Goal: Obtain resource: Download file/media

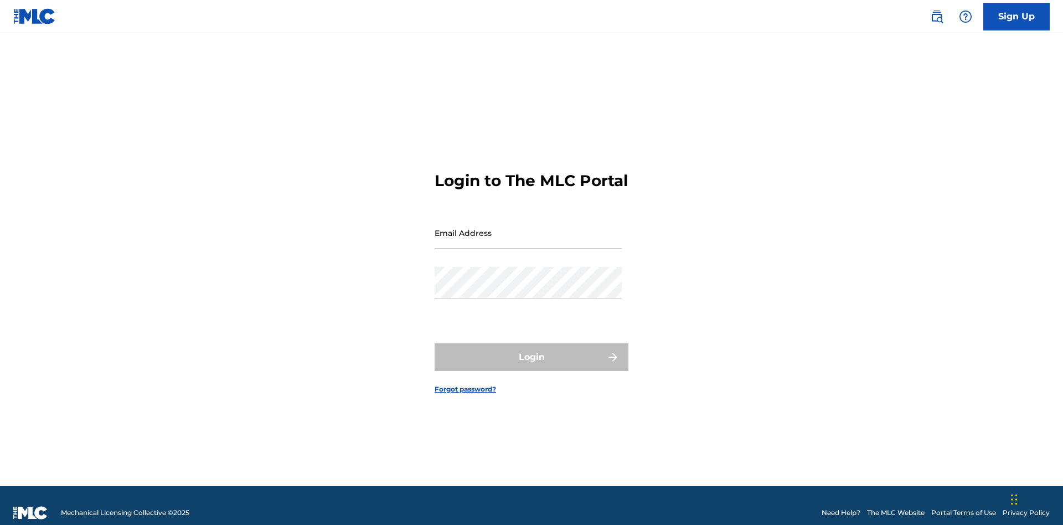
scroll to position [14, 0]
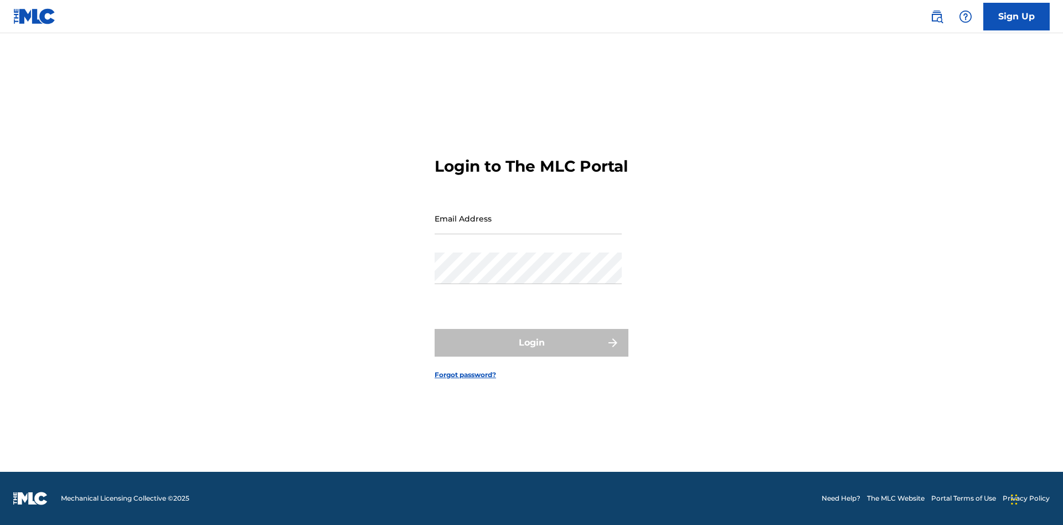
click at [528, 228] on input "Email Address" at bounding box center [528, 219] width 187 height 32
type input "cb97c9bc-4399-46a9-83f1-08c58bfcbb27@mailslurp.biz"
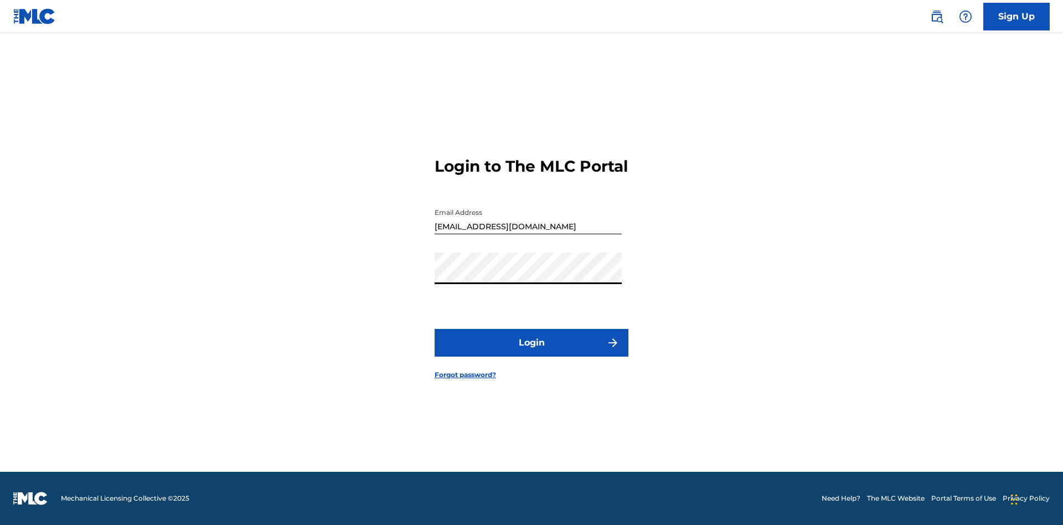
click at [532, 352] on button "Login" at bounding box center [532, 343] width 194 height 28
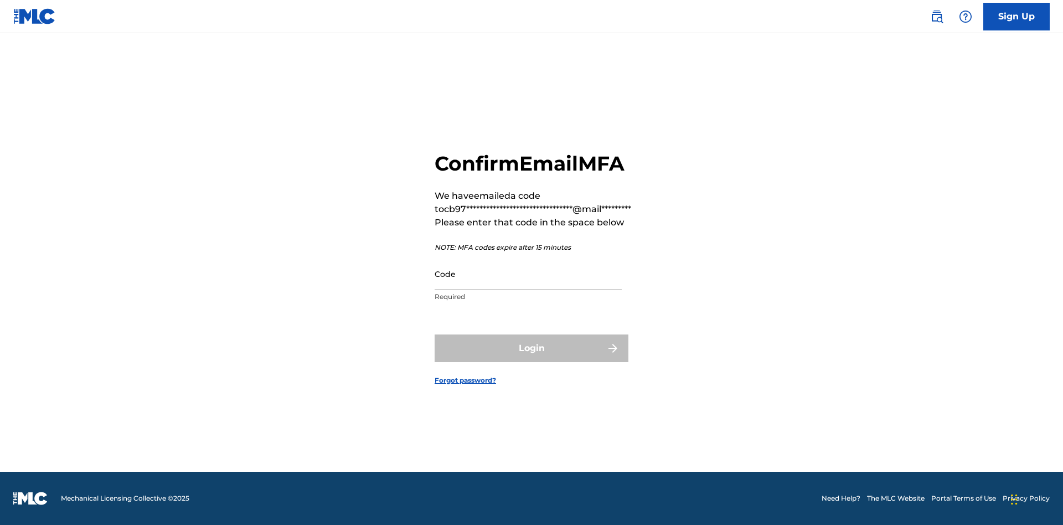
click at [528, 274] on input "Code" at bounding box center [528, 274] width 187 height 32
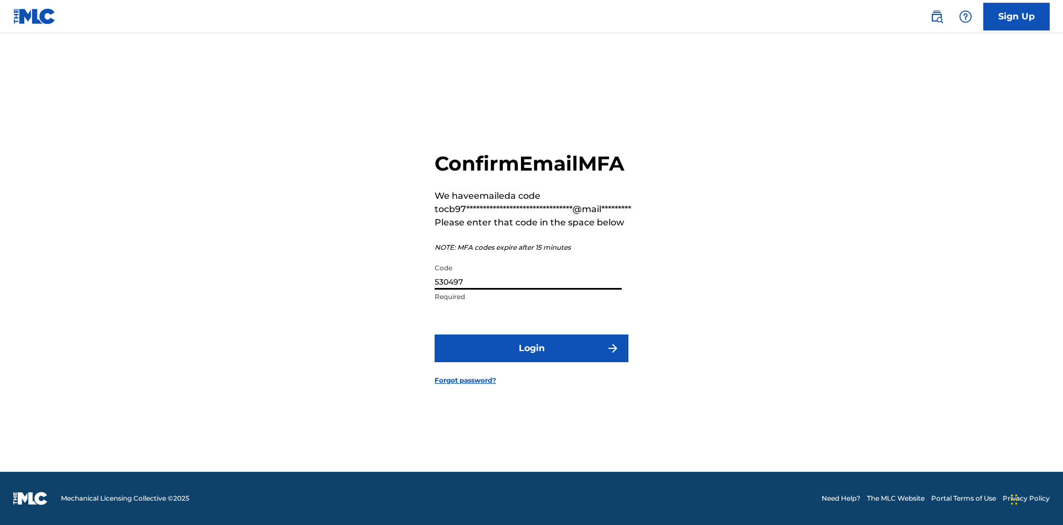
type input "530497"
click at [532, 348] on button "Login" at bounding box center [532, 348] width 194 height 28
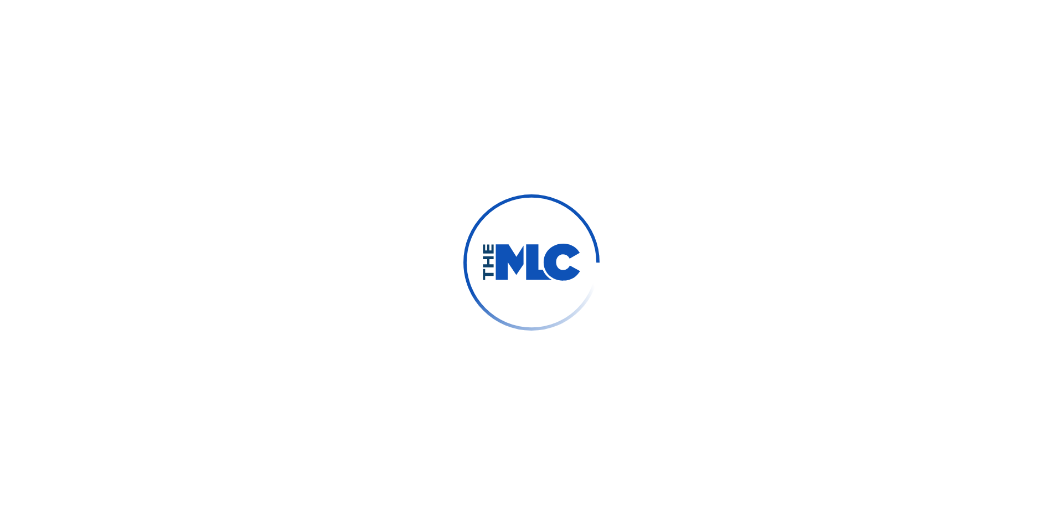
scroll to position [0, 0]
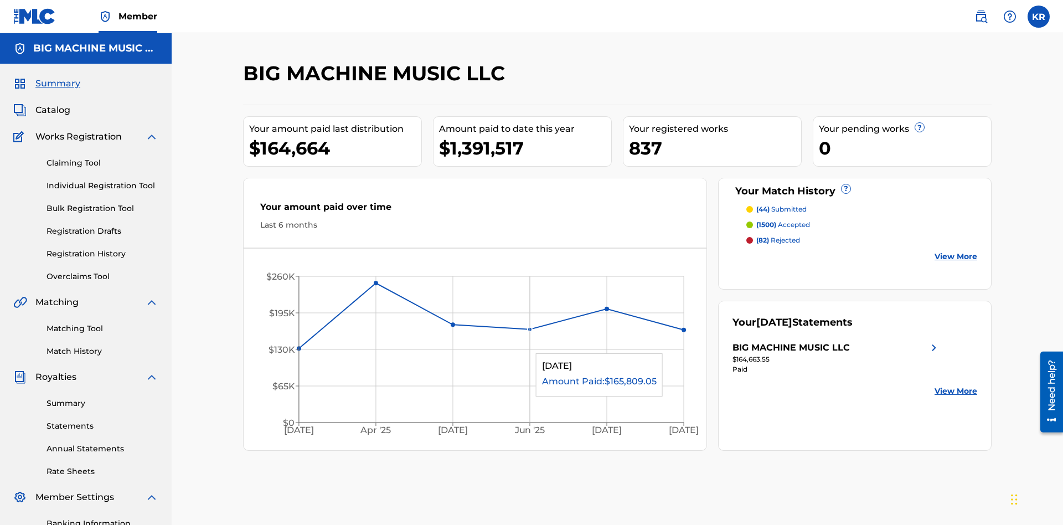
scroll to position [37, 0]
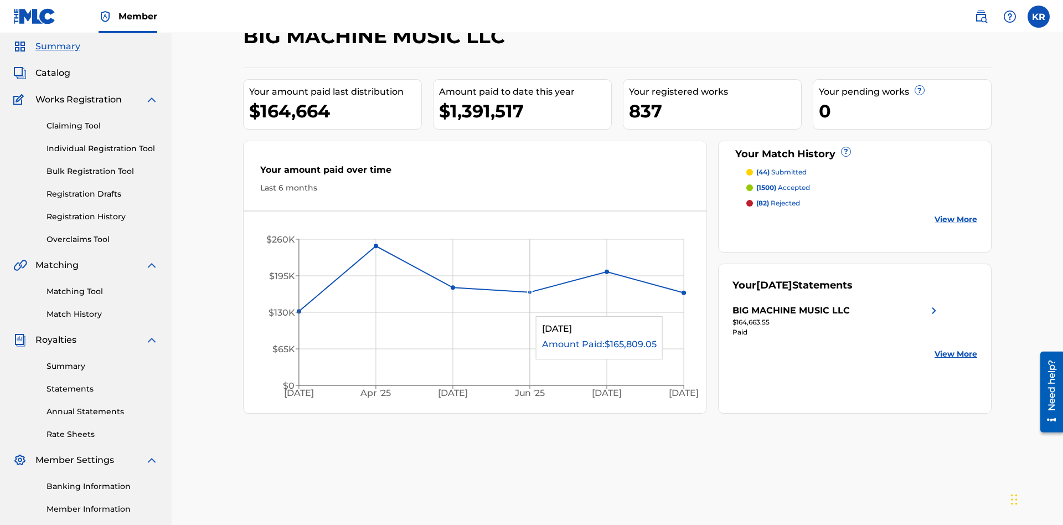
click at [53, 73] on span "Catalog" at bounding box center [52, 72] width 35 height 13
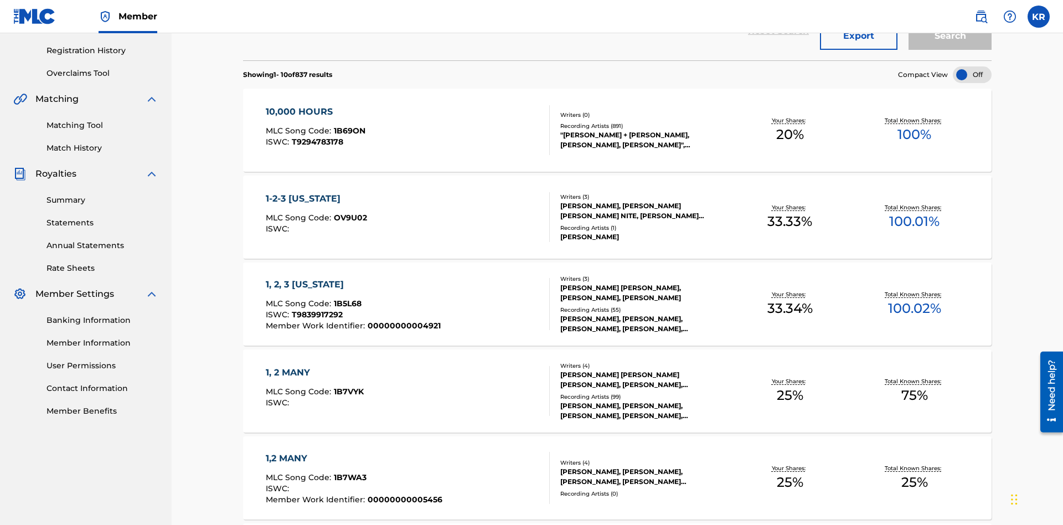
scroll to position [44, 0]
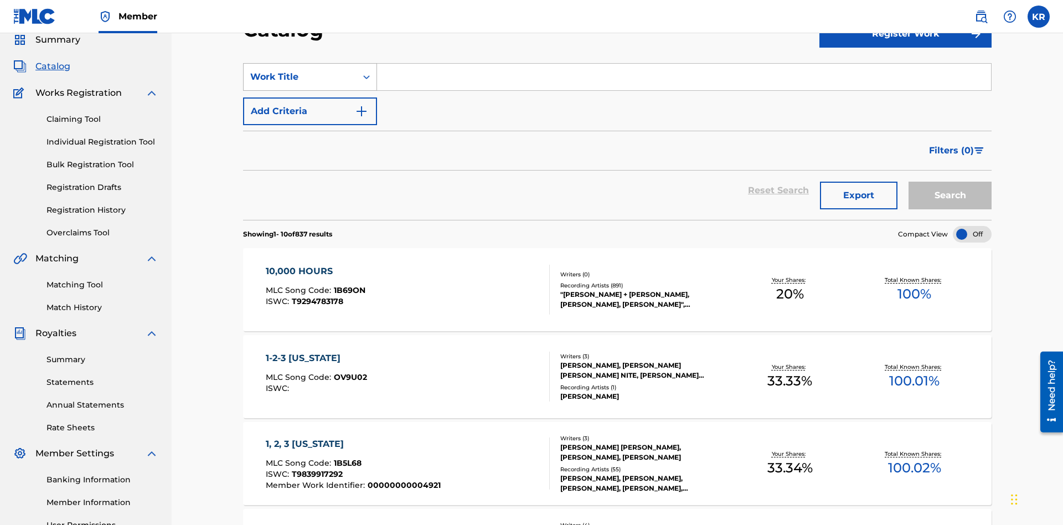
click at [300, 77] on div "Work Title" at bounding box center [300, 76] width 100 height 13
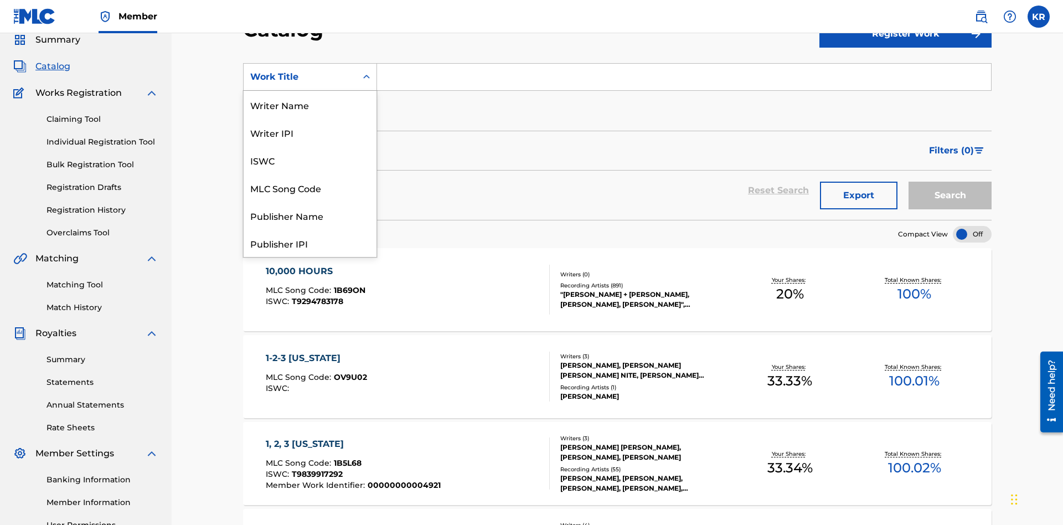
scroll to position [166, 0]
click at [310, 215] on div "ISRC" at bounding box center [310, 216] width 133 height 28
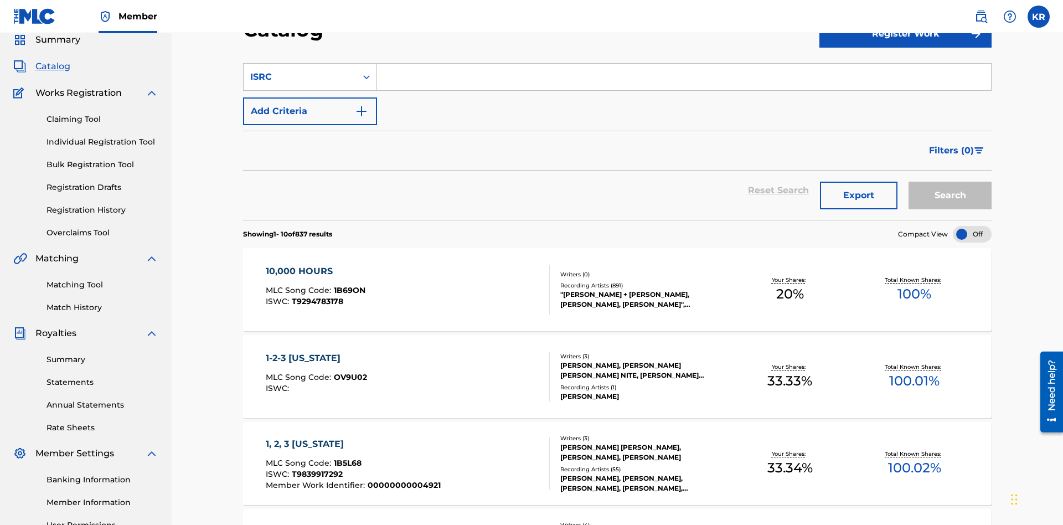
scroll to position [41, 0]
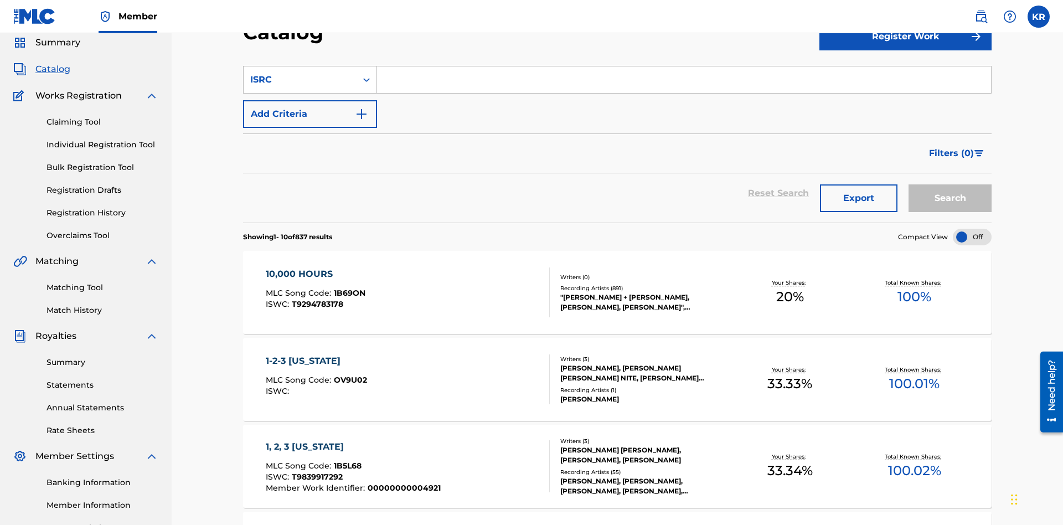
click at [684, 80] on input "Search Form" at bounding box center [684, 79] width 614 height 27
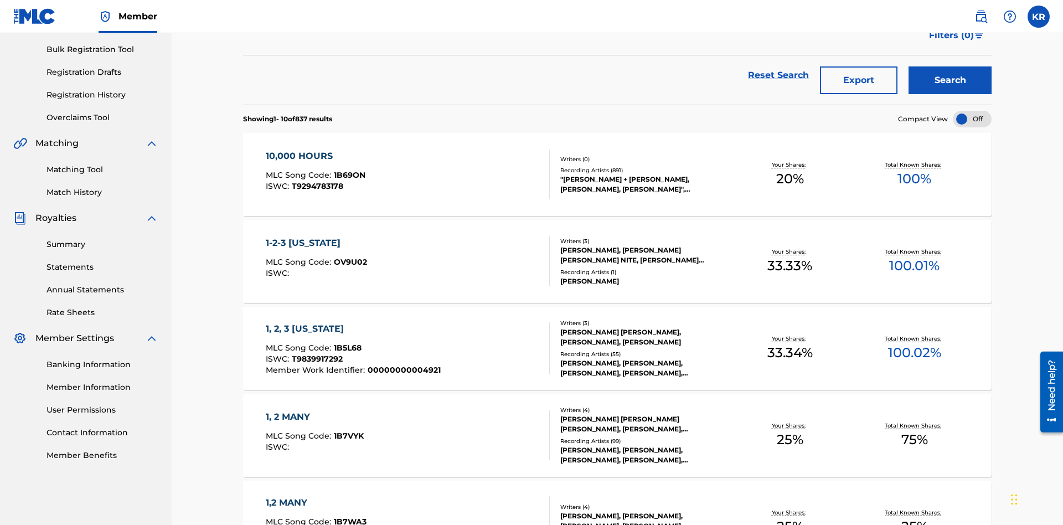
type input "QM3E21806150"
click at [950, 80] on button "Search" at bounding box center [950, 80] width 83 height 28
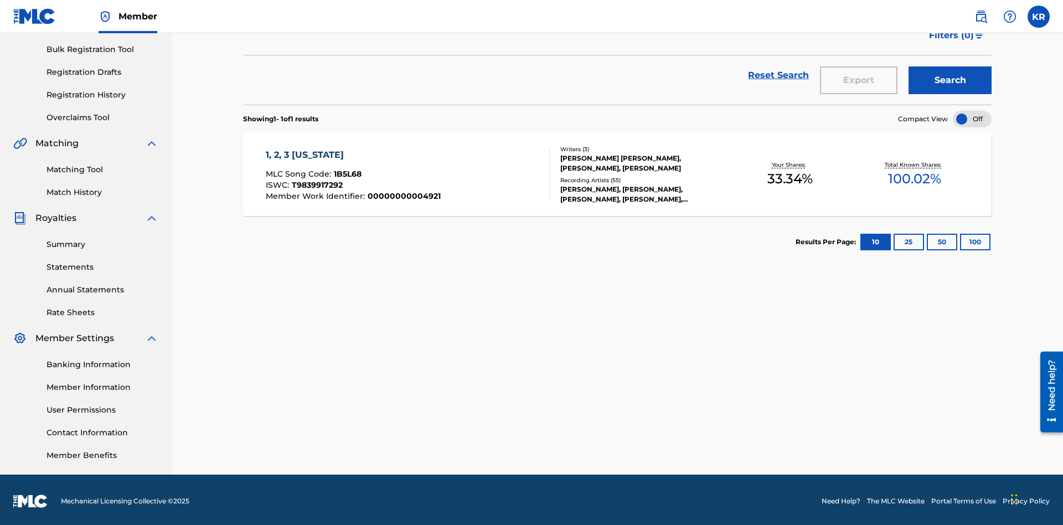
scroll to position [162, 0]
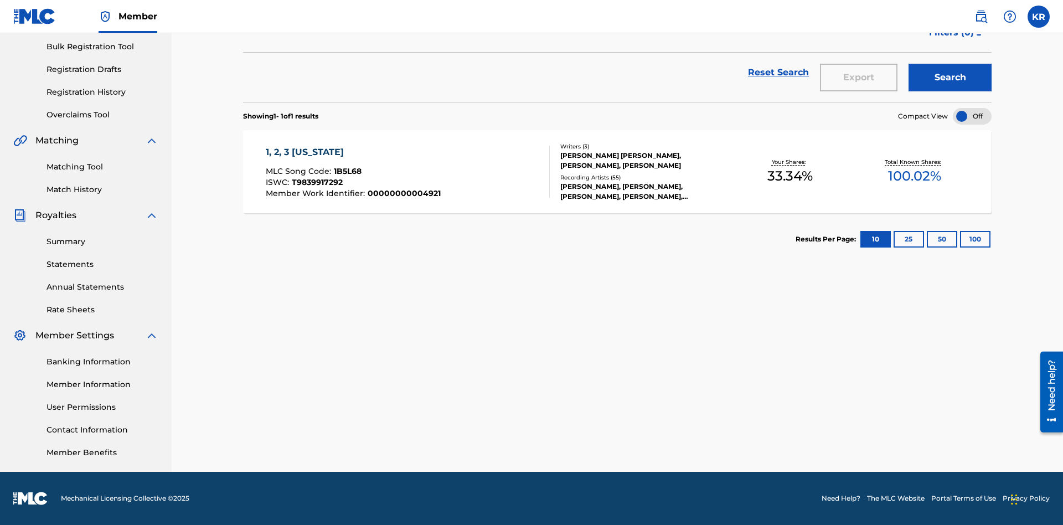
click at [960, 239] on button "100" at bounding box center [975, 239] width 30 height 17
click at [346, 171] on span "1B5L68" at bounding box center [348, 171] width 28 height 10
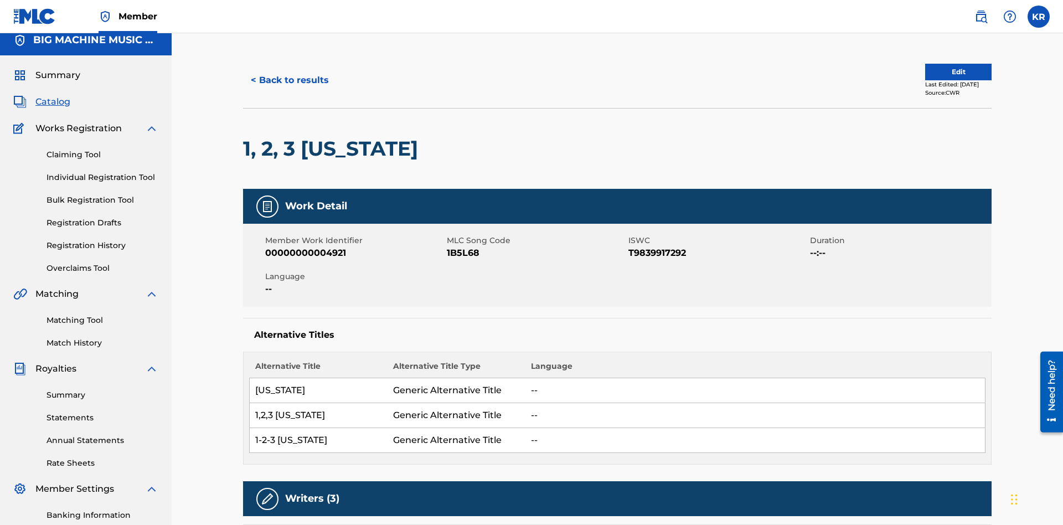
click at [289, 80] on button "< Back to results" at bounding box center [290, 80] width 94 height 28
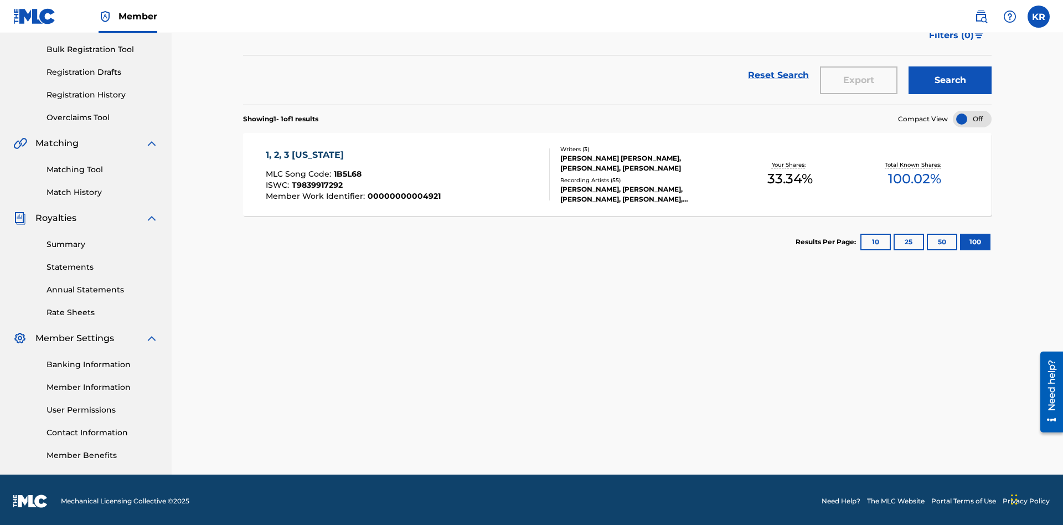
scroll to position [44, 0]
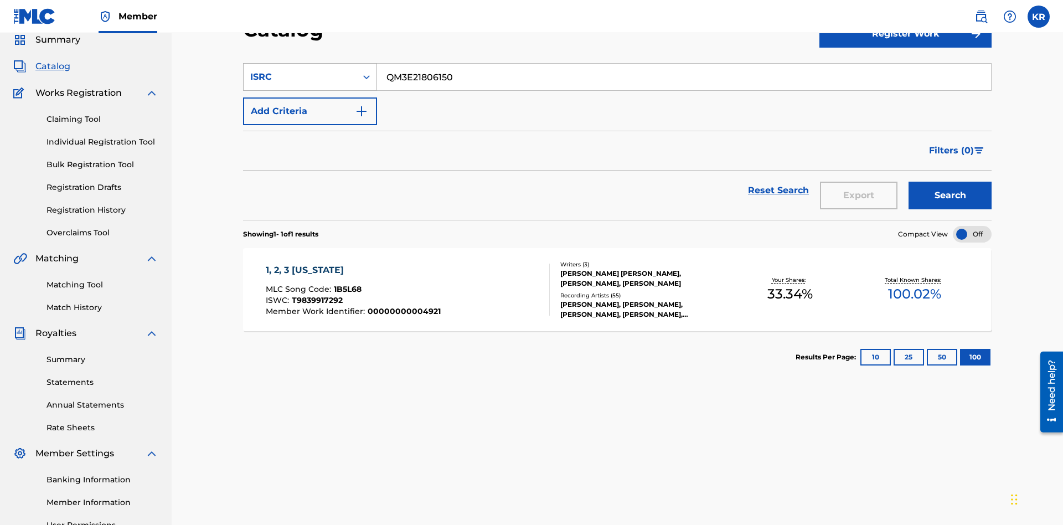
click at [300, 77] on div "ISRC" at bounding box center [300, 76] width 100 height 13
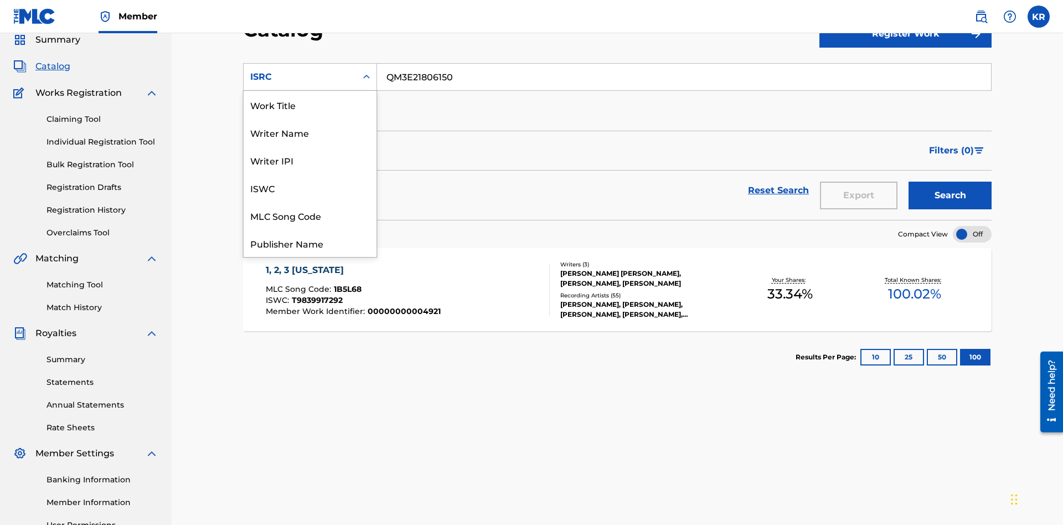
scroll to position [166, 0]
click at [310, 188] on div "Recording Title" at bounding box center [310, 188] width 133 height 28
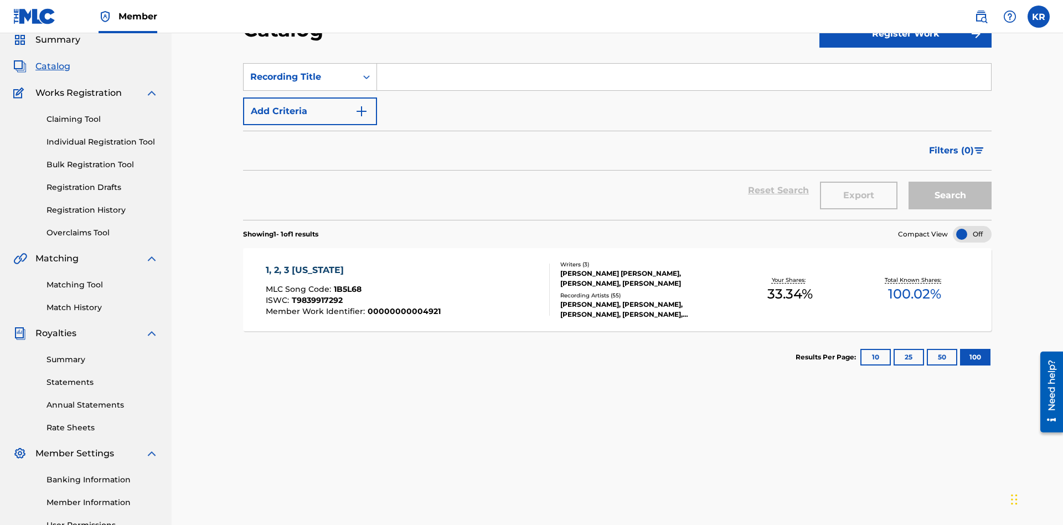
scroll to position [41, 0]
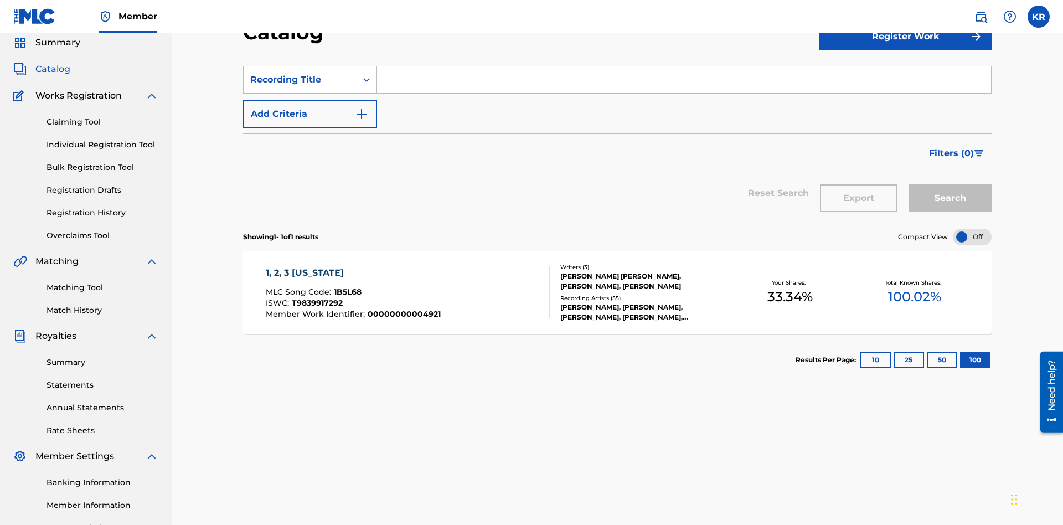
click at [684, 80] on input "Search Form" at bounding box center [684, 79] width 614 height 27
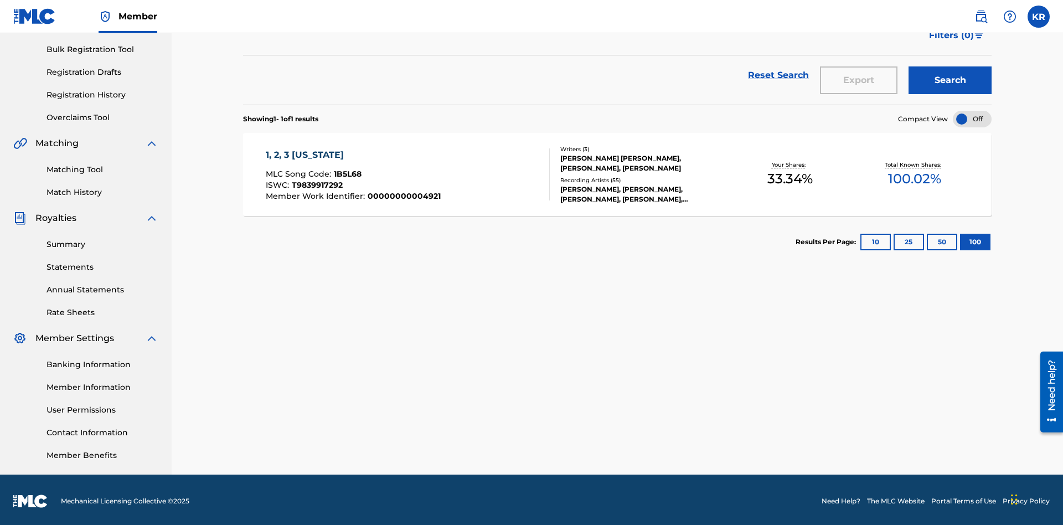
type input "1, 2, 3 MISSISSIPPI"
click at [950, 80] on button "Search" at bounding box center [950, 80] width 83 height 28
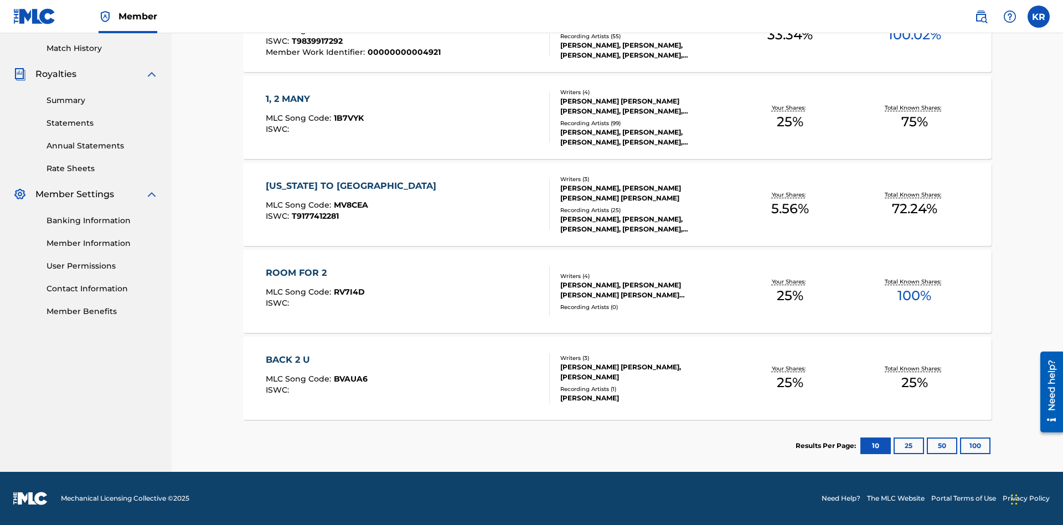
click at [960, 446] on button "100" at bounding box center [975, 445] width 30 height 17
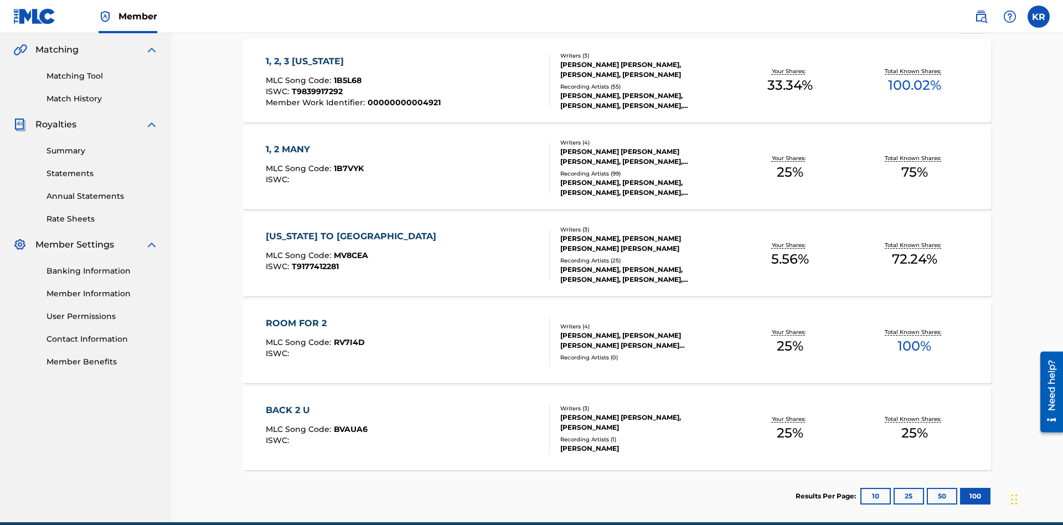
scroll to position [261, 0]
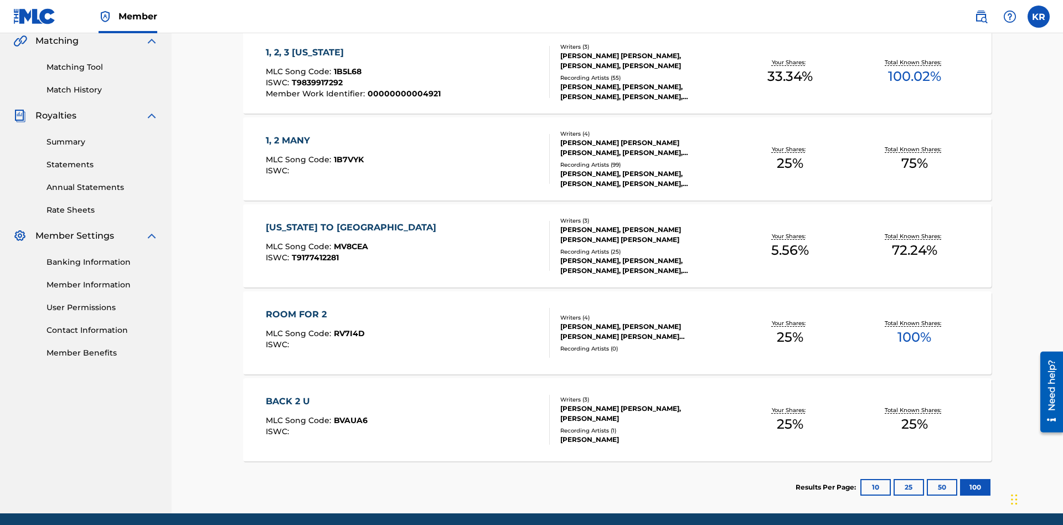
click at [346, 71] on span "1B5L68" at bounding box center [348, 71] width 28 height 10
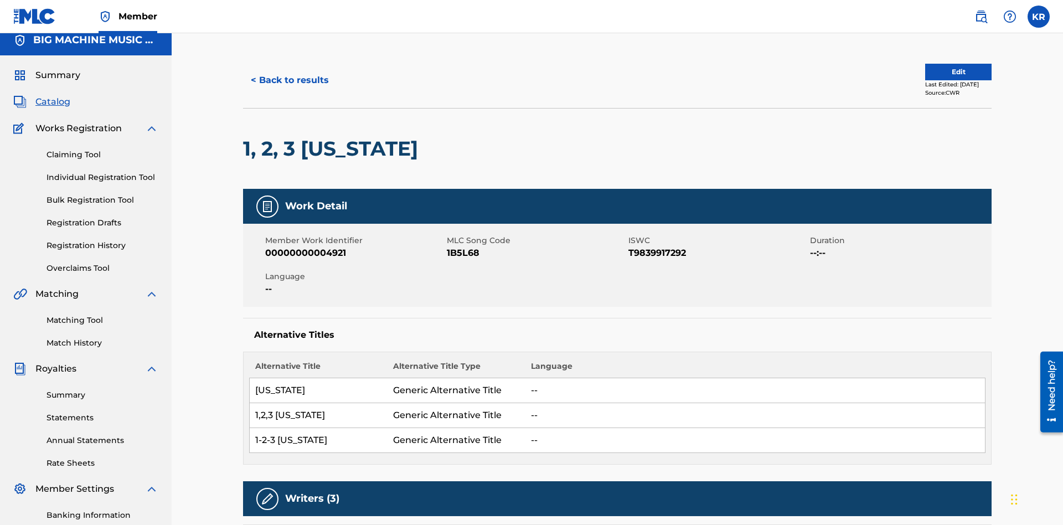
click at [289, 80] on button "< Back to results" at bounding box center [290, 80] width 94 height 28
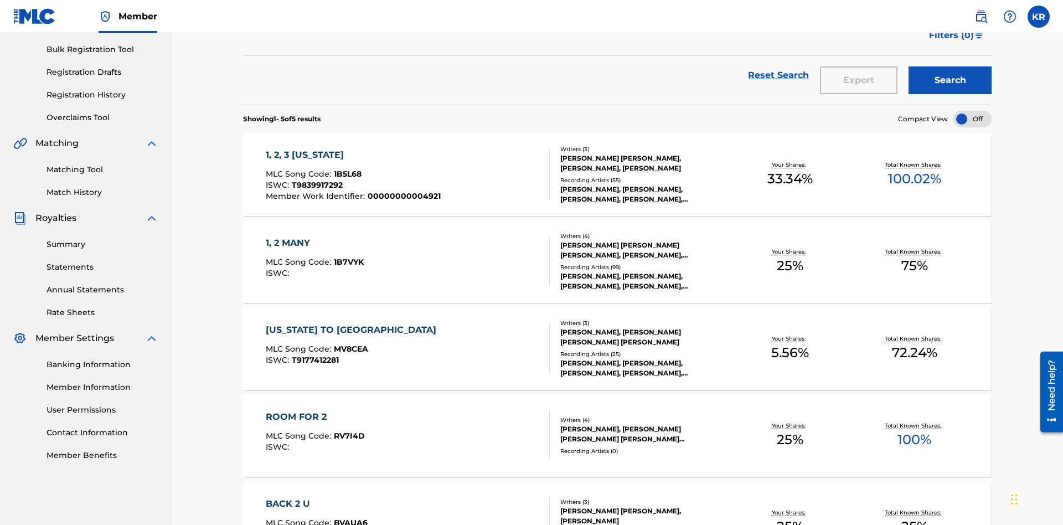
scroll to position [44, 0]
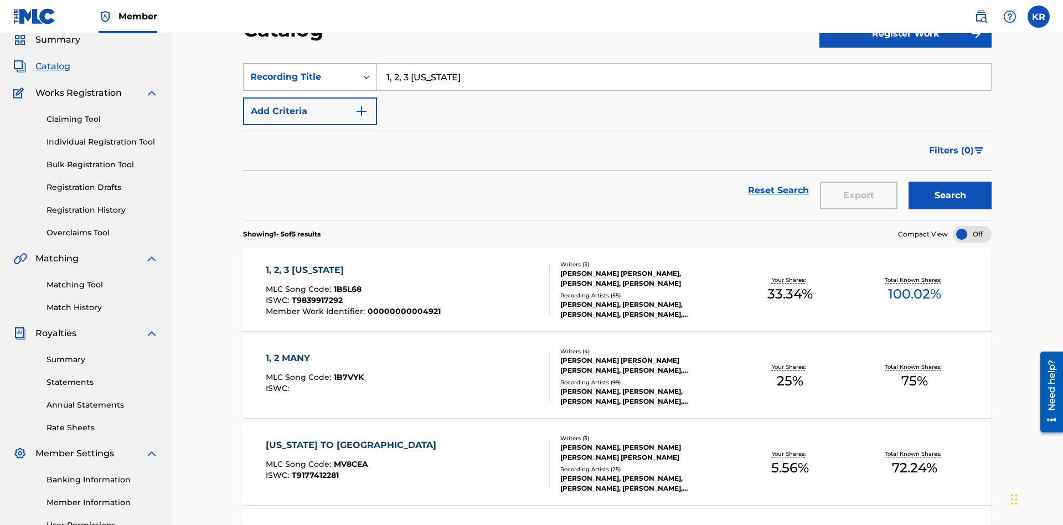
click at [300, 77] on div "Recording Title" at bounding box center [300, 76] width 100 height 13
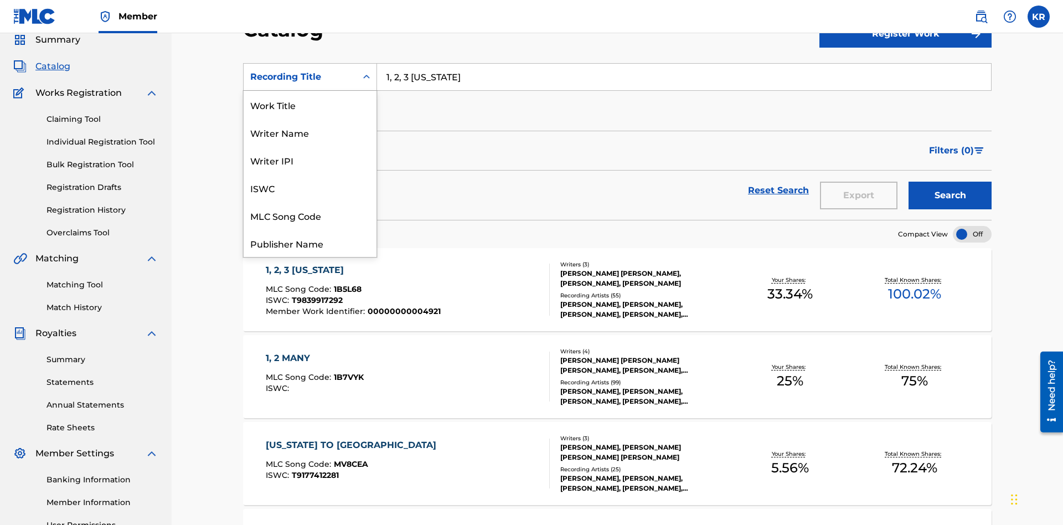
scroll to position [166, 0]
click at [310, 160] on div "Member Work Identifier" at bounding box center [310, 160] width 133 height 28
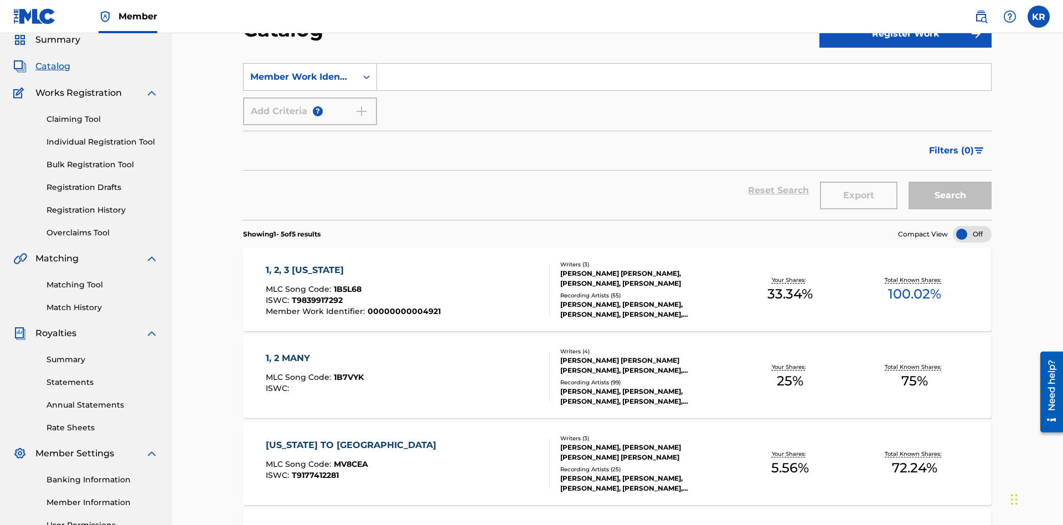
scroll to position [41, 0]
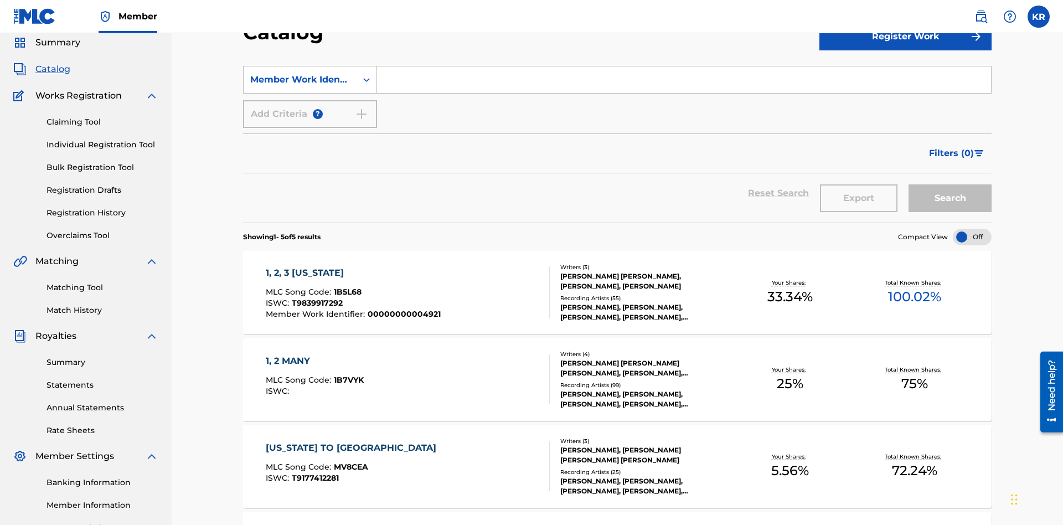
click at [684, 80] on input "Search Form" at bounding box center [684, 79] width 614 height 27
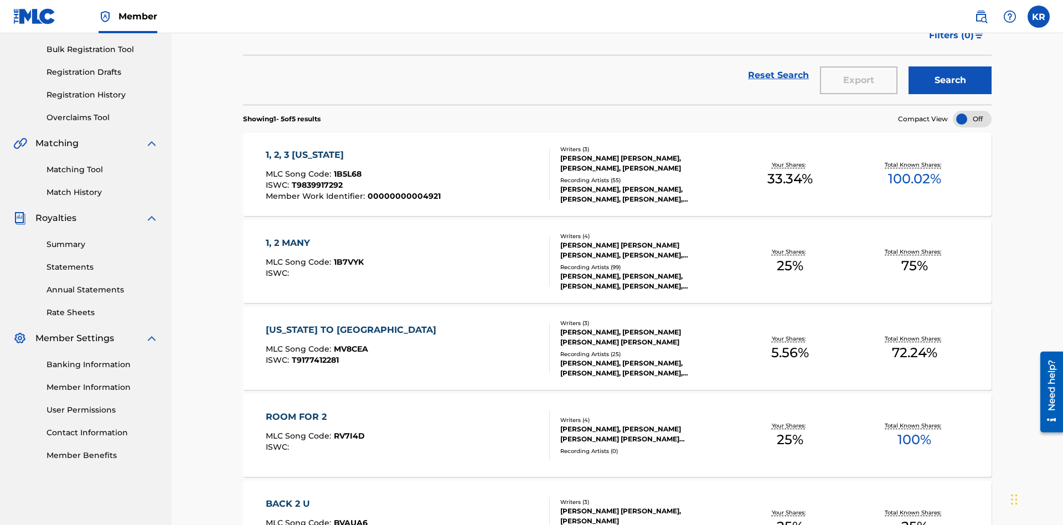
type input "00000000004921"
click at [950, 80] on button "Search" at bounding box center [950, 80] width 83 height 28
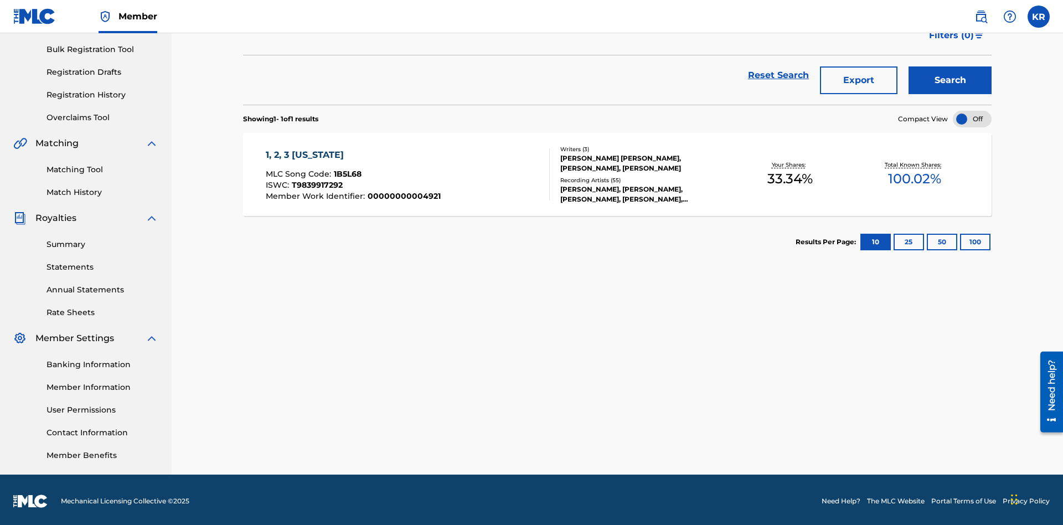
scroll to position [162, 0]
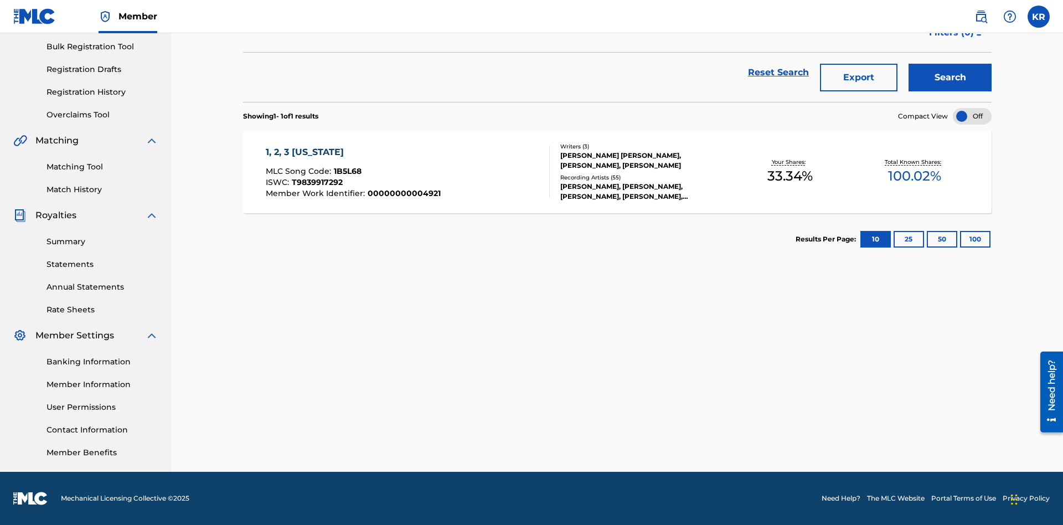
click at [960, 239] on button "100" at bounding box center [975, 239] width 30 height 17
click at [346, 171] on span "1B5L68" at bounding box center [348, 171] width 28 height 10
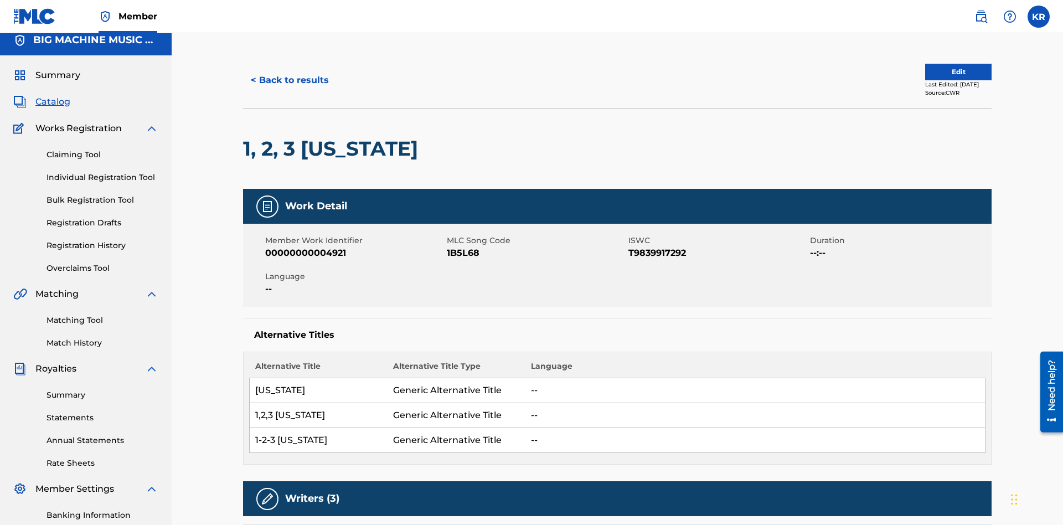
click at [289, 80] on button "< Back to results" at bounding box center [290, 80] width 94 height 28
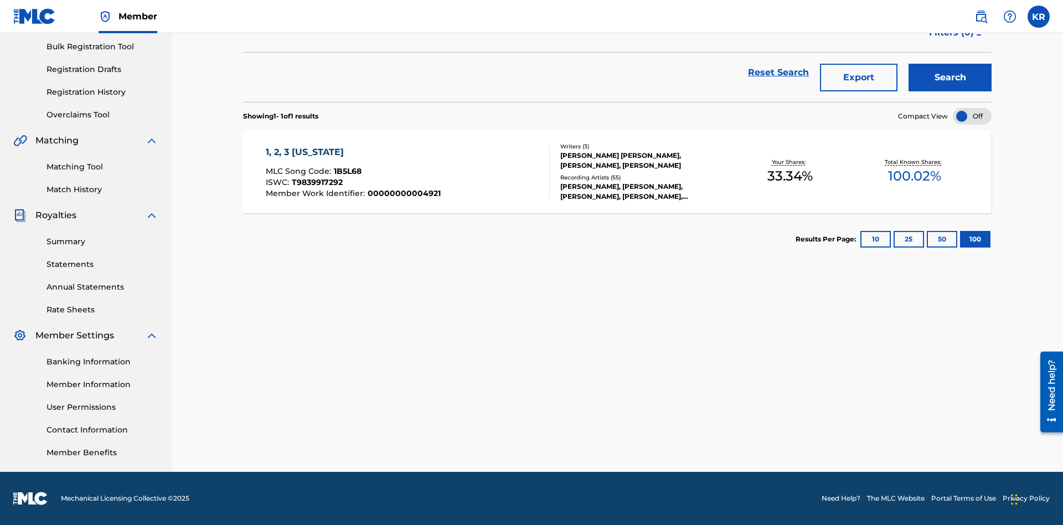
scroll to position [159, 0]
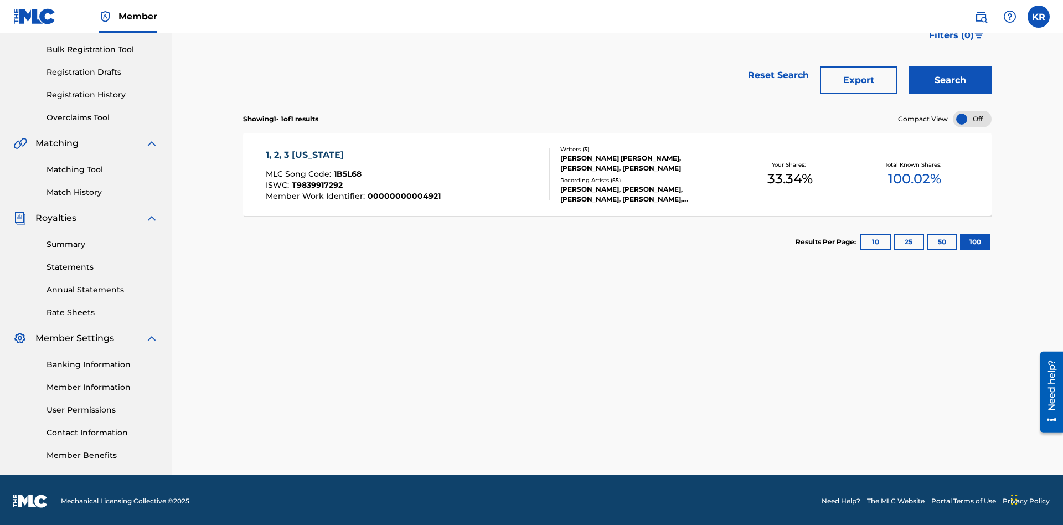
click at [859, 80] on button "Export" at bounding box center [859, 80] width 78 height 28
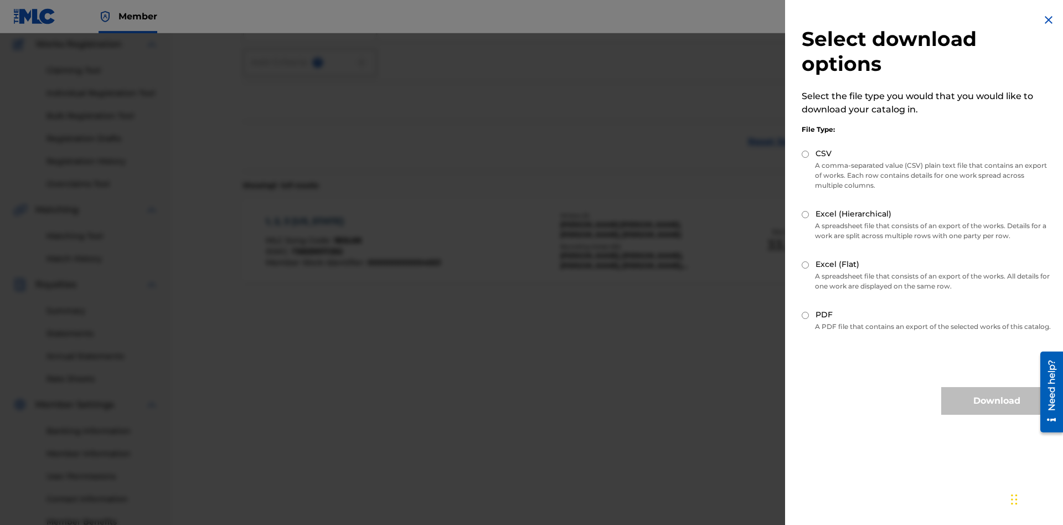
scroll to position [162, 0]
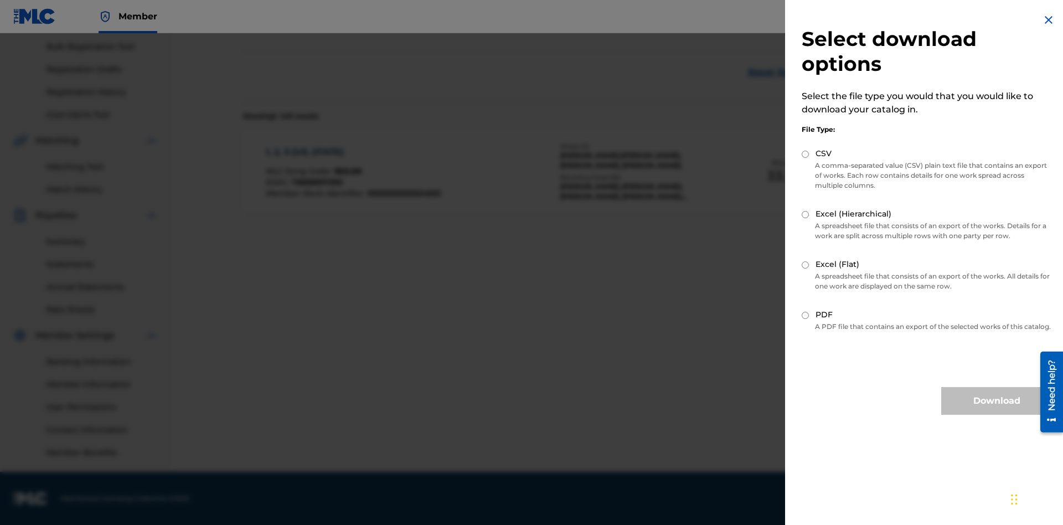
click at [806, 265] on input "Excel (Flat)" at bounding box center [805, 264] width 7 height 7
radio input "true"
click at [997, 411] on button "Download" at bounding box center [996, 401] width 111 height 28
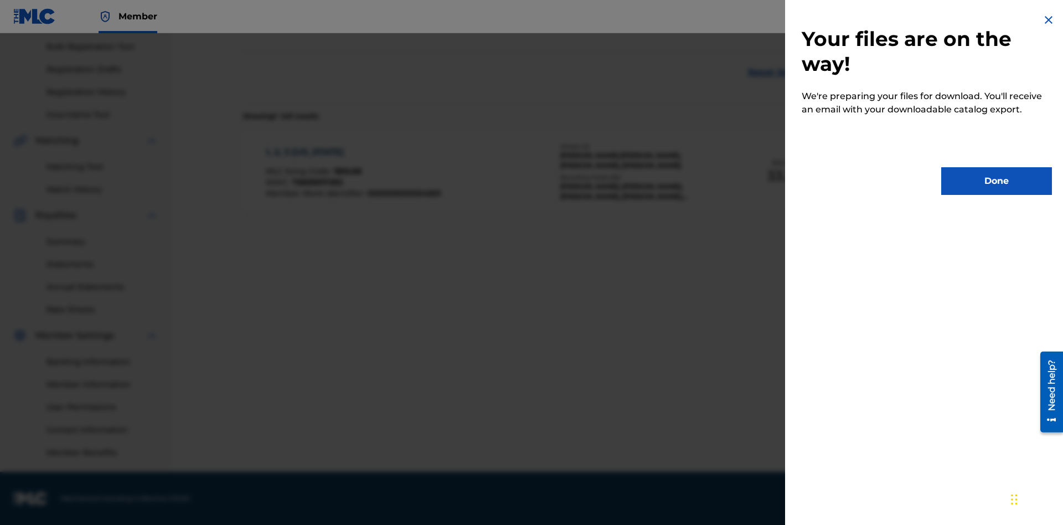
click at [997, 181] on button "Done" at bounding box center [996, 181] width 111 height 28
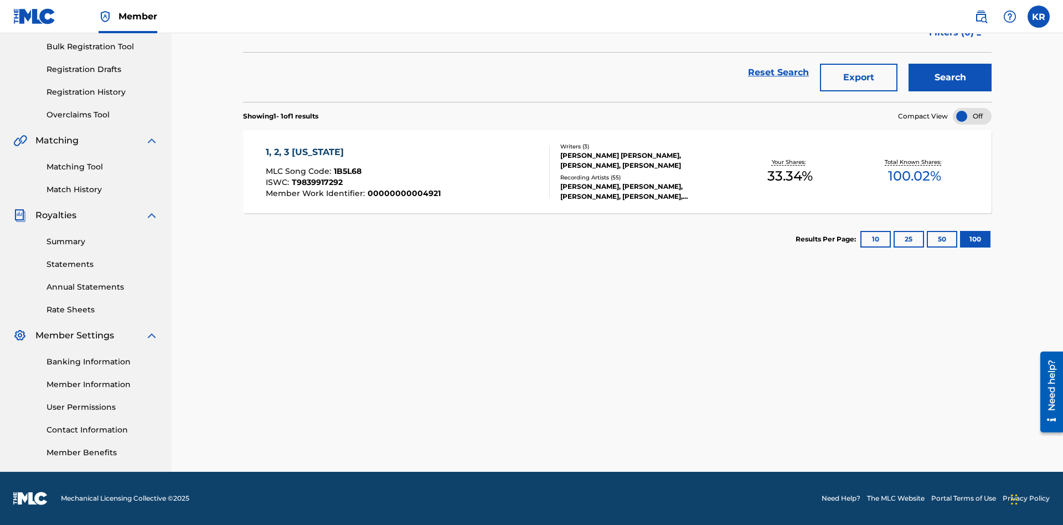
scroll to position [44, 0]
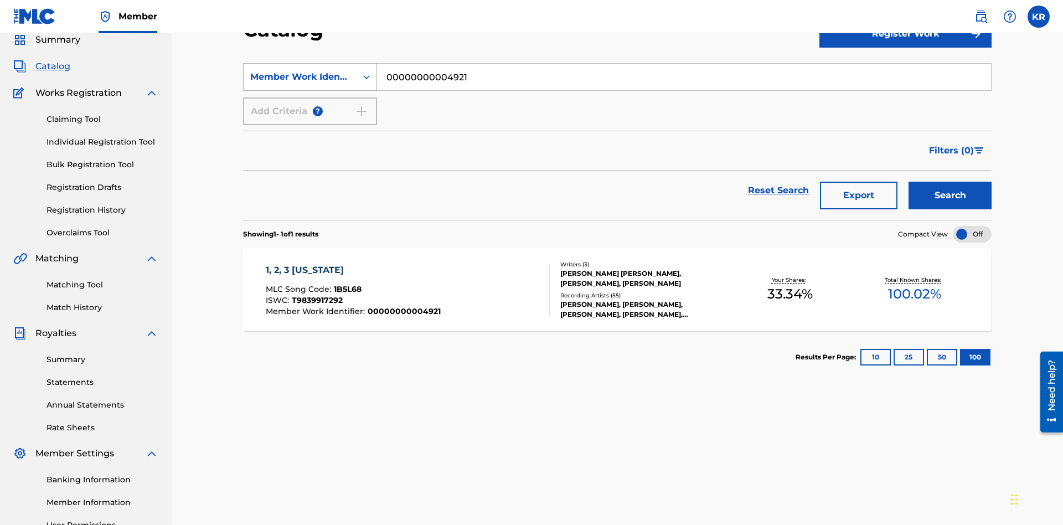
click at [300, 77] on div "Member Work Identifier" at bounding box center [300, 76] width 100 height 13
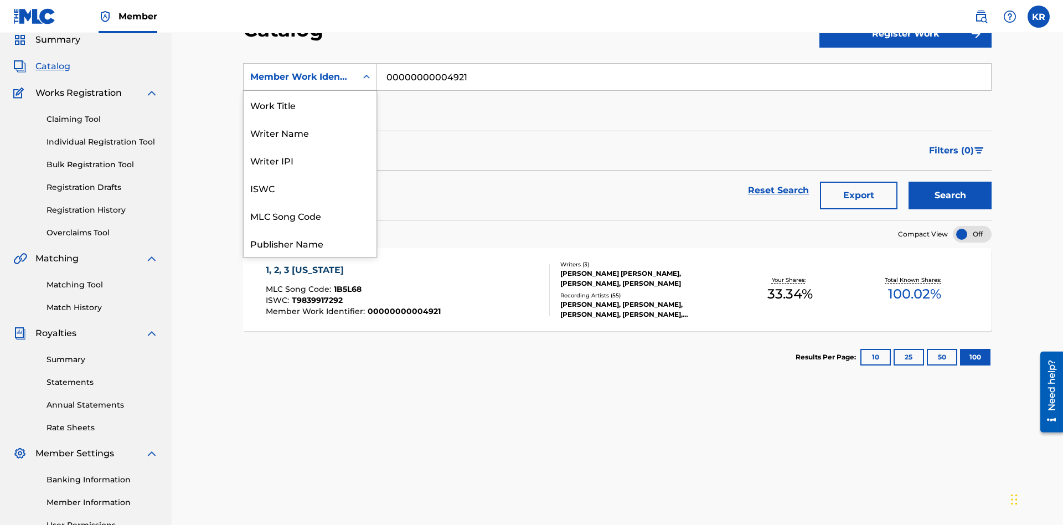
scroll to position [166, 0]
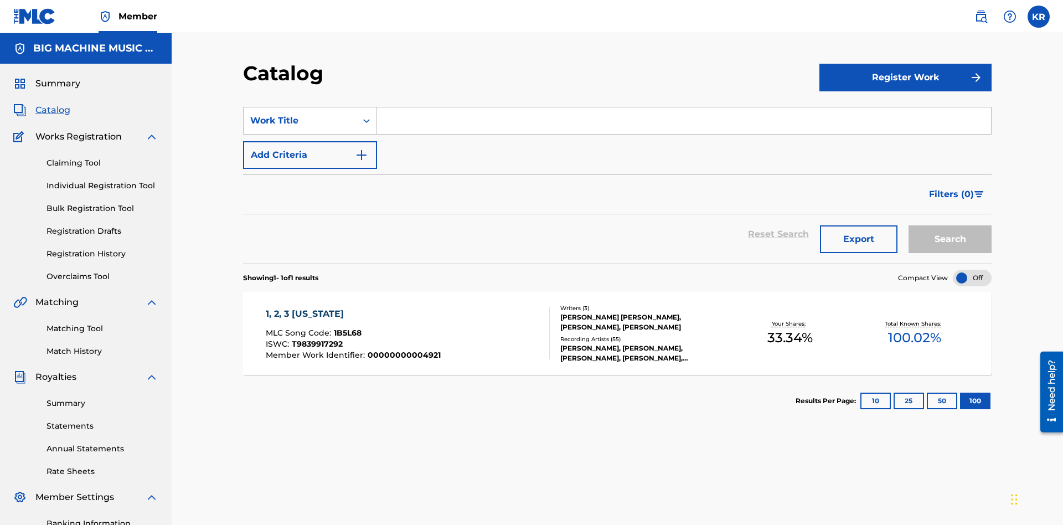
scroll to position [41, 0]
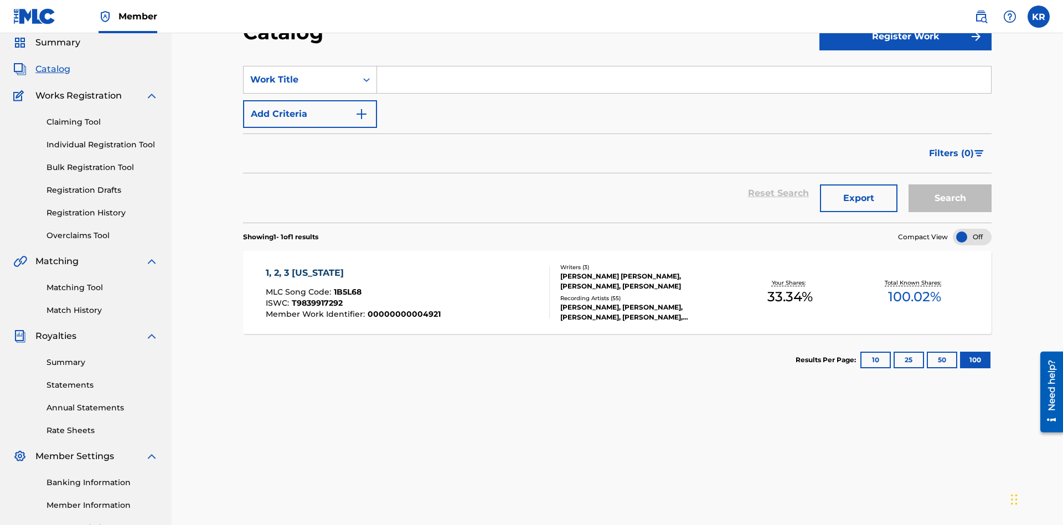
click at [684, 80] on input "Search Form" at bounding box center [684, 79] width 614 height 27
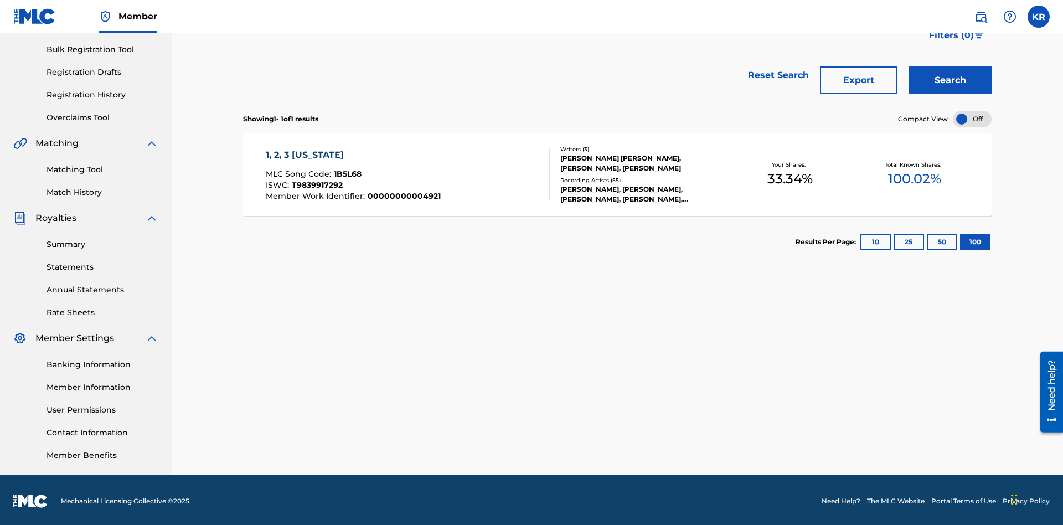
type input "1, 2, 3 MISSISSIPPI"
click at [950, 80] on button "Search" at bounding box center [950, 80] width 83 height 28
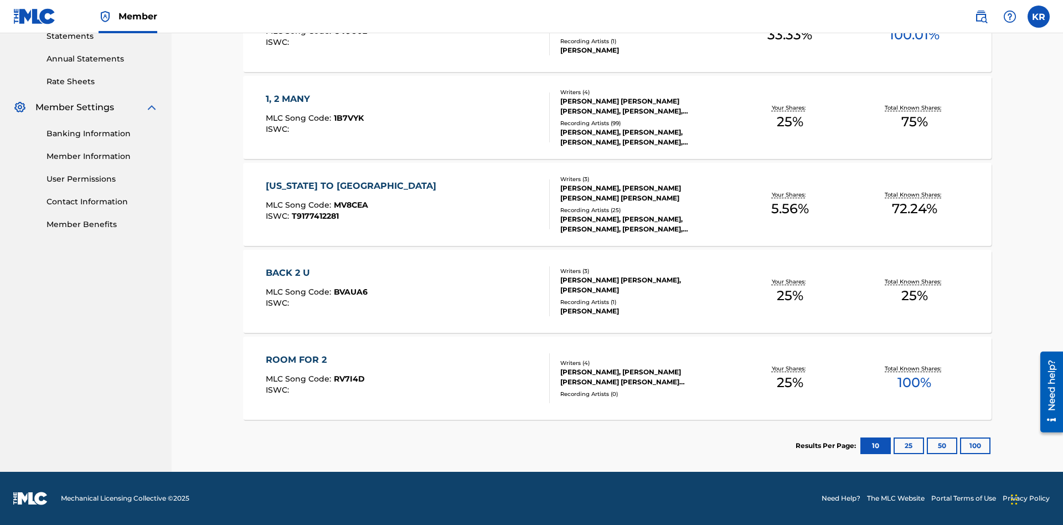
click at [960, 446] on button "100" at bounding box center [975, 445] width 30 height 17
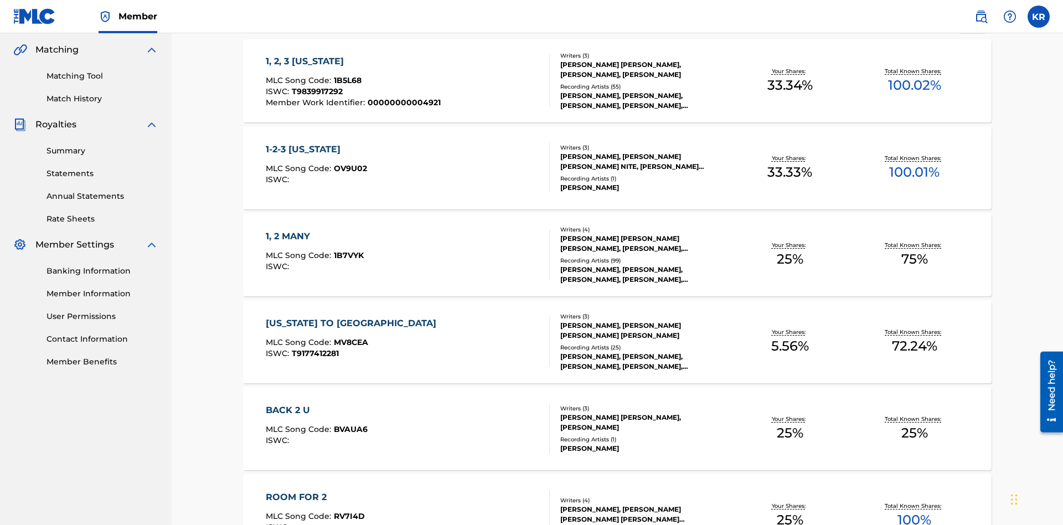
scroll to position [261, 0]
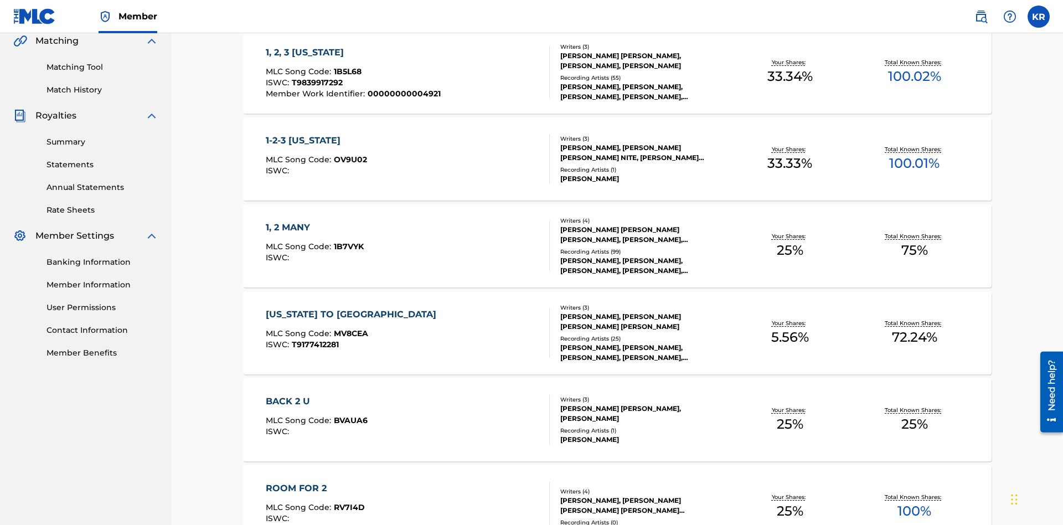
click at [346, 71] on span "1B5L68" at bounding box center [348, 71] width 28 height 10
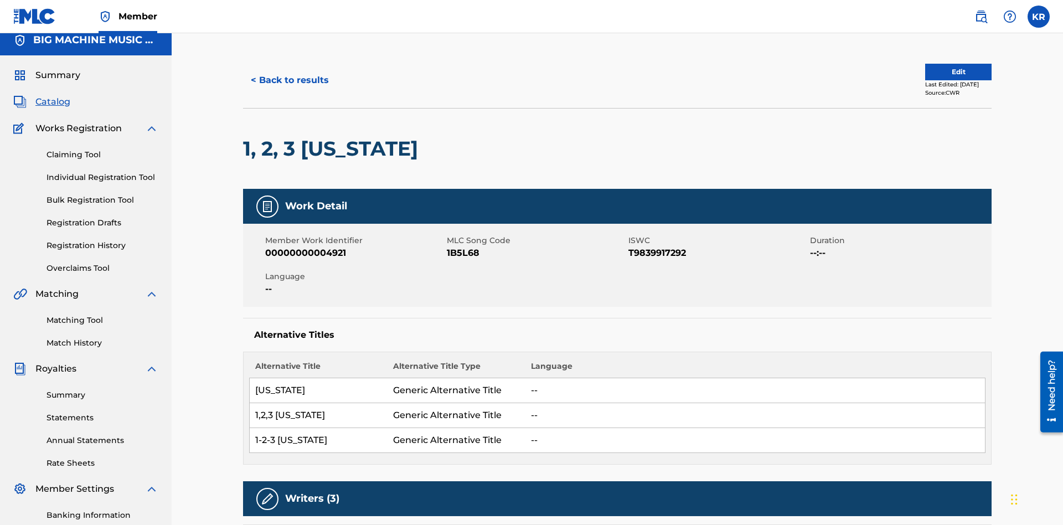
click at [289, 80] on button "< Back to results" at bounding box center [290, 80] width 94 height 28
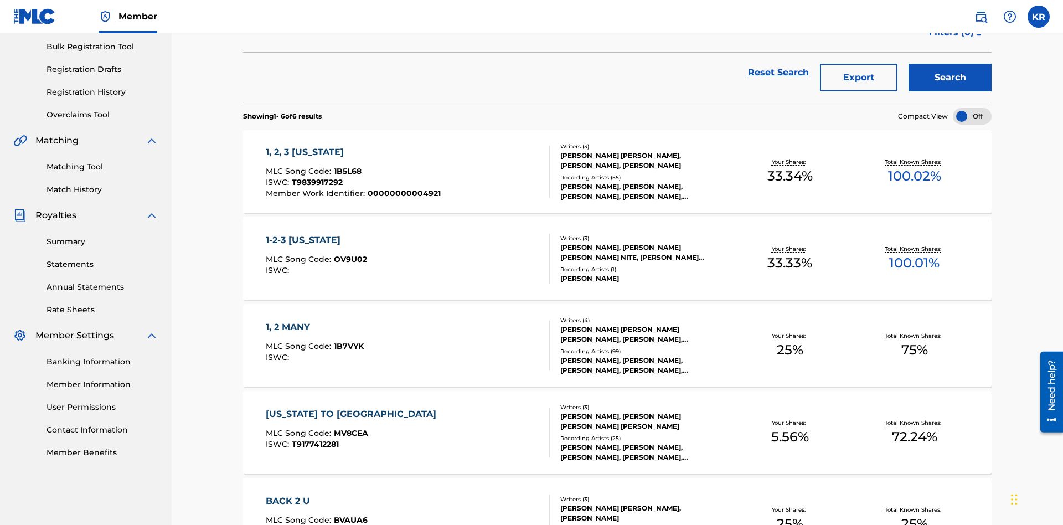
scroll to position [159, 0]
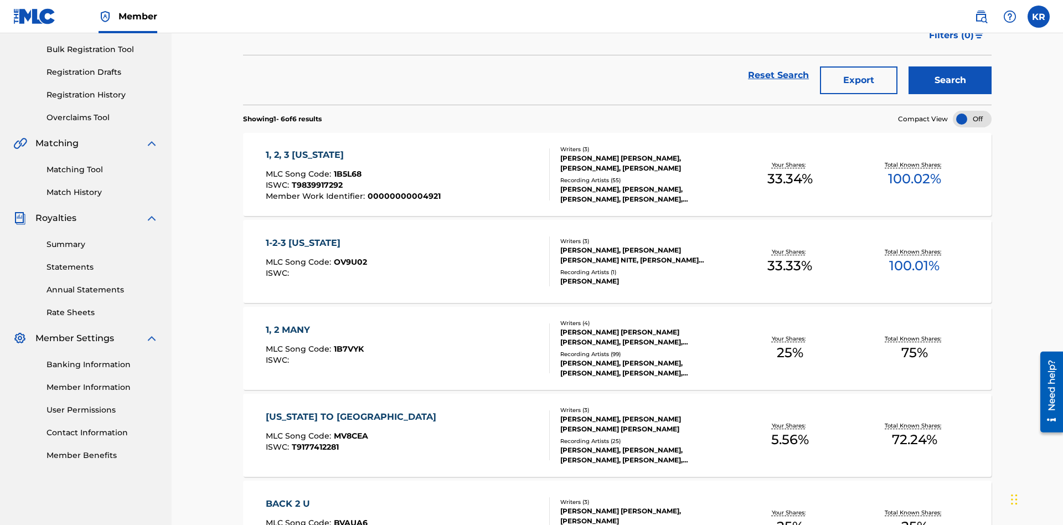
click at [859, 80] on button "Export" at bounding box center [859, 80] width 78 height 28
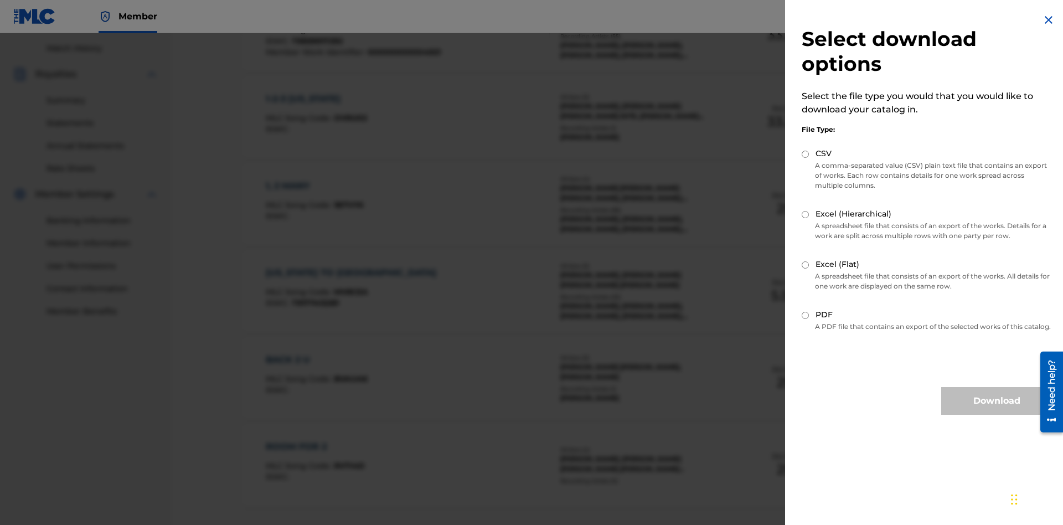
click at [806, 214] on input "Excel (Hierarchical)" at bounding box center [805, 214] width 7 height 7
radio input "true"
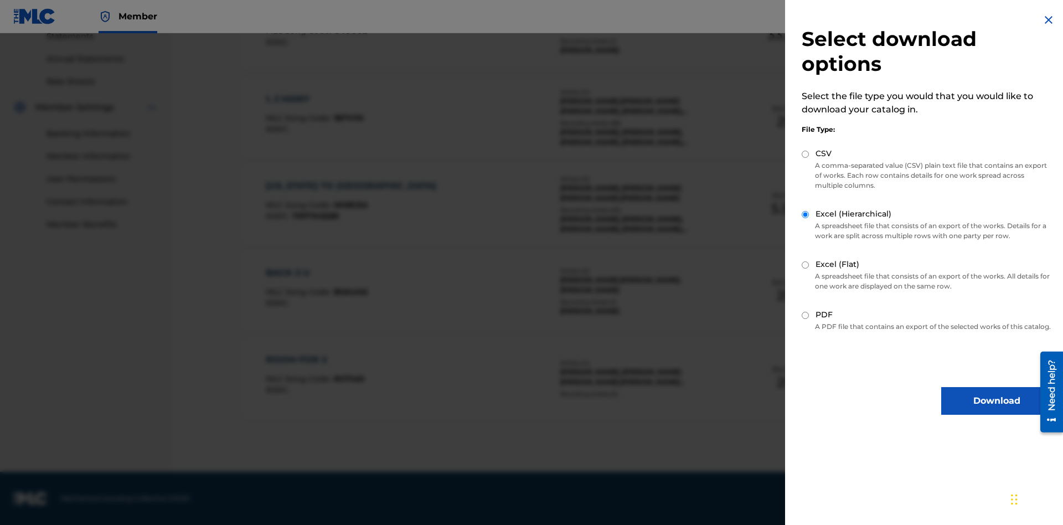
click at [997, 411] on button "Download" at bounding box center [996, 401] width 111 height 28
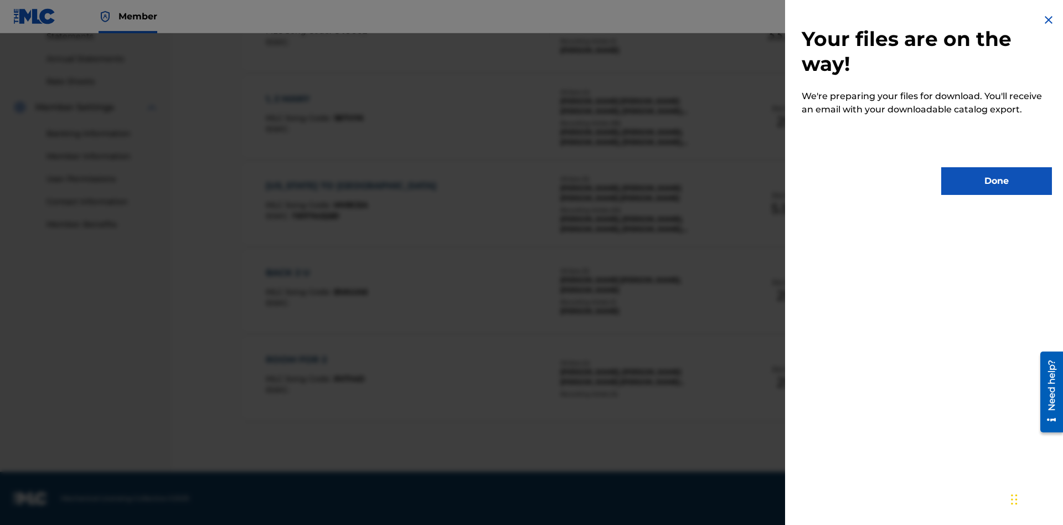
click at [997, 181] on button "Done" at bounding box center [996, 181] width 111 height 28
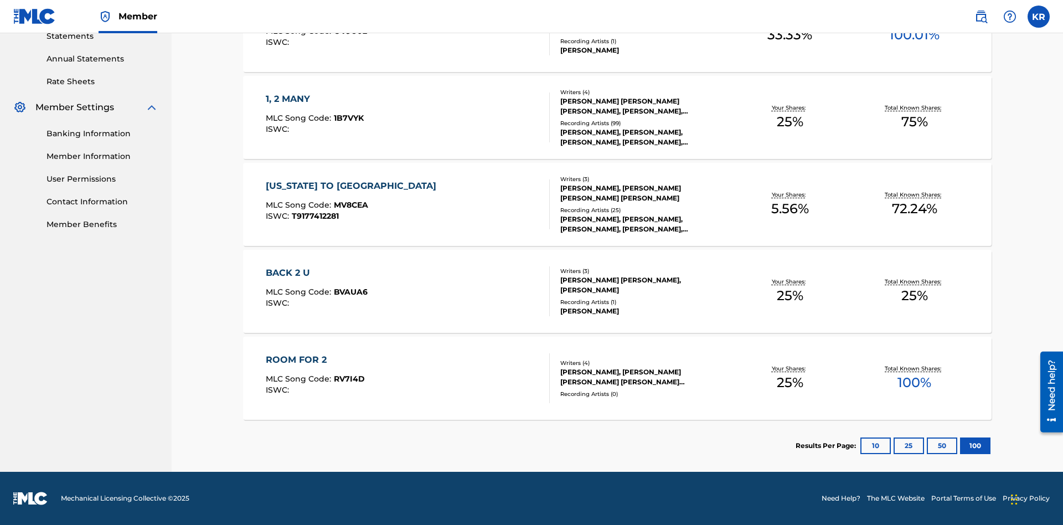
scroll to position [44, 0]
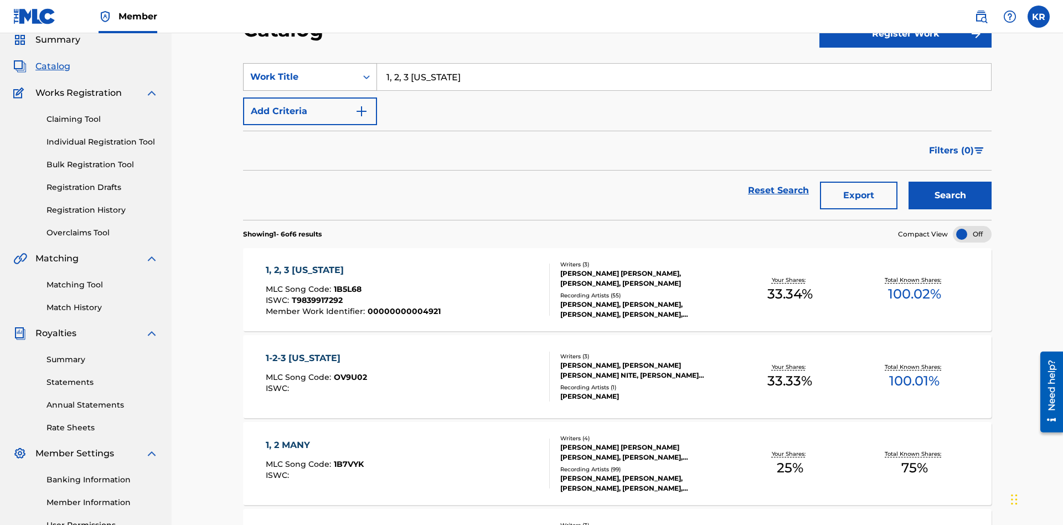
click at [300, 77] on div "Work Title" at bounding box center [300, 76] width 100 height 13
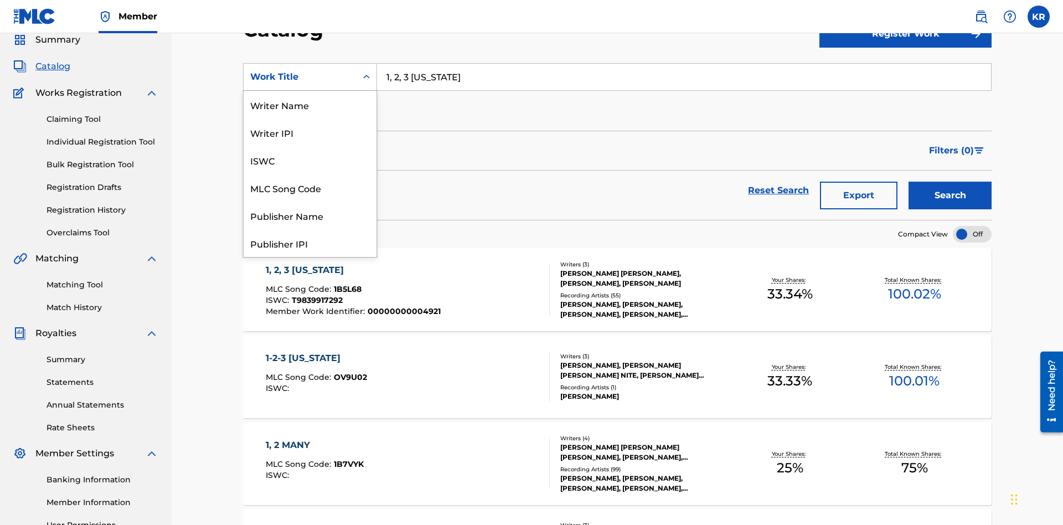
scroll to position [166, 0]
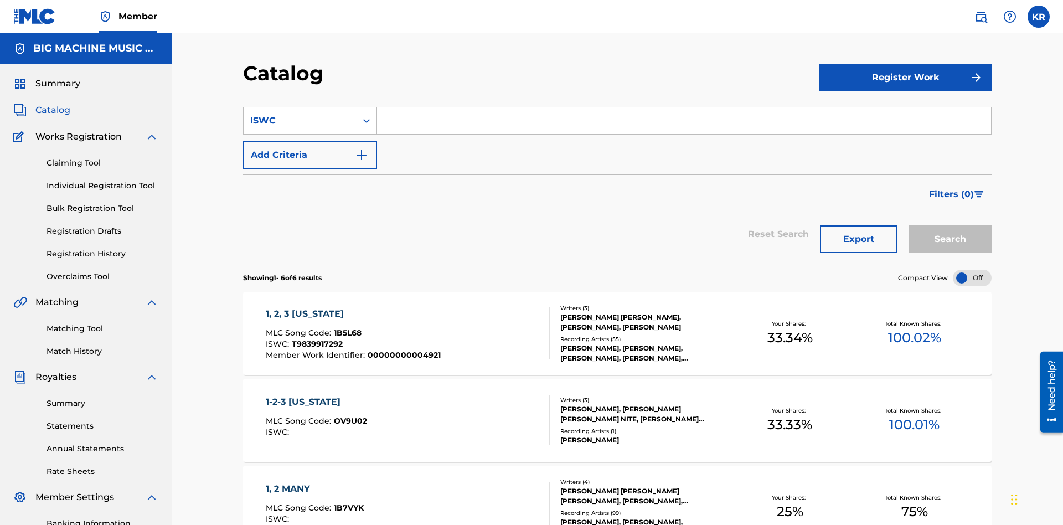
scroll to position [41, 0]
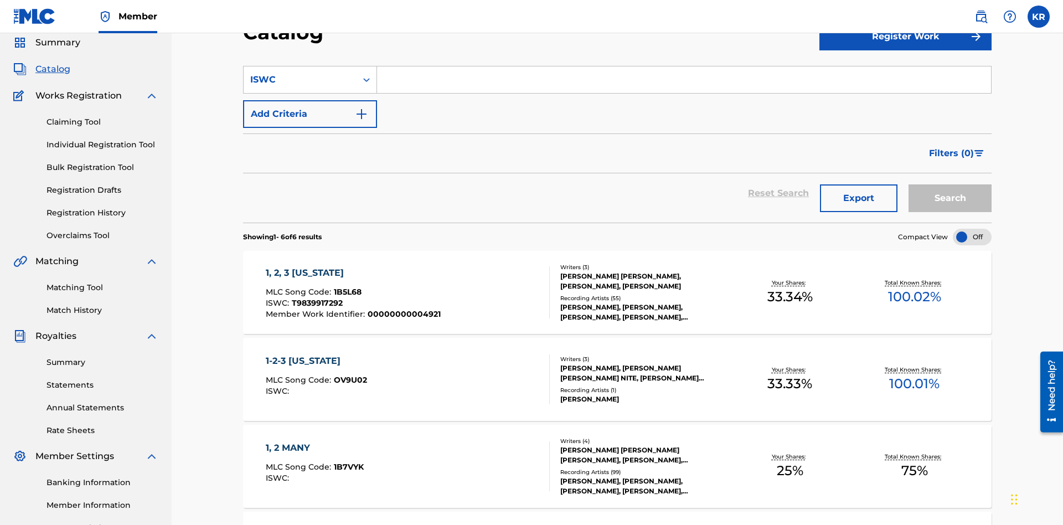
click at [684, 80] on input "Search Form" at bounding box center [684, 79] width 614 height 27
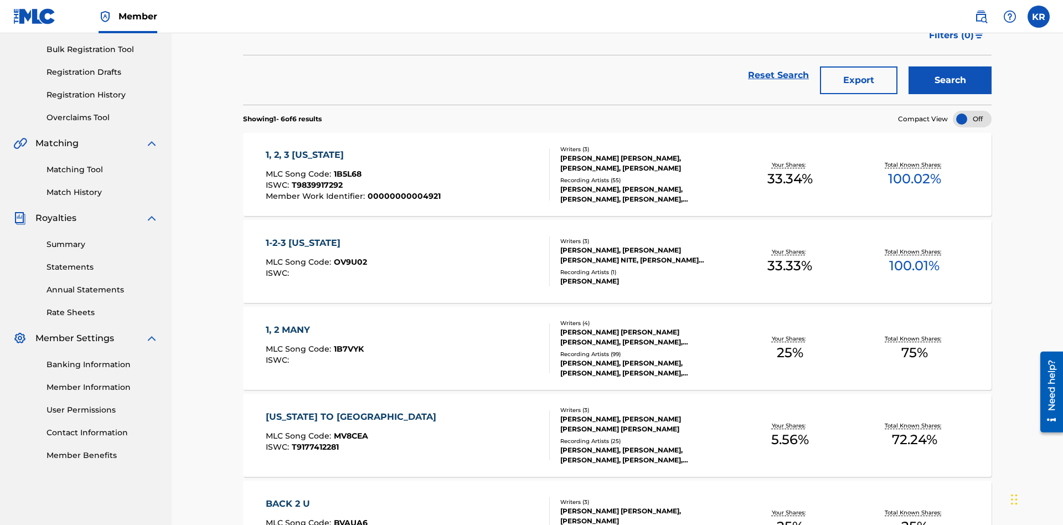
type input "T9839917292"
click at [950, 80] on button "Search" at bounding box center [950, 80] width 83 height 28
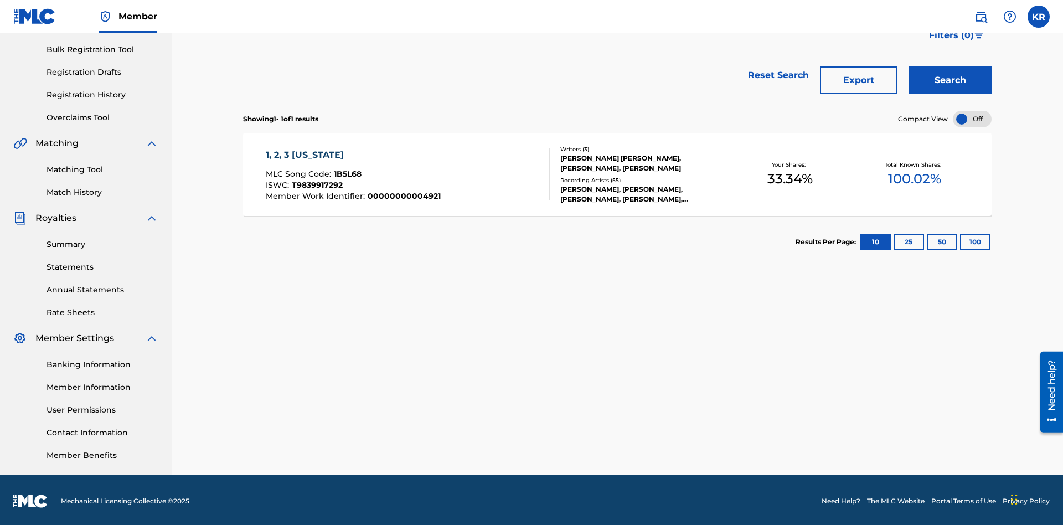
scroll to position [162, 0]
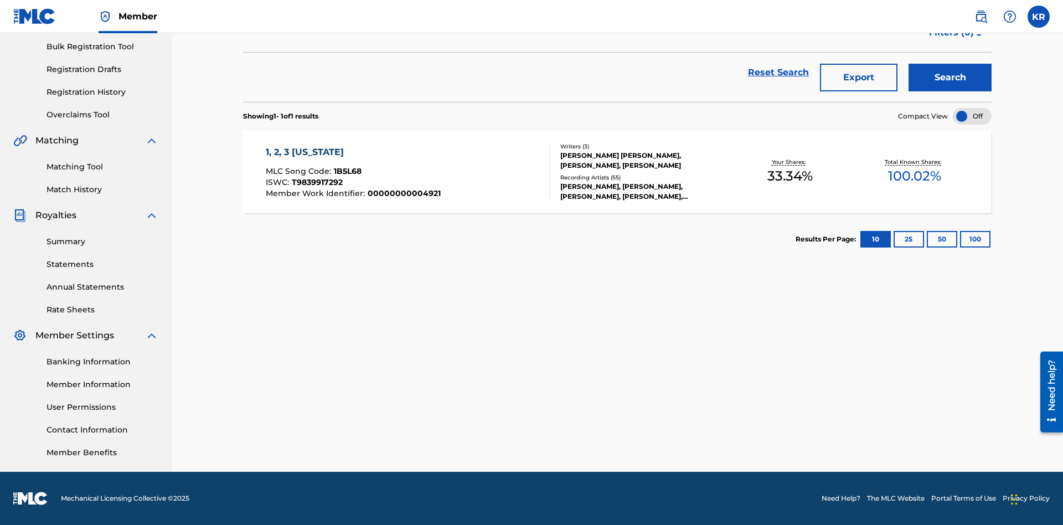
click at [960, 239] on button "100" at bounding box center [975, 239] width 30 height 17
click at [346, 171] on span "1B5L68" at bounding box center [348, 171] width 28 height 10
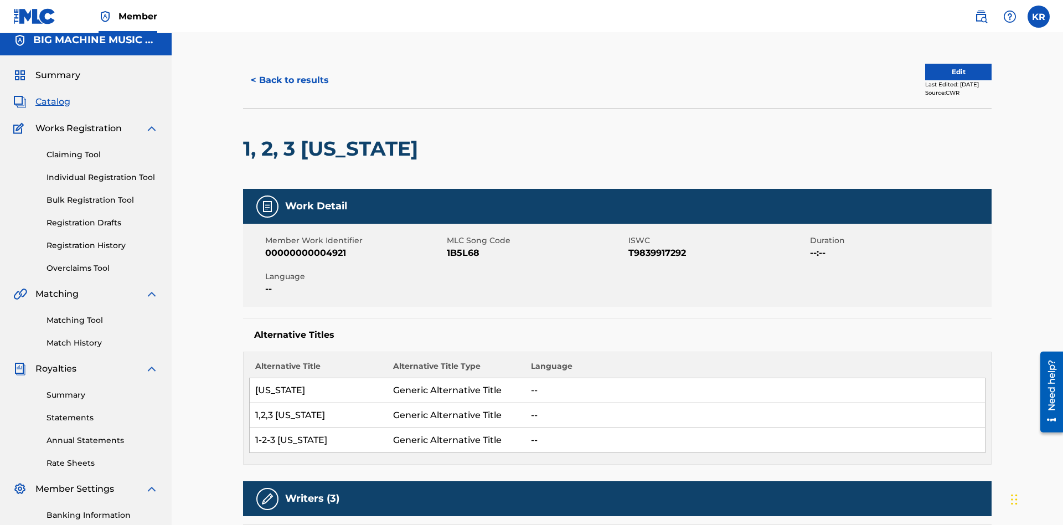
click at [289, 80] on button "< Back to results" at bounding box center [290, 80] width 94 height 28
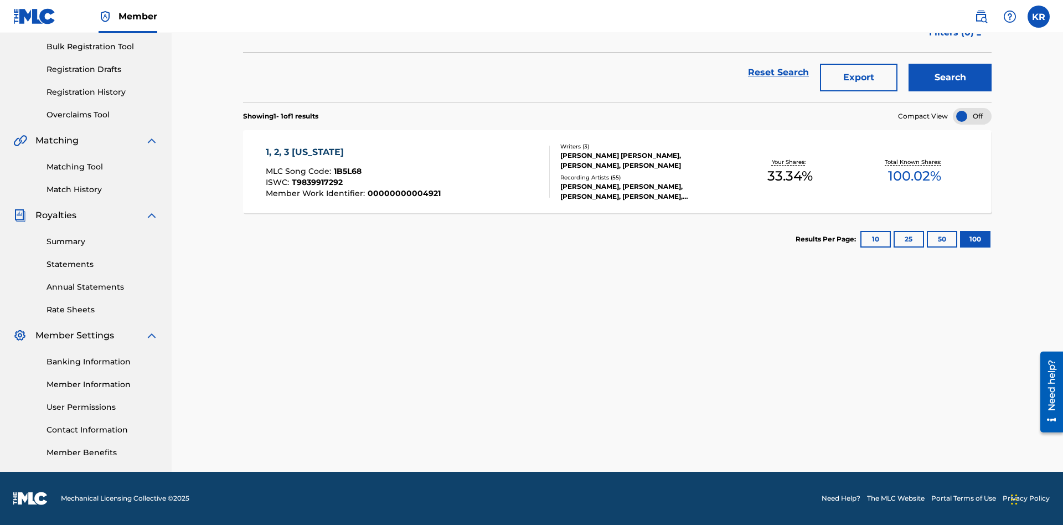
scroll to position [159, 0]
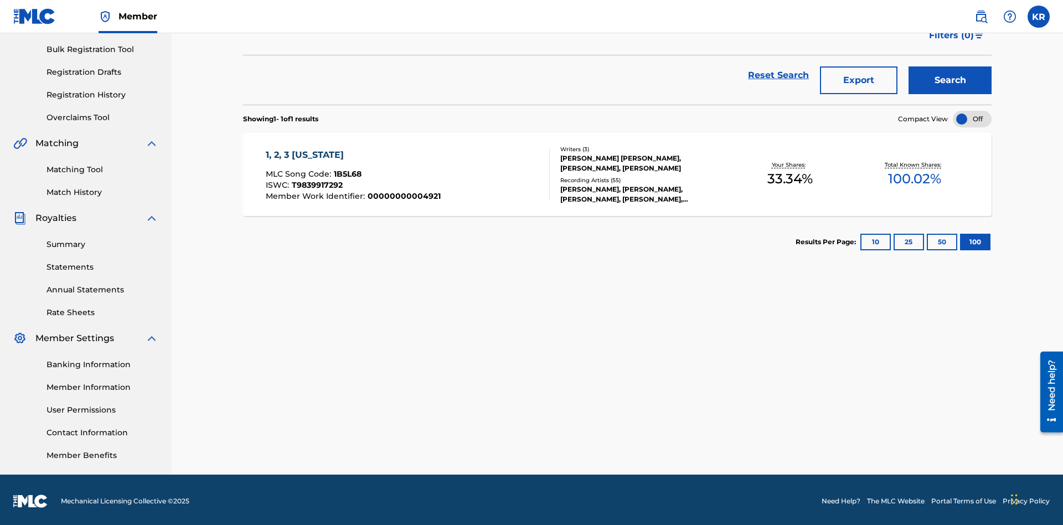
click at [859, 80] on button "Export" at bounding box center [859, 80] width 78 height 28
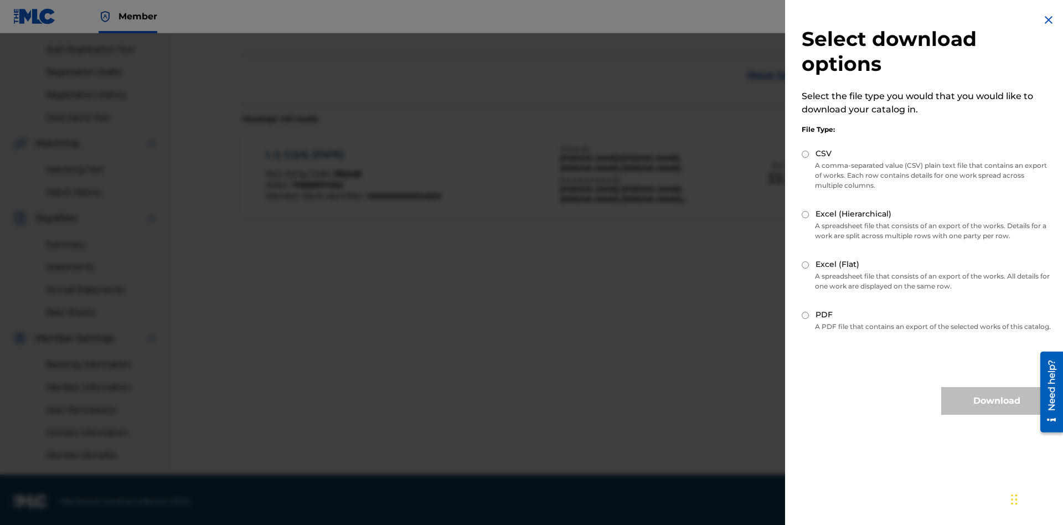
scroll to position [162, 0]
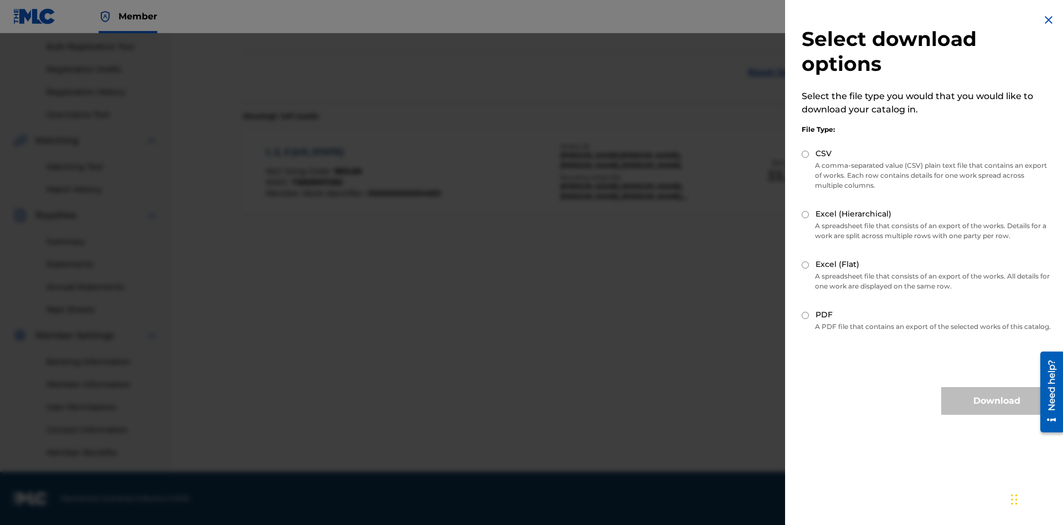
click at [806, 154] on input "CSV" at bounding box center [805, 154] width 7 height 7
radio input "true"
click at [997, 411] on button "Download" at bounding box center [996, 401] width 111 height 28
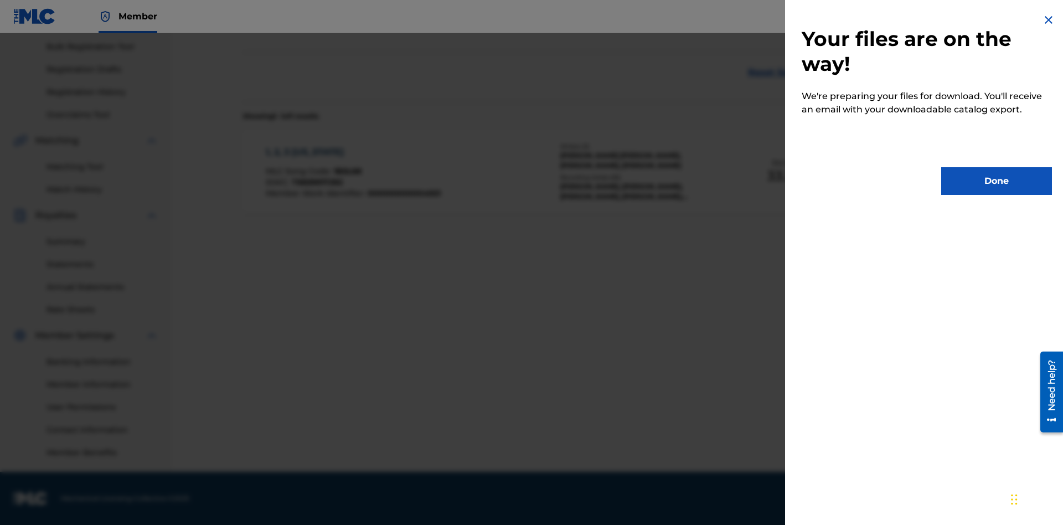
click at [997, 181] on button "Done" at bounding box center [996, 181] width 111 height 28
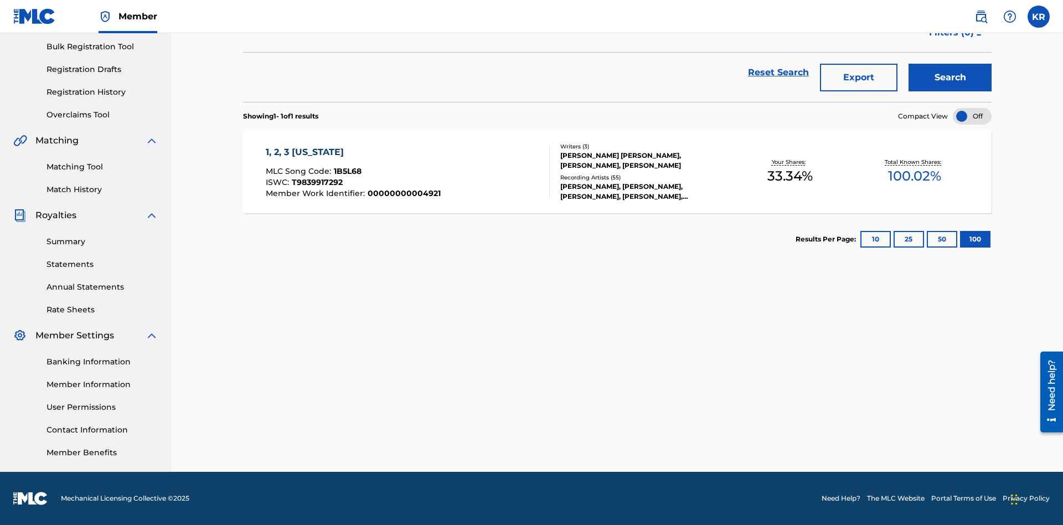
scroll to position [44, 0]
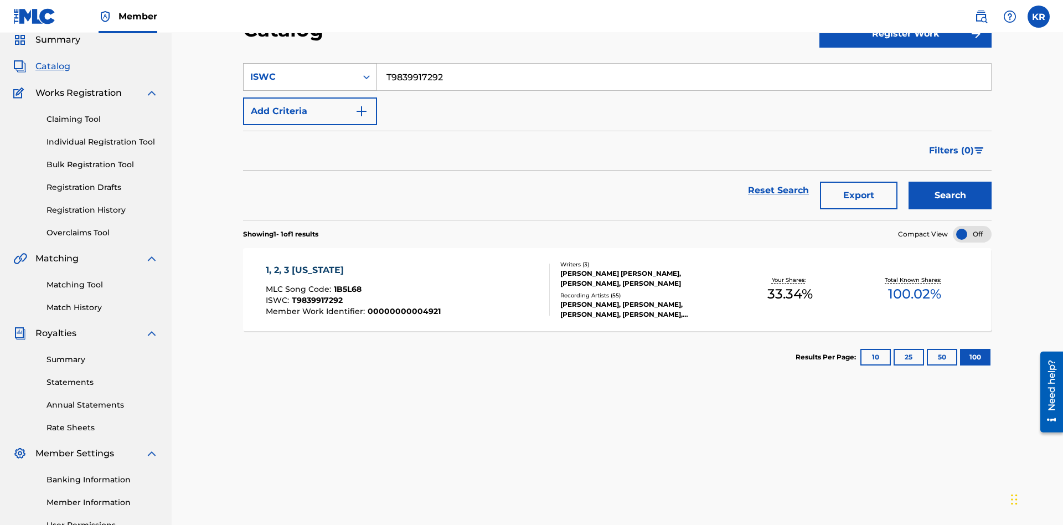
click at [300, 77] on div "ISWC" at bounding box center [300, 76] width 100 height 13
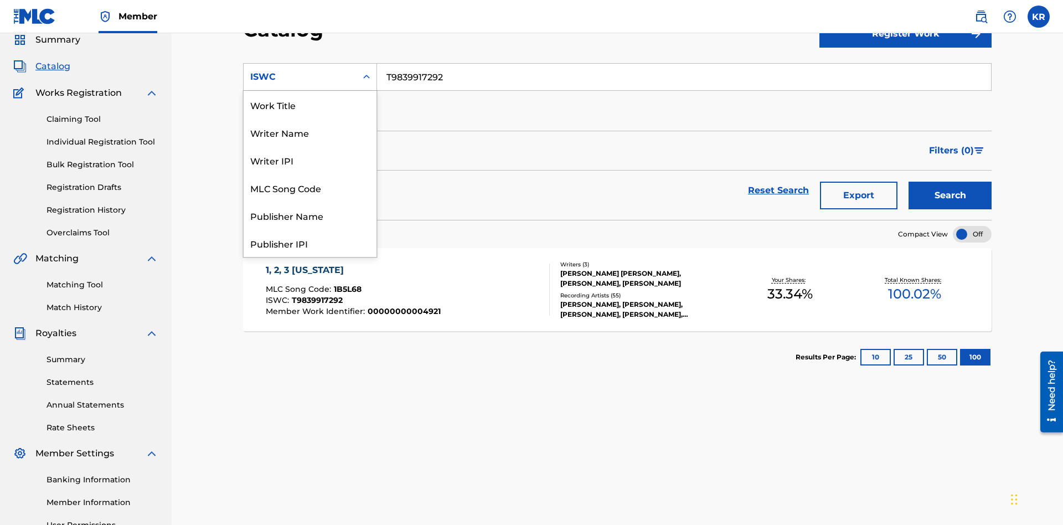
scroll to position [166, 0]
click at [310, 35] on div "MLC Song Code" at bounding box center [310, 22] width 133 height 28
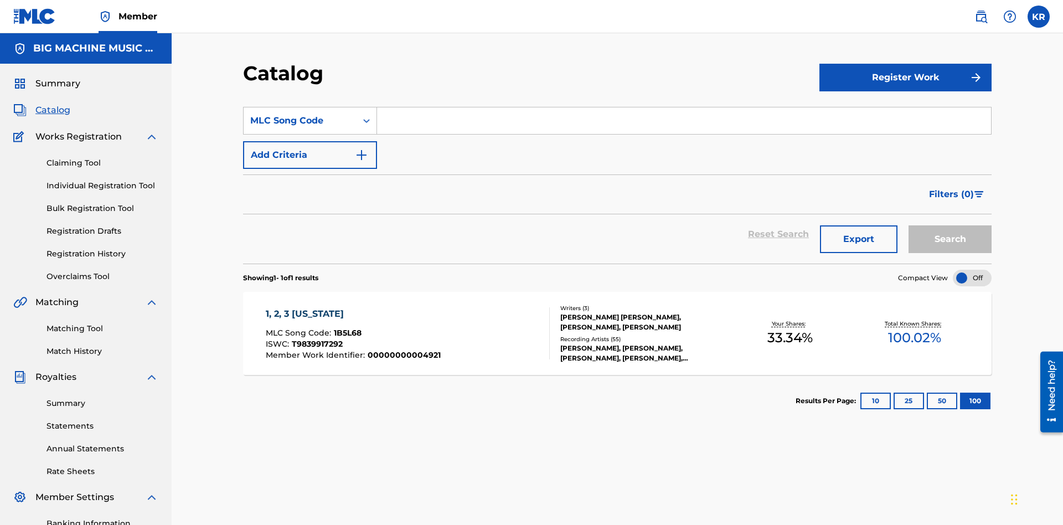
scroll to position [41, 0]
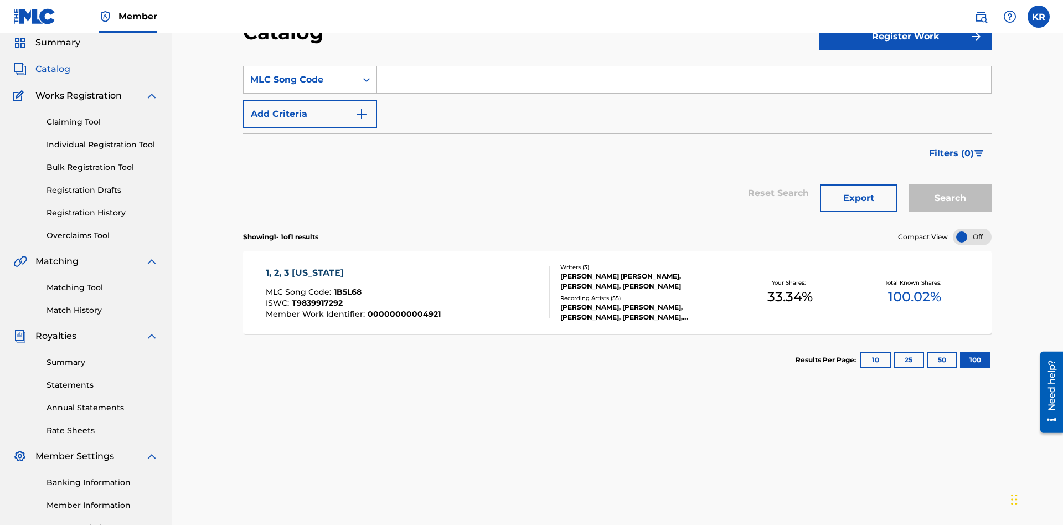
click at [684, 80] on input "Search Form" at bounding box center [684, 79] width 614 height 27
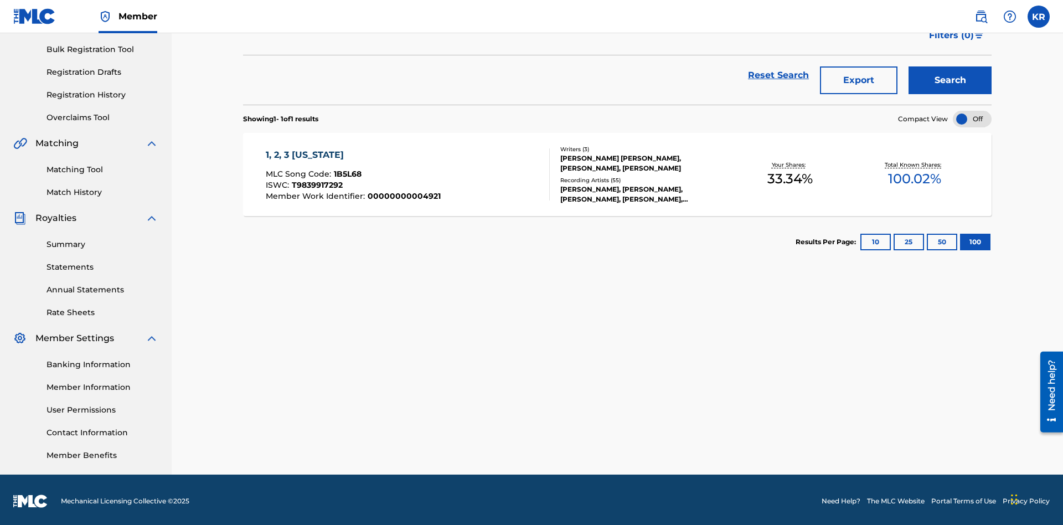
type input "1B5L68"
click at [950, 80] on button "Search" at bounding box center [950, 80] width 83 height 28
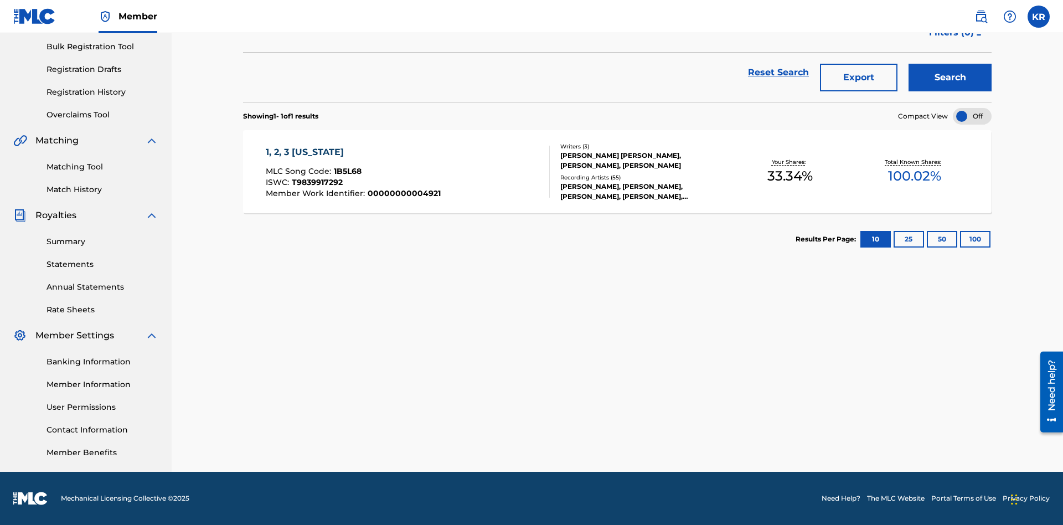
click at [960, 239] on button "100" at bounding box center [975, 239] width 30 height 17
click at [346, 171] on span "1B5L68" at bounding box center [348, 171] width 28 height 10
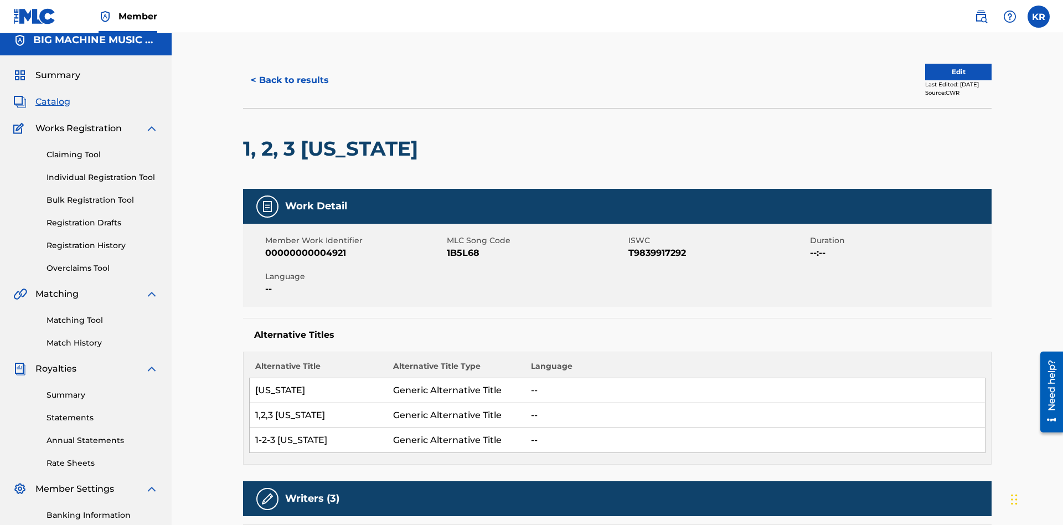
click at [289, 80] on button "< Back to results" at bounding box center [290, 80] width 94 height 28
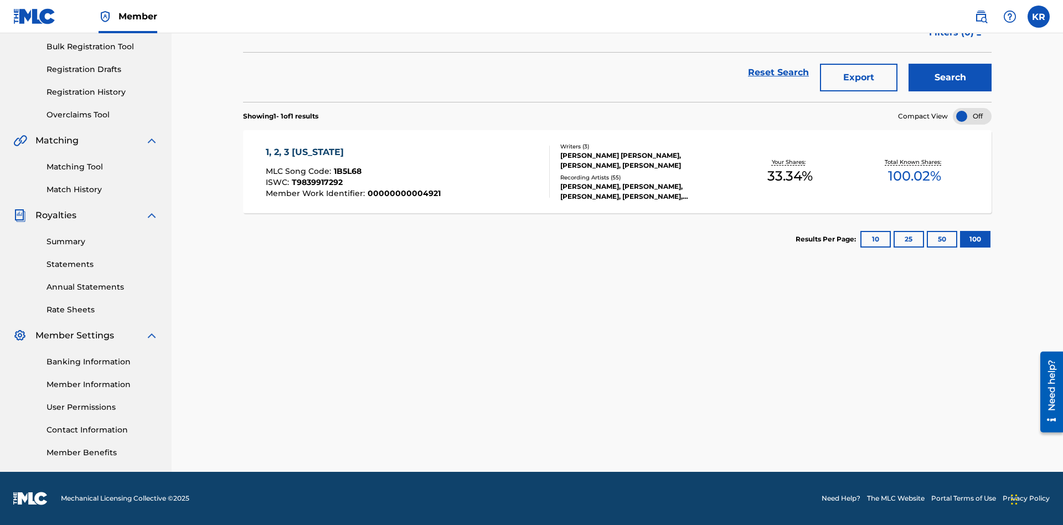
scroll to position [159, 0]
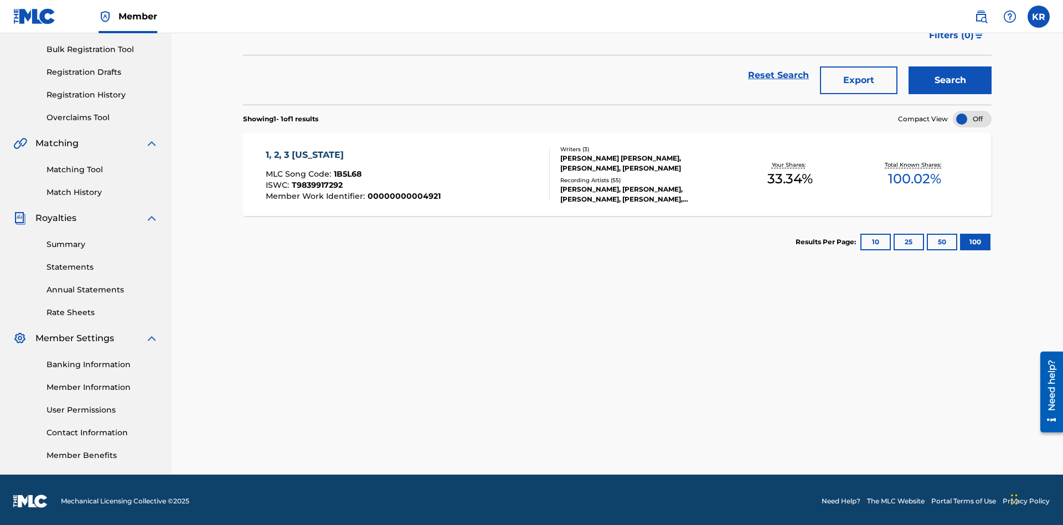
click at [859, 80] on button "Export" at bounding box center [859, 80] width 78 height 28
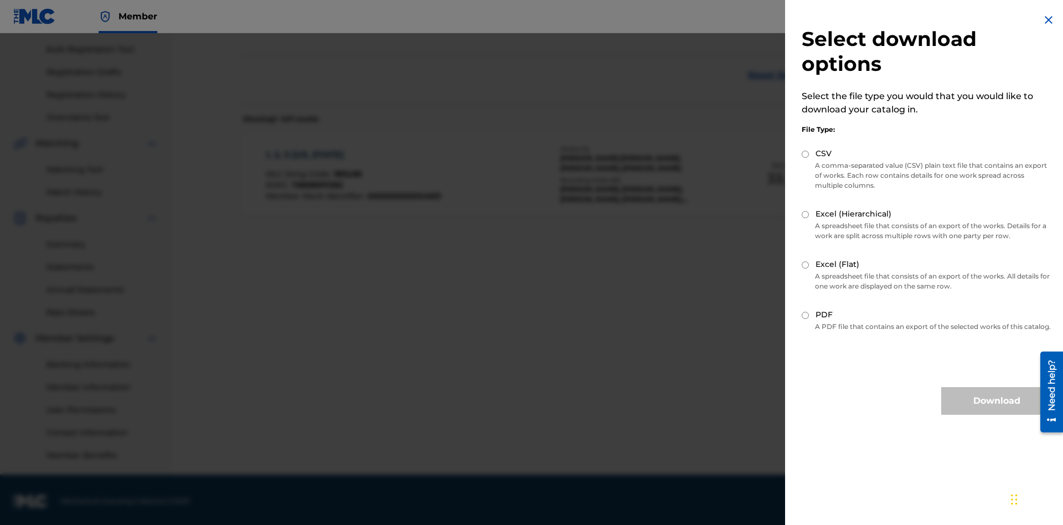
scroll to position [162, 0]
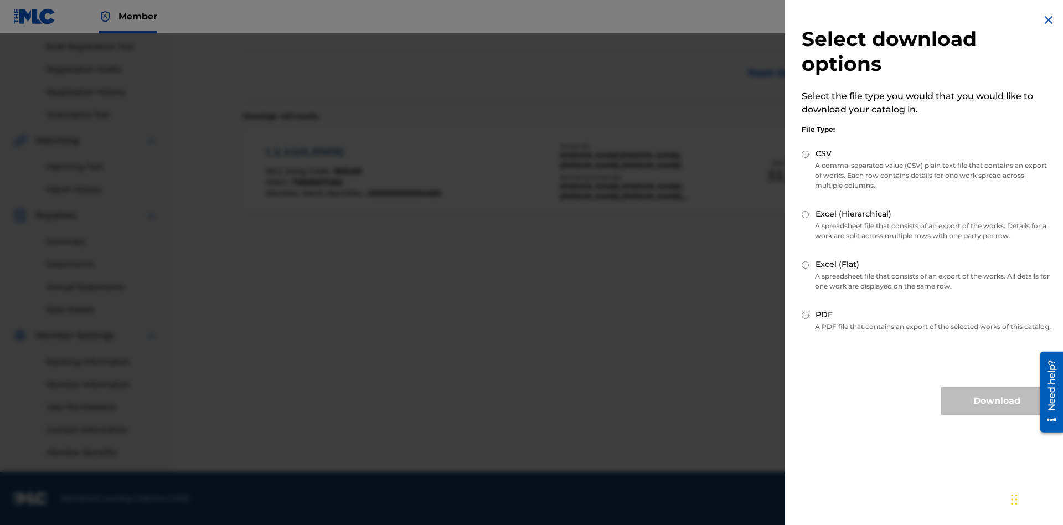
click at [806, 214] on input "Excel (Hierarchical)" at bounding box center [805, 214] width 7 height 7
radio input "true"
click at [997, 411] on button "Download" at bounding box center [996, 401] width 111 height 28
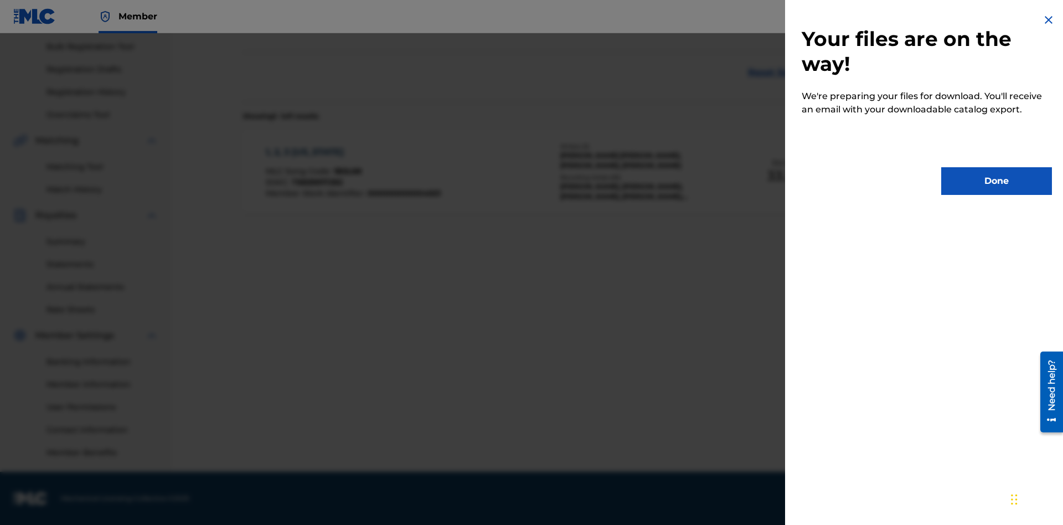
click at [997, 181] on button "Done" at bounding box center [996, 181] width 111 height 28
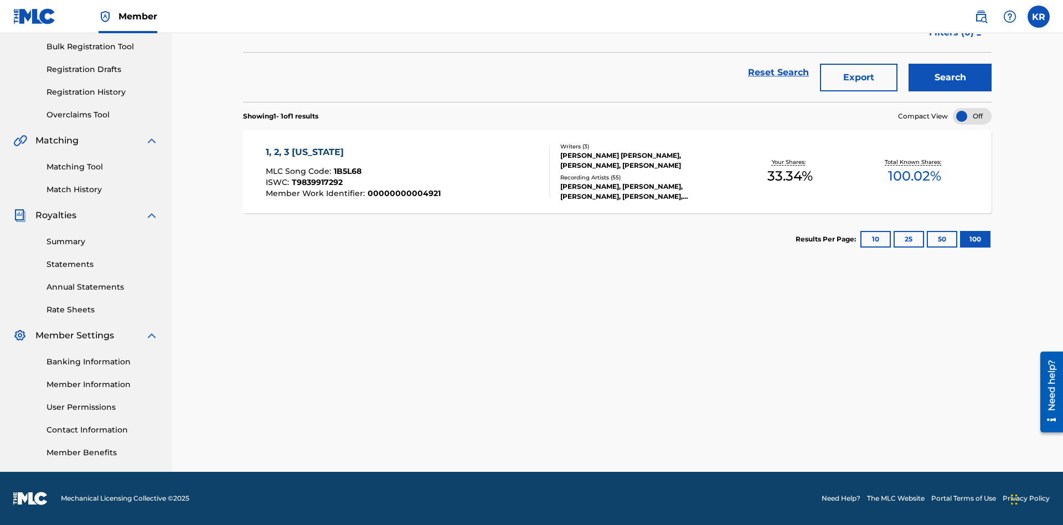
scroll to position [44, 0]
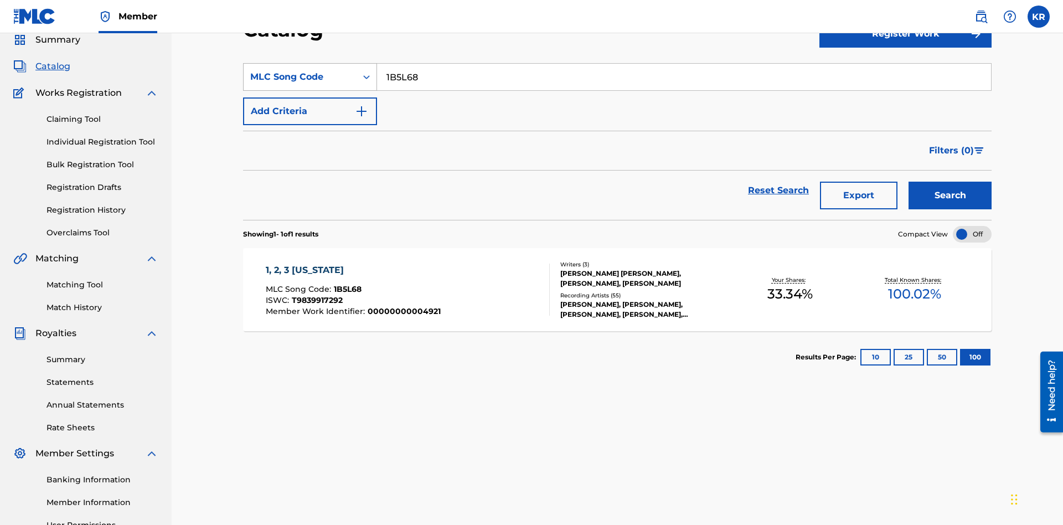
click at [300, 77] on div "MLC Song Code" at bounding box center [300, 76] width 100 height 13
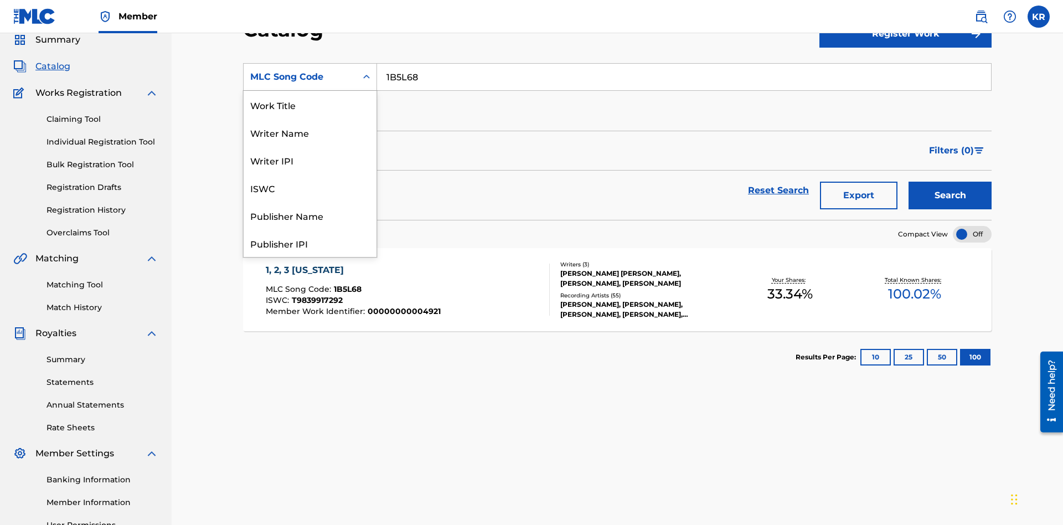
scroll to position [166, 0]
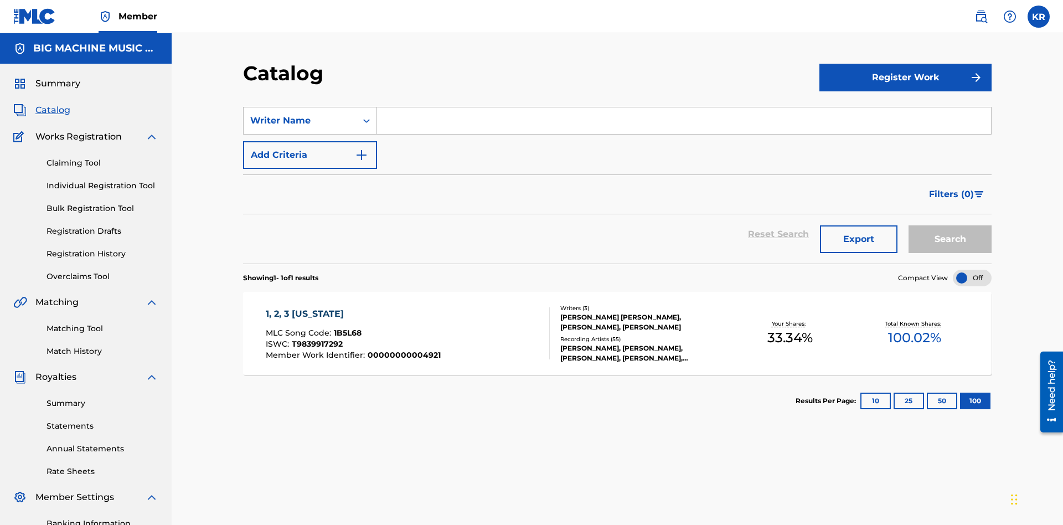
scroll to position [41, 0]
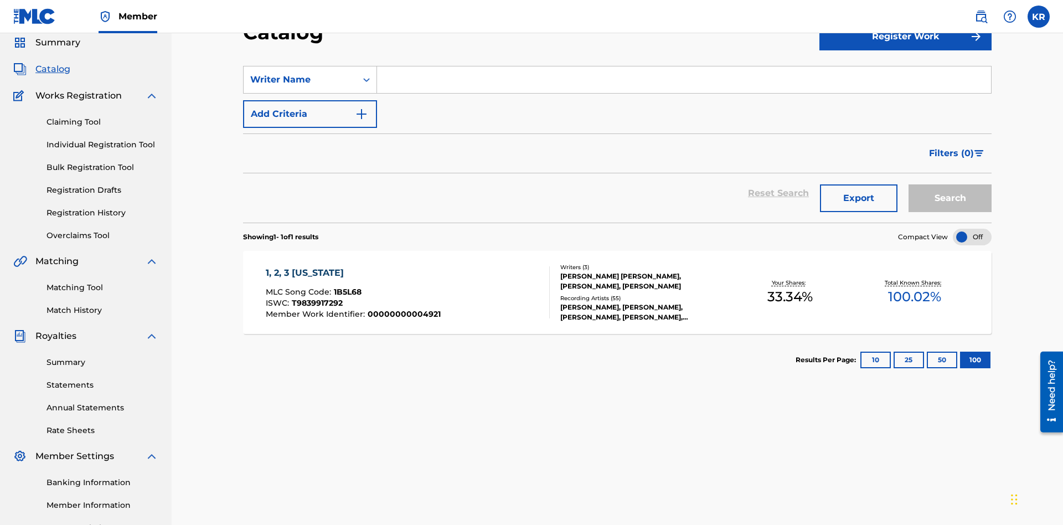
click at [684, 80] on input "Search Form" at bounding box center [684, 79] width 614 height 27
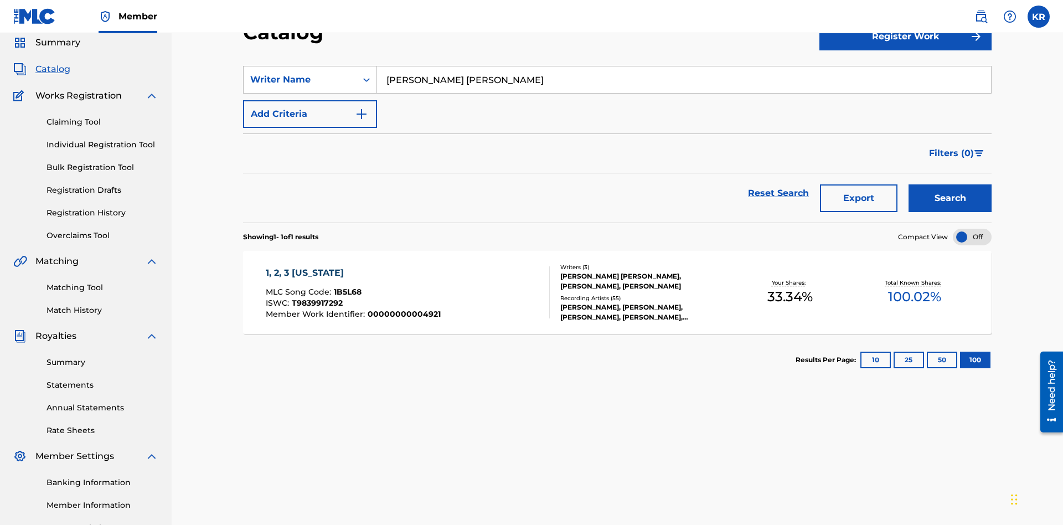
scroll to position [159, 0]
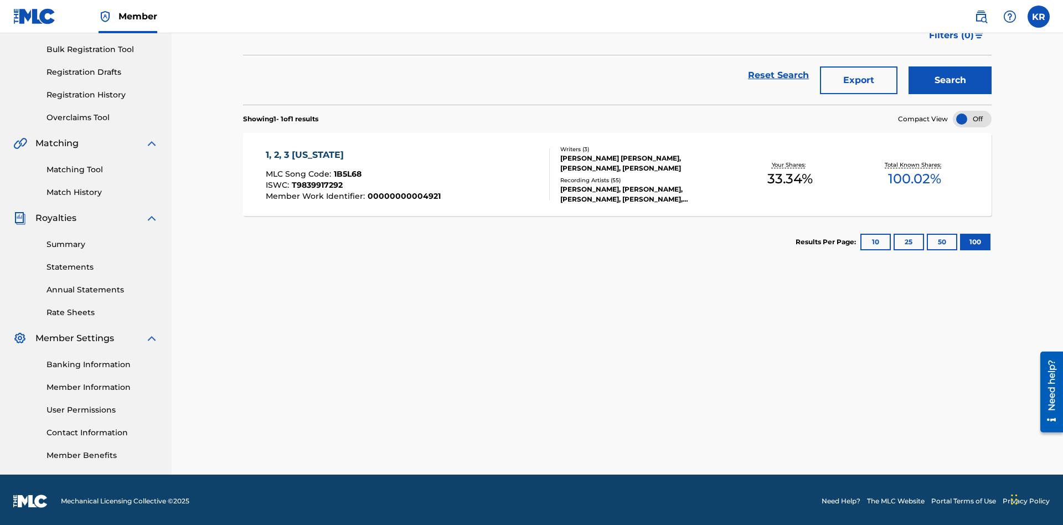
type input "JUSTIN ALLEN EBACH"
click at [950, 80] on button "Search" at bounding box center [950, 80] width 83 height 28
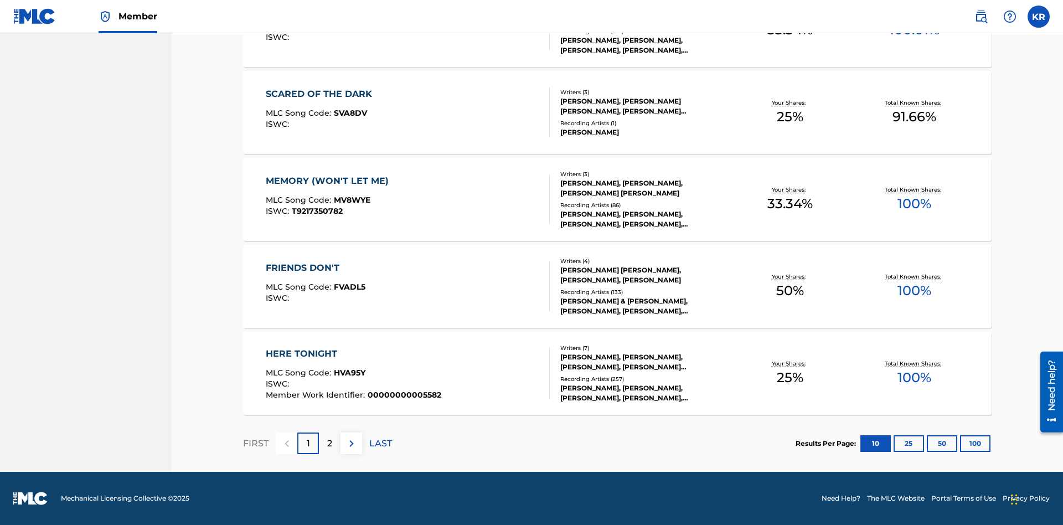
click at [960, 443] on button "100" at bounding box center [975, 443] width 30 height 17
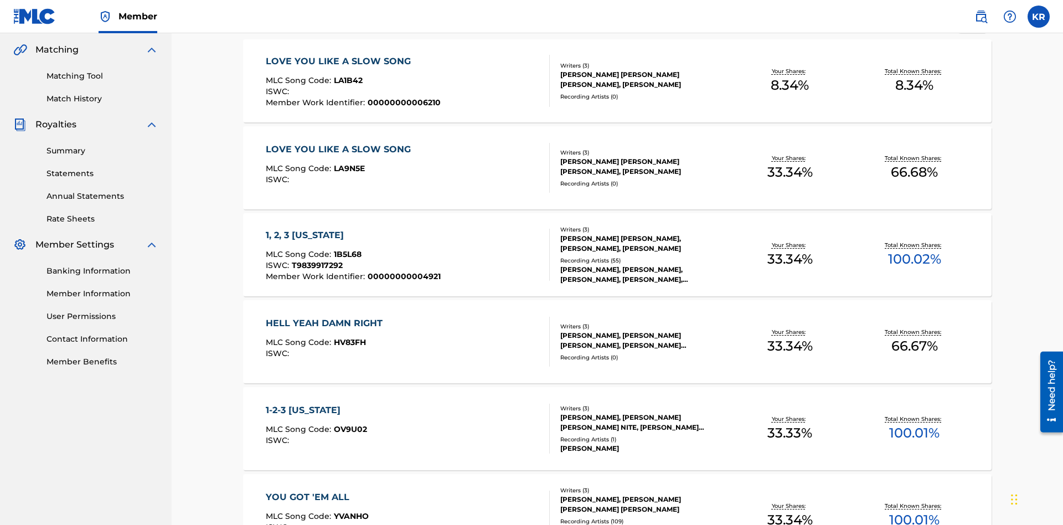
scroll to position [435, 0]
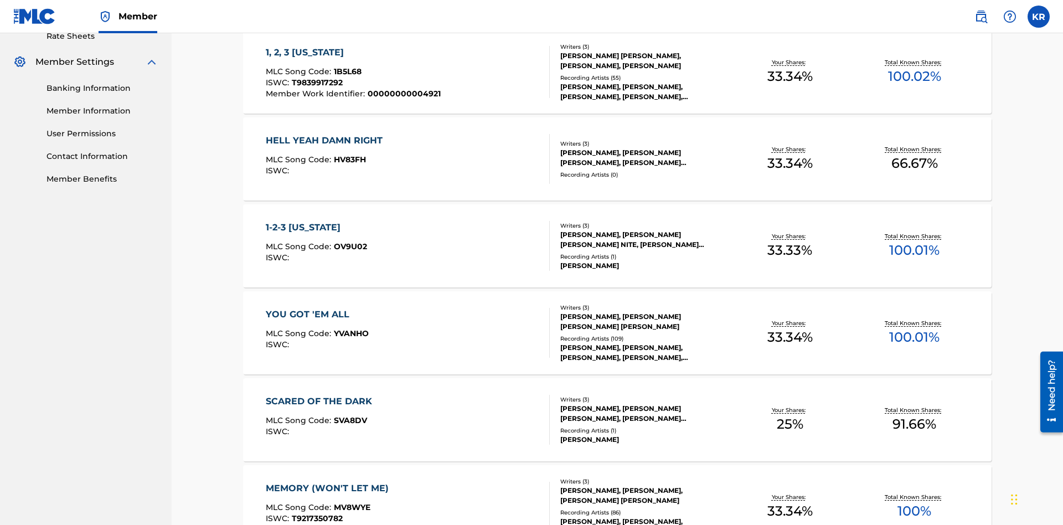
click at [346, 71] on span "1B5L68" at bounding box center [348, 71] width 28 height 10
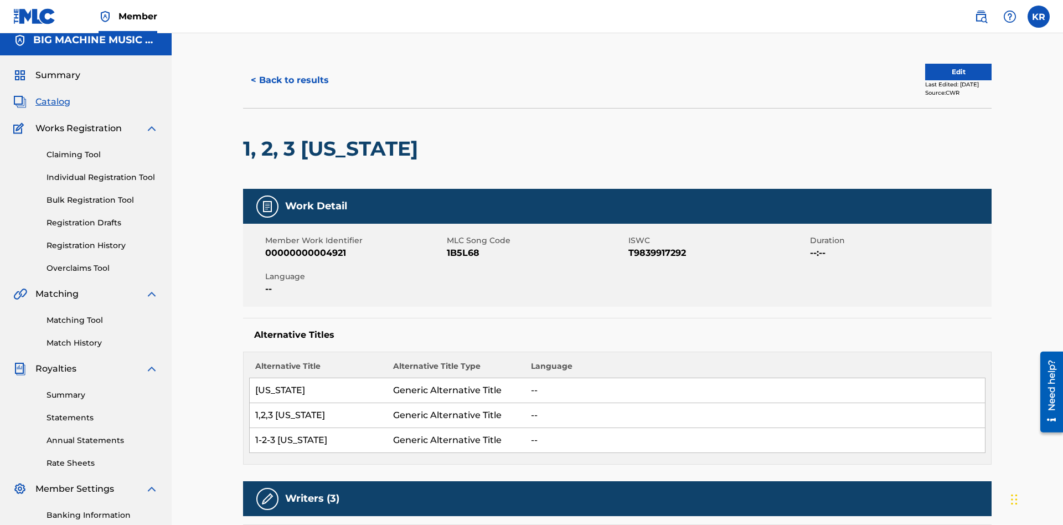
click at [289, 80] on button "< Back to results" at bounding box center [290, 80] width 94 height 28
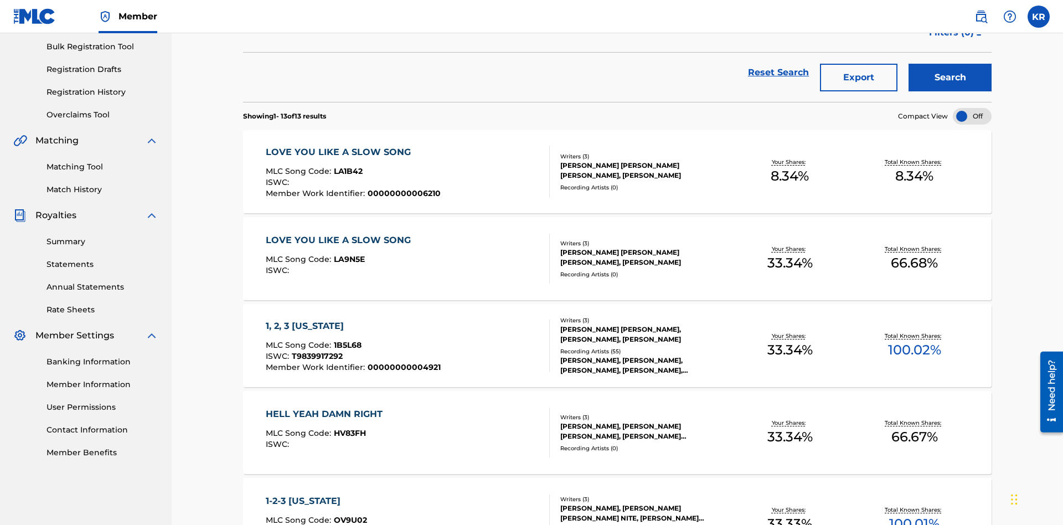
scroll to position [159, 0]
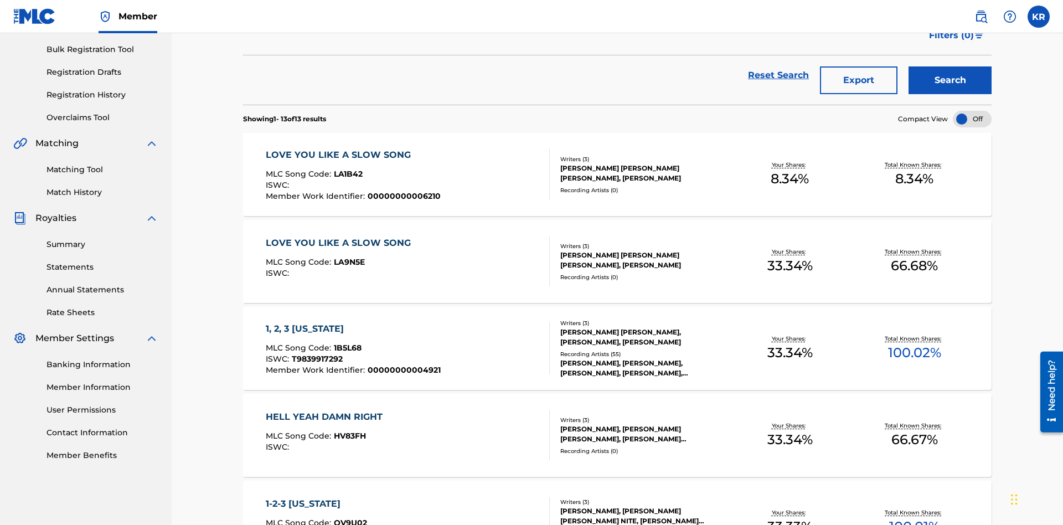
click at [859, 80] on button "Export" at bounding box center [859, 80] width 78 height 28
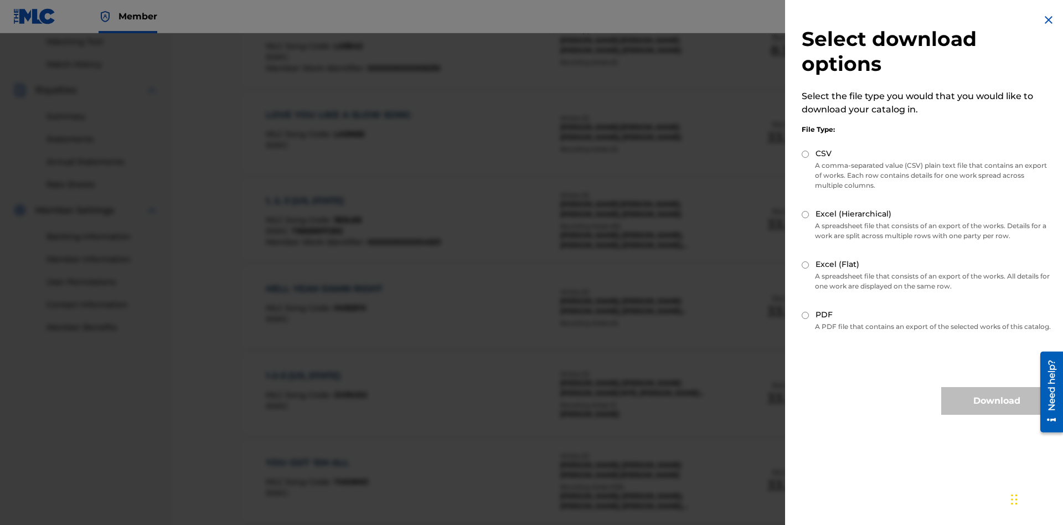
click at [806, 265] on input "Excel (Flat)" at bounding box center [805, 264] width 7 height 7
radio input "true"
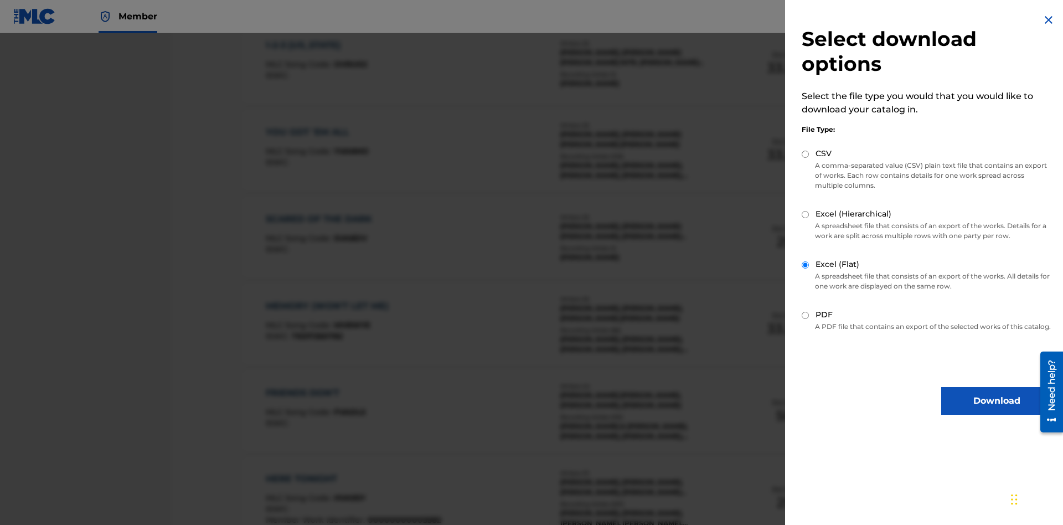
click at [997, 411] on button "Download" at bounding box center [996, 401] width 111 height 28
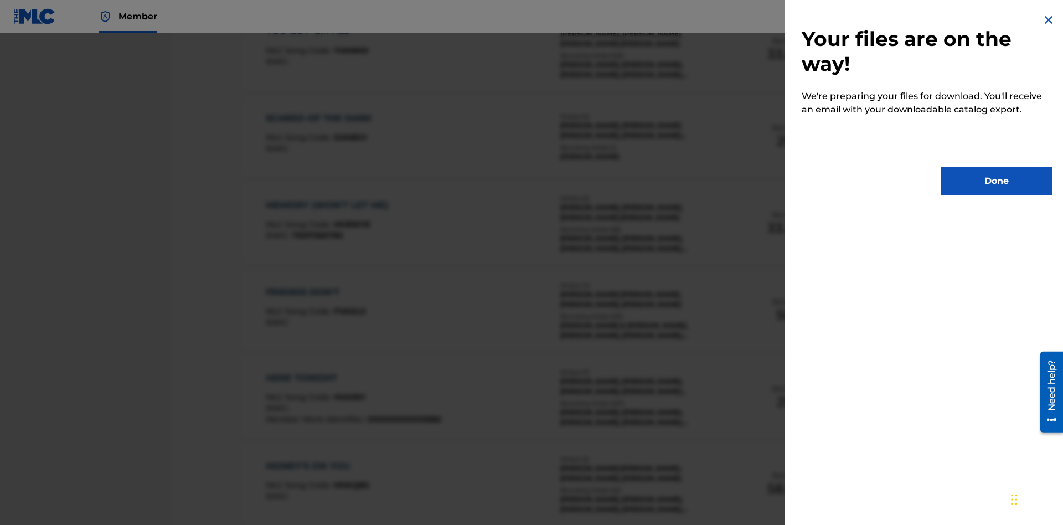
click at [997, 181] on button "Done" at bounding box center [996, 181] width 111 height 28
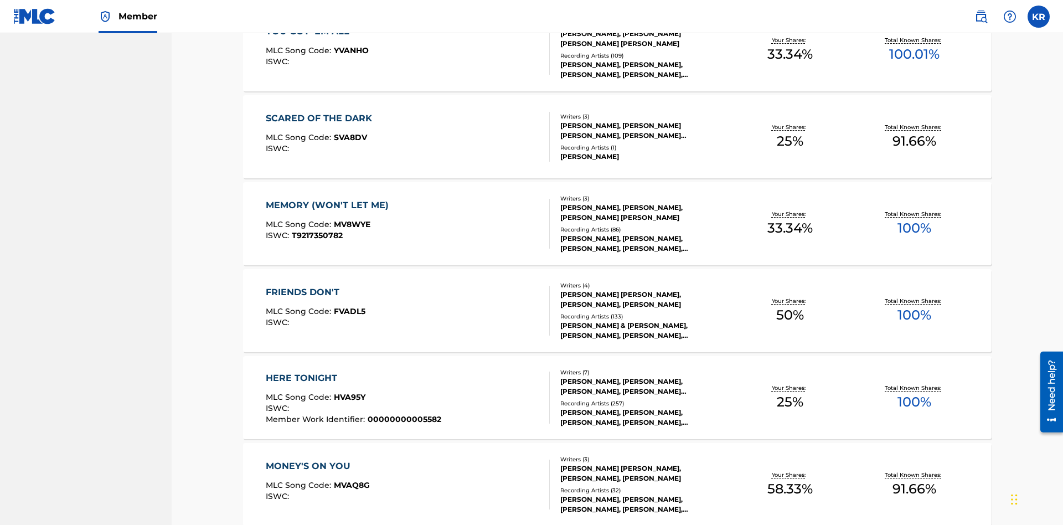
scroll to position [44, 0]
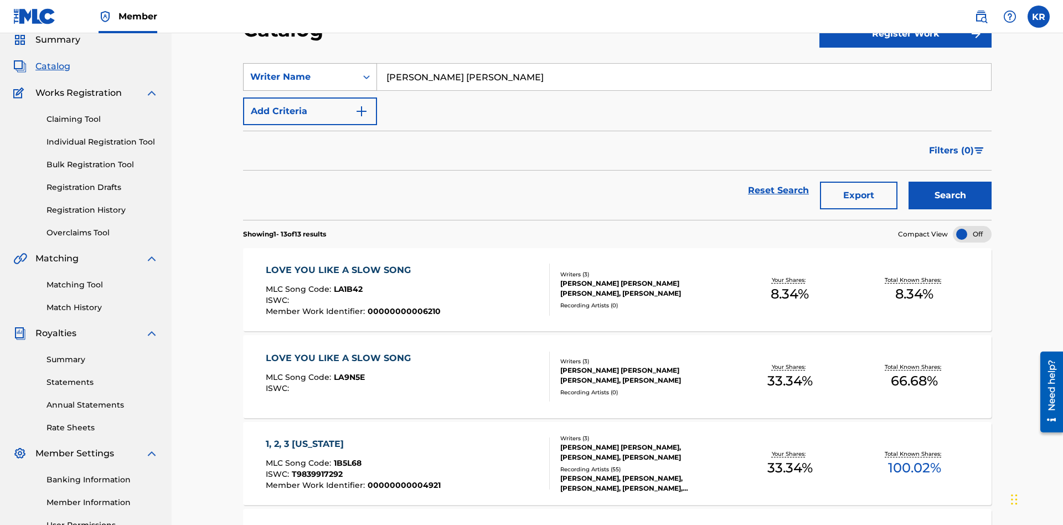
click at [300, 77] on div "Writer Name" at bounding box center [300, 76] width 100 height 13
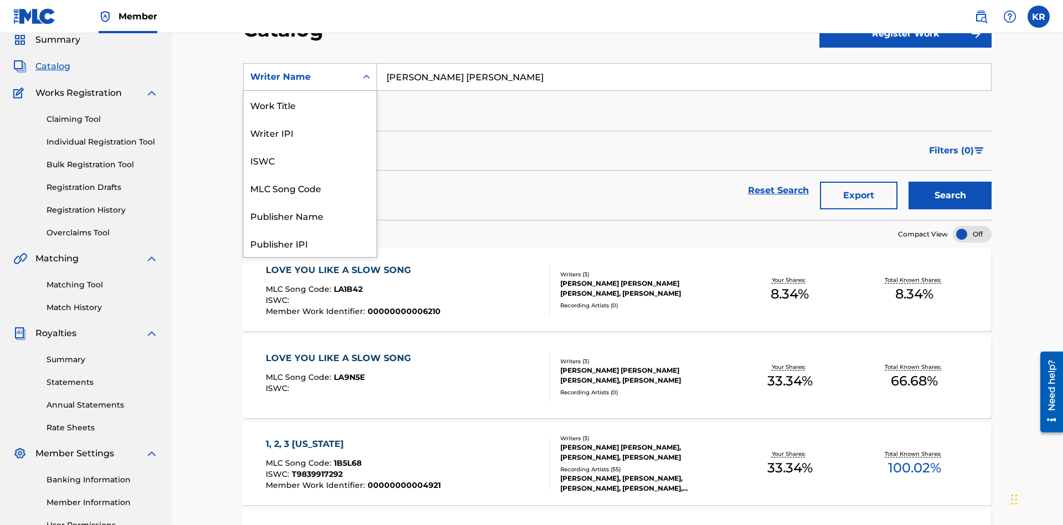
scroll to position [166, 0]
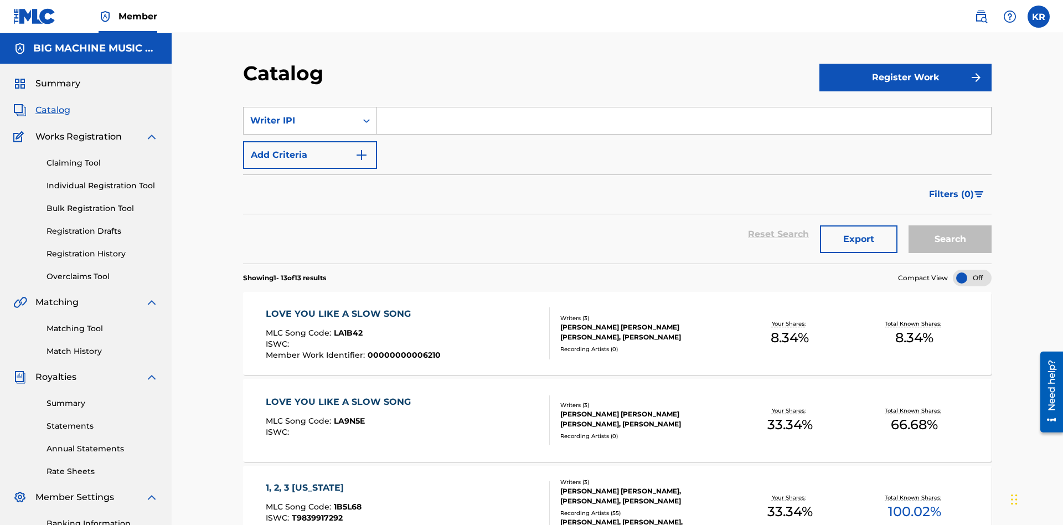
scroll to position [41, 0]
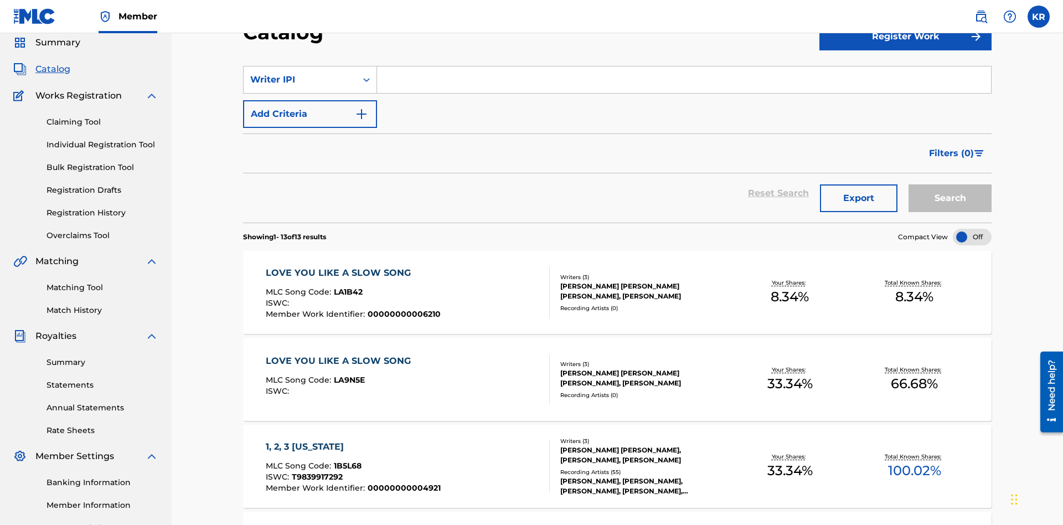
click at [684, 80] on input "Search Form" at bounding box center [684, 79] width 614 height 27
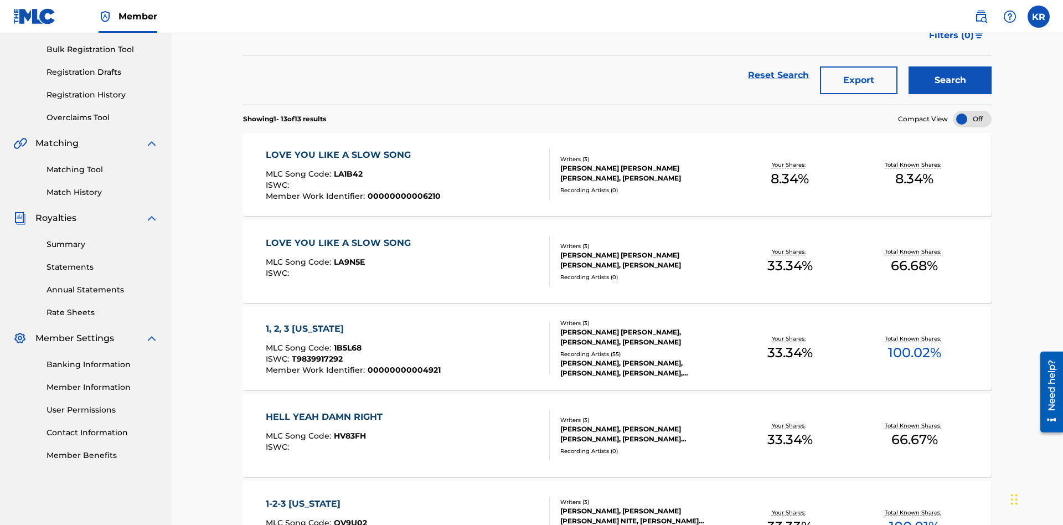
type input "00614973923"
click at [950, 80] on button "Search" at bounding box center [950, 80] width 83 height 28
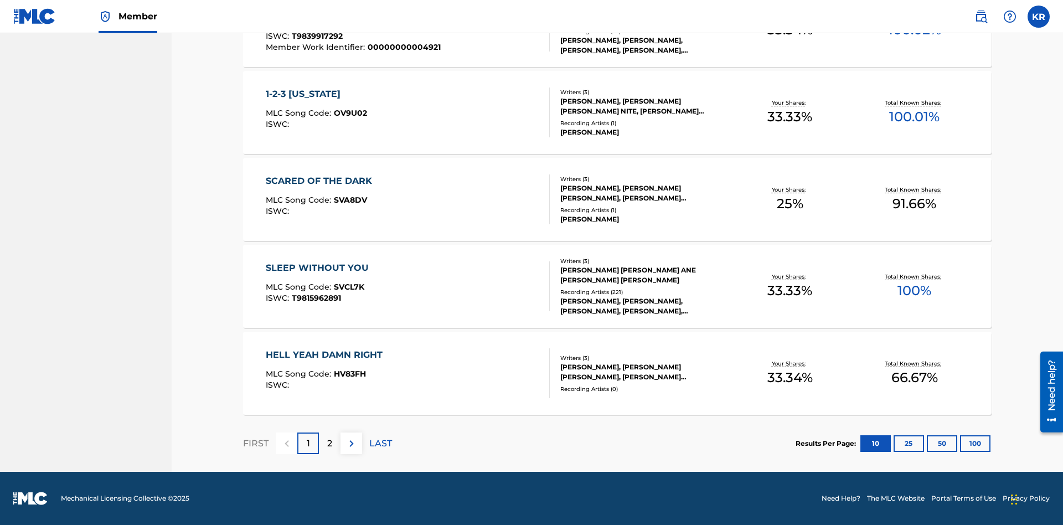
click at [960, 443] on button "100" at bounding box center [975, 443] width 30 height 17
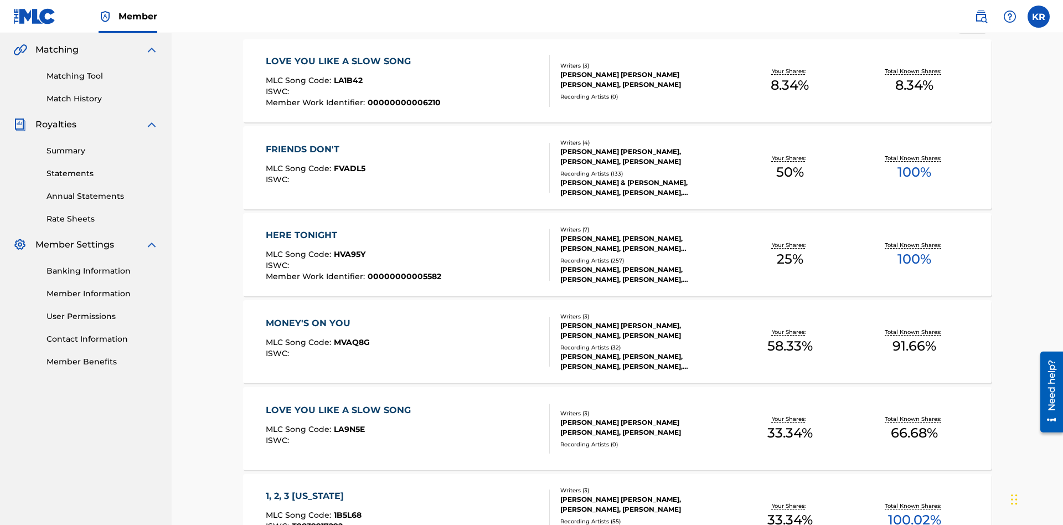
scroll to position [696, 0]
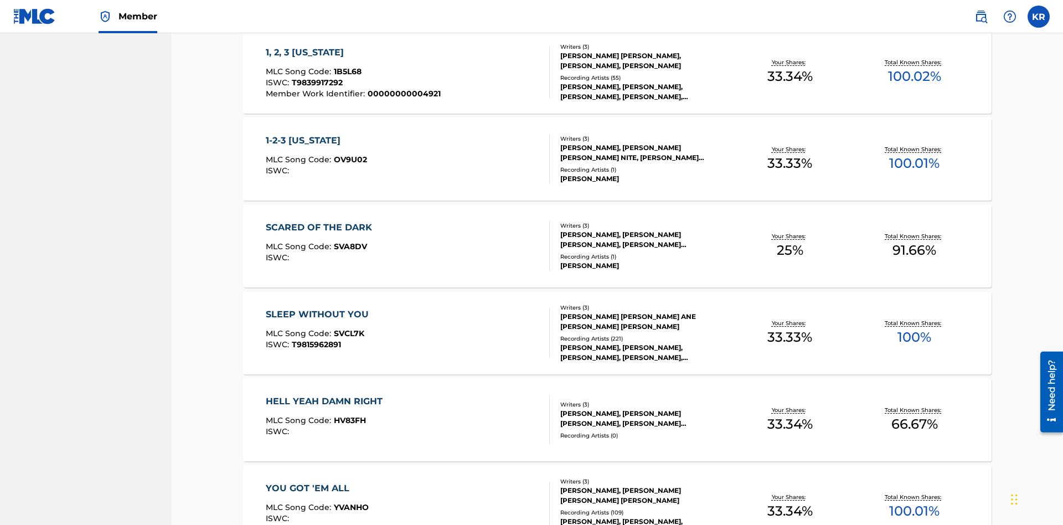
click at [346, 71] on span "1B5L68" at bounding box center [348, 71] width 28 height 10
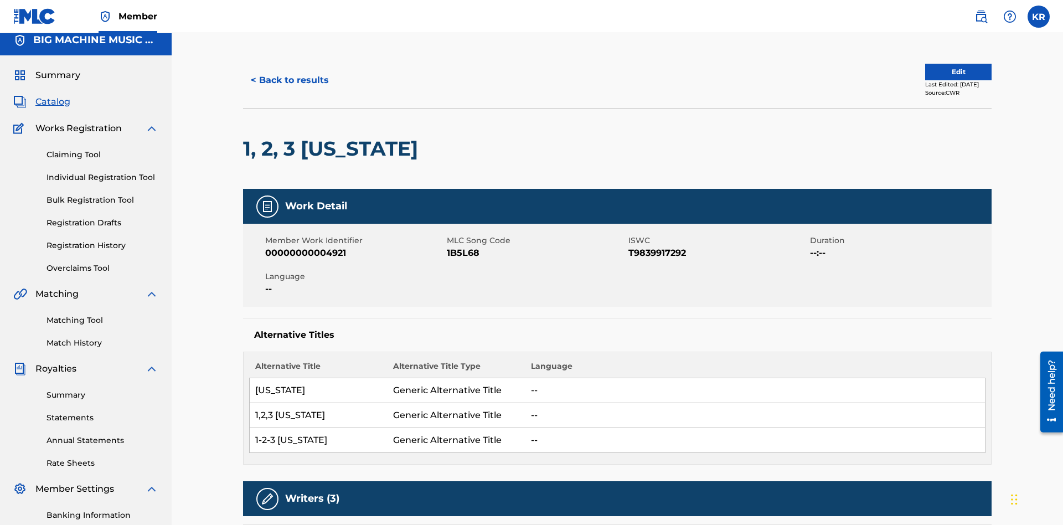
click at [289, 80] on button "< Back to results" at bounding box center [290, 80] width 94 height 28
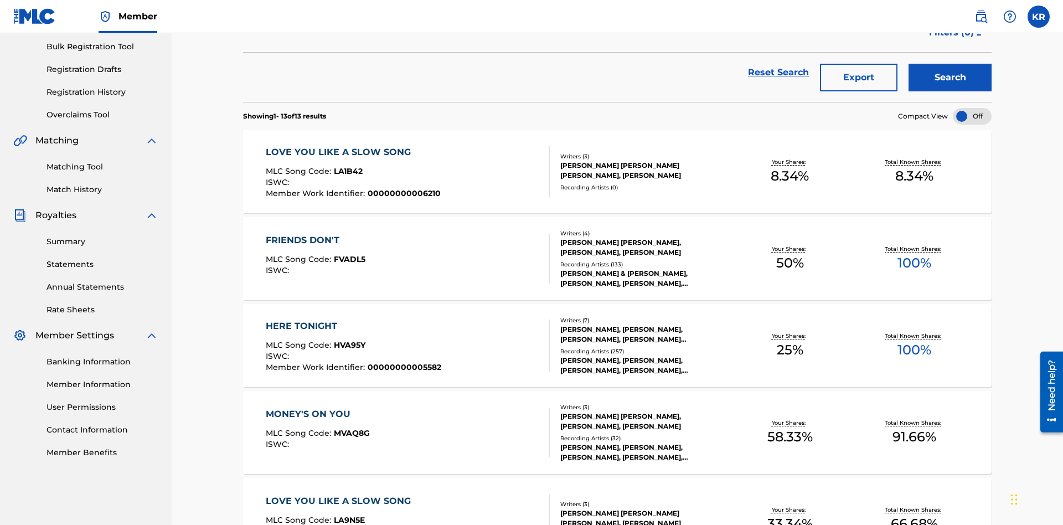
scroll to position [159, 0]
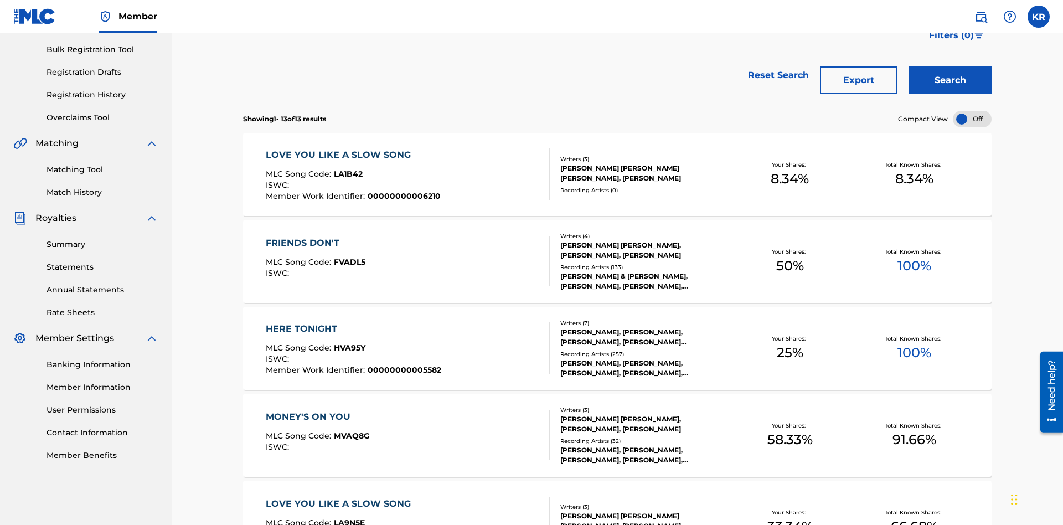
click at [859, 80] on button "Export" at bounding box center [859, 80] width 78 height 28
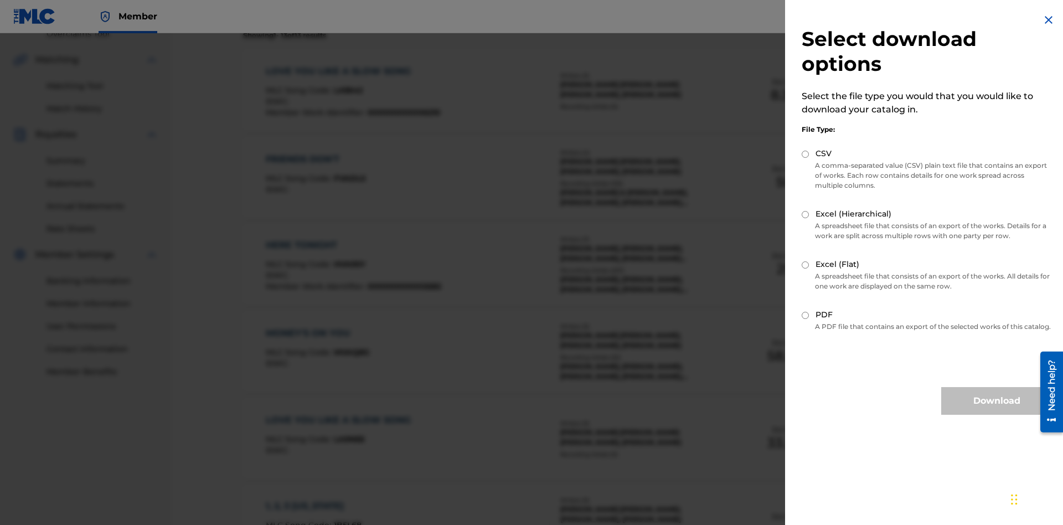
click at [806, 154] on input "CSV" at bounding box center [805, 154] width 7 height 7
radio input "true"
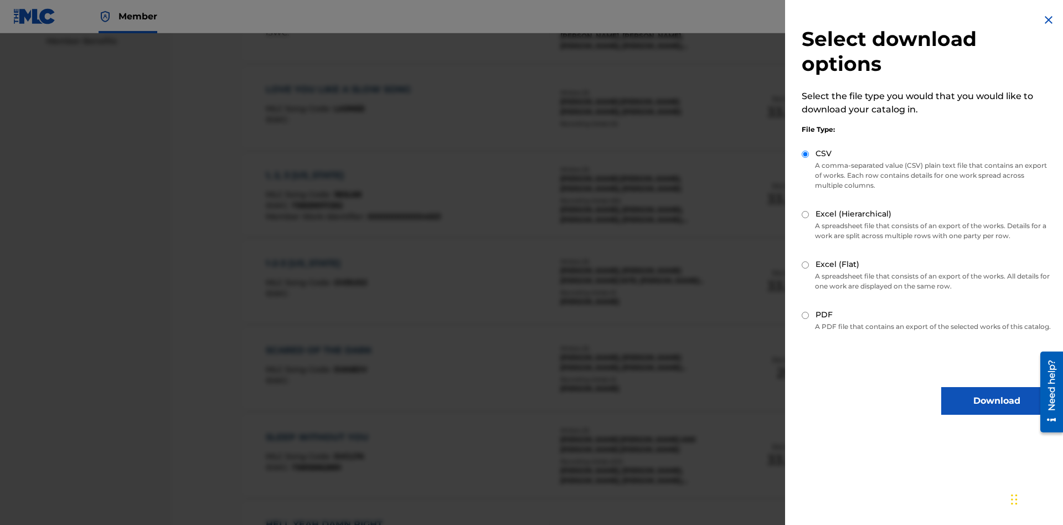
click at [997, 411] on button "Download" at bounding box center [996, 401] width 111 height 28
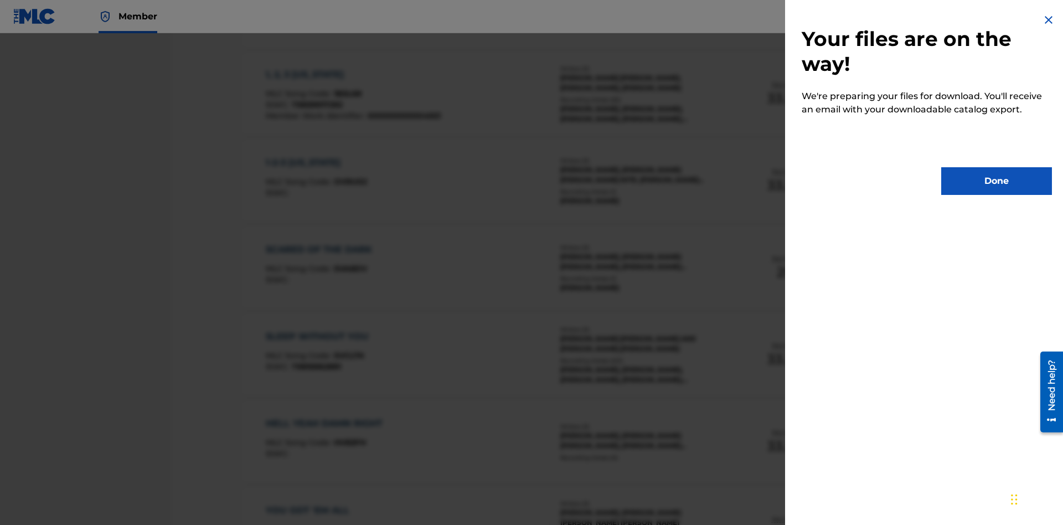
click at [997, 181] on button "Done" at bounding box center [996, 181] width 111 height 28
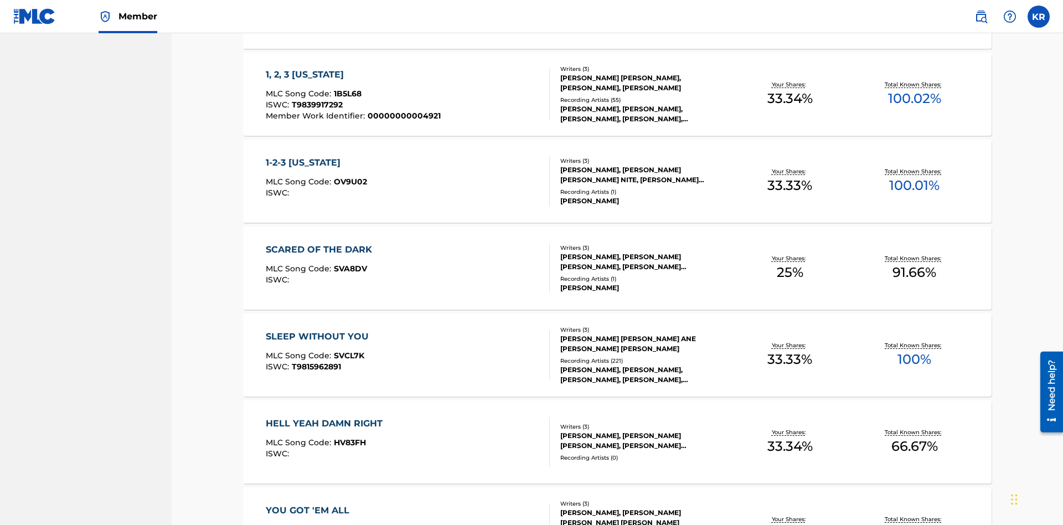
scroll to position [44, 0]
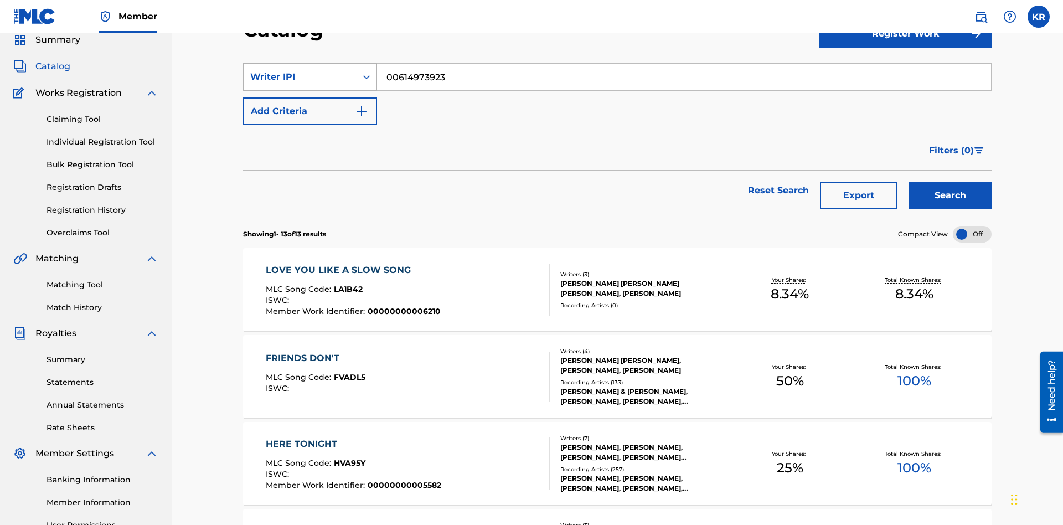
click at [300, 77] on div "Writer IPI" at bounding box center [300, 76] width 100 height 13
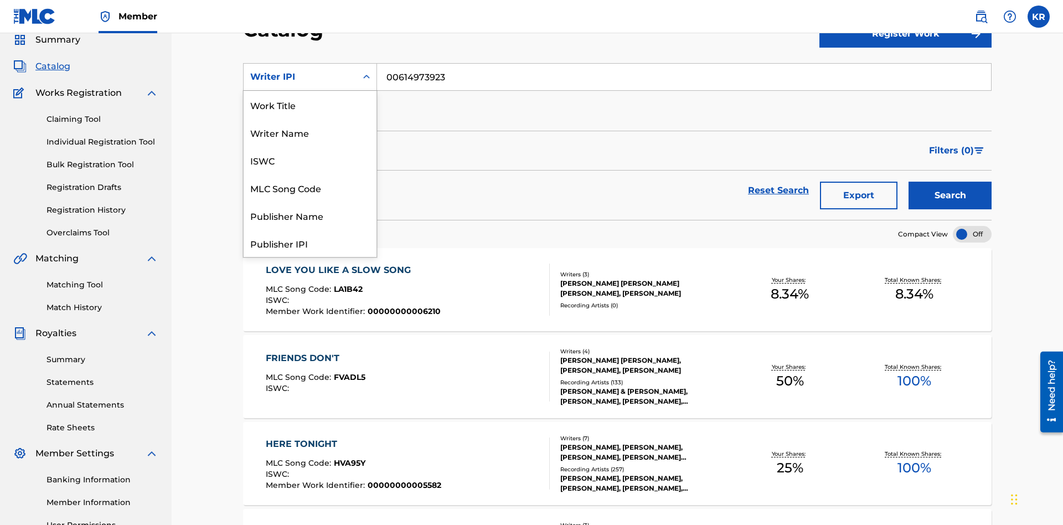
scroll to position [166, 0]
click at [310, 63] on div "Publisher Name" at bounding box center [310, 49] width 133 height 28
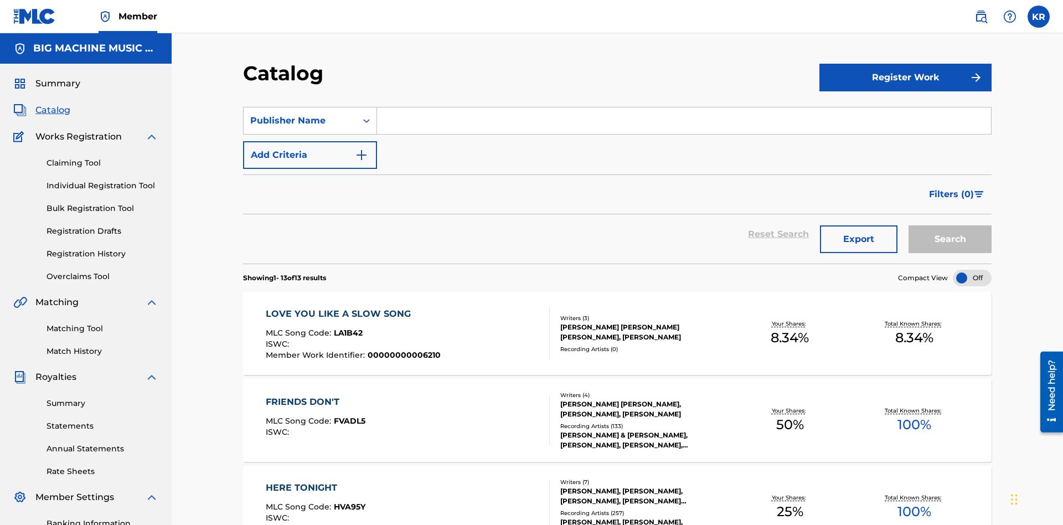
scroll to position [41, 0]
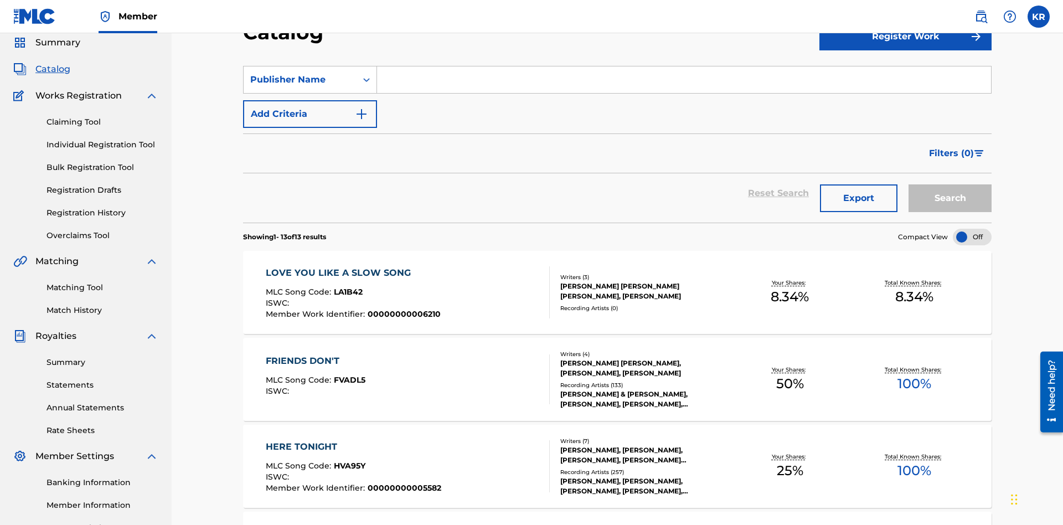
click at [684, 80] on input "Search Form" at bounding box center [684, 79] width 614 height 27
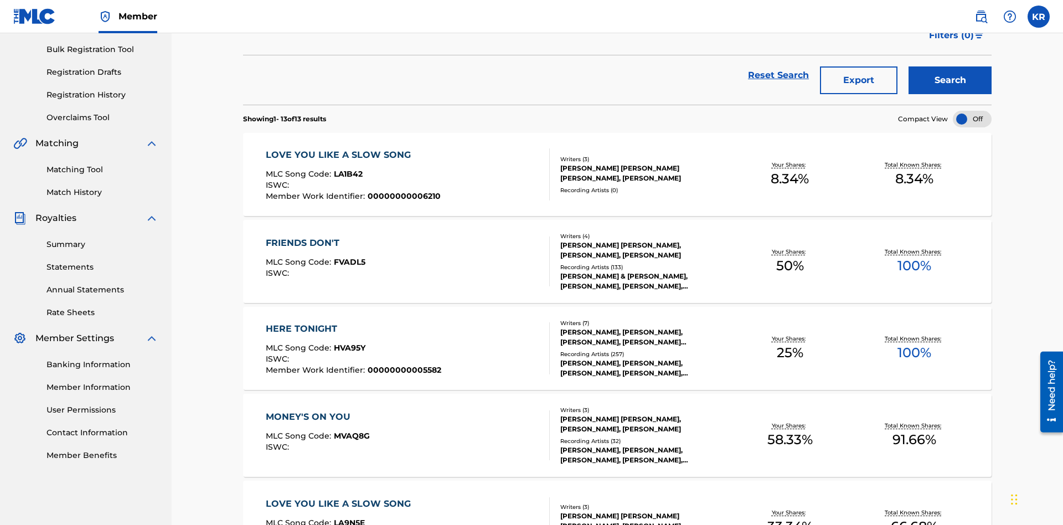
type input "SUPER BIG MUSIC"
click at [950, 80] on button "Search" at bounding box center [950, 80] width 83 height 28
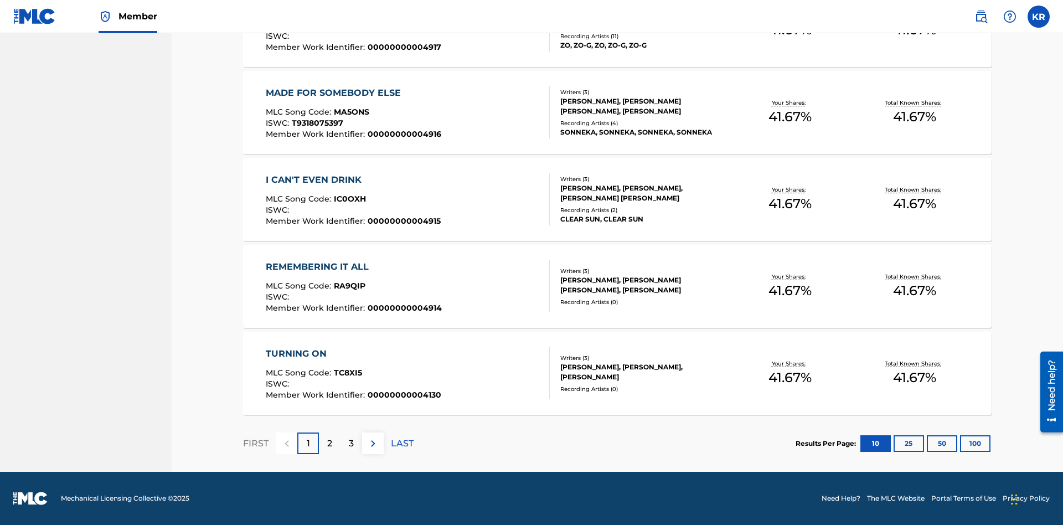
click at [960, 443] on button "100" at bounding box center [975, 443] width 30 height 17
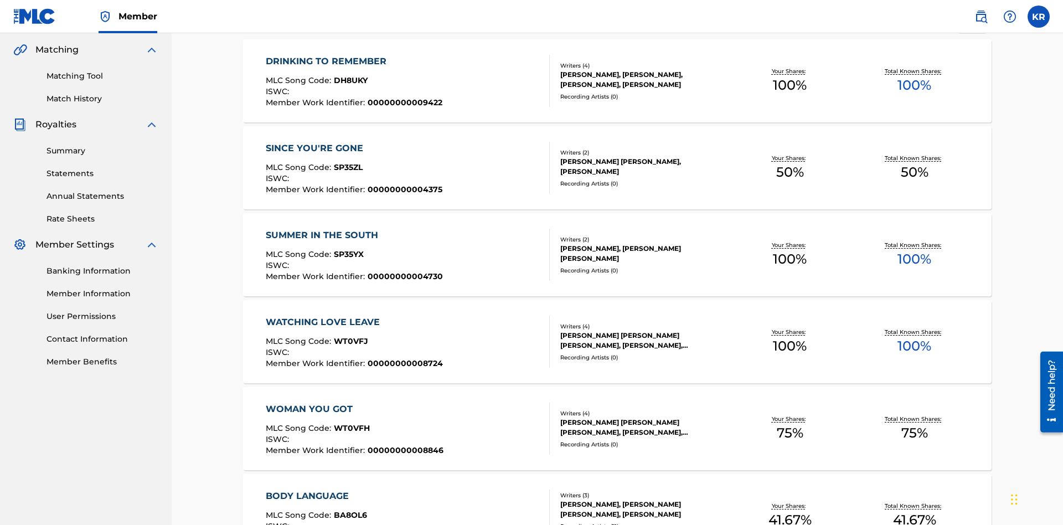
scroll to position [4260, 0]
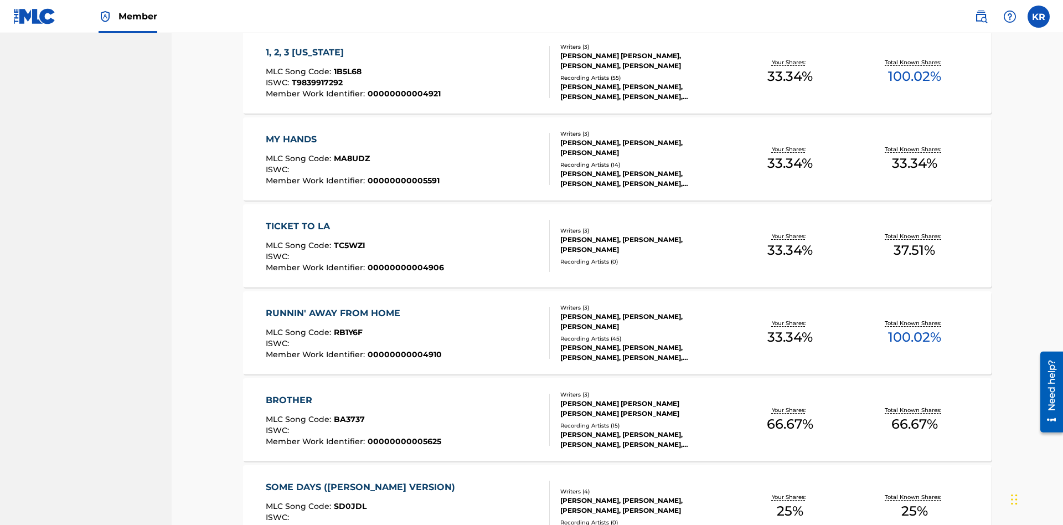
click at [346, 71] on span "1B5L68" at bounding box center [348, 71] width 28 height 10
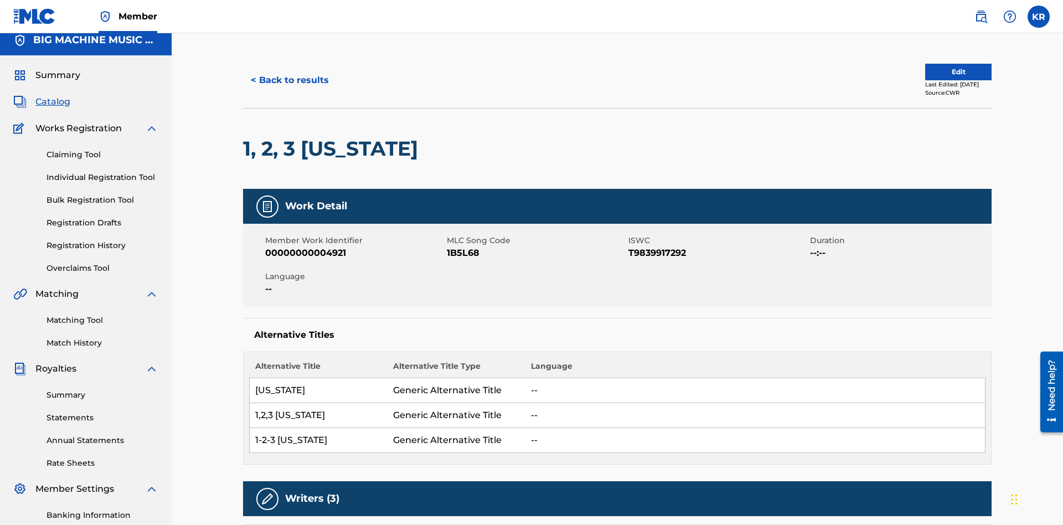
click at [289, 80] on button "< Back to results" at bounding box center [290, 80] width 94 height 28
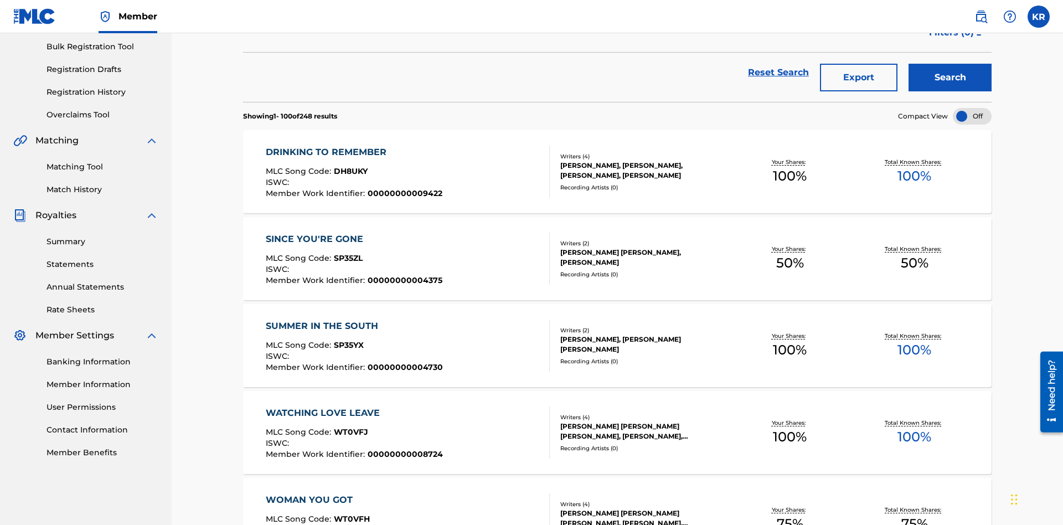
scroll to position [159, 0]
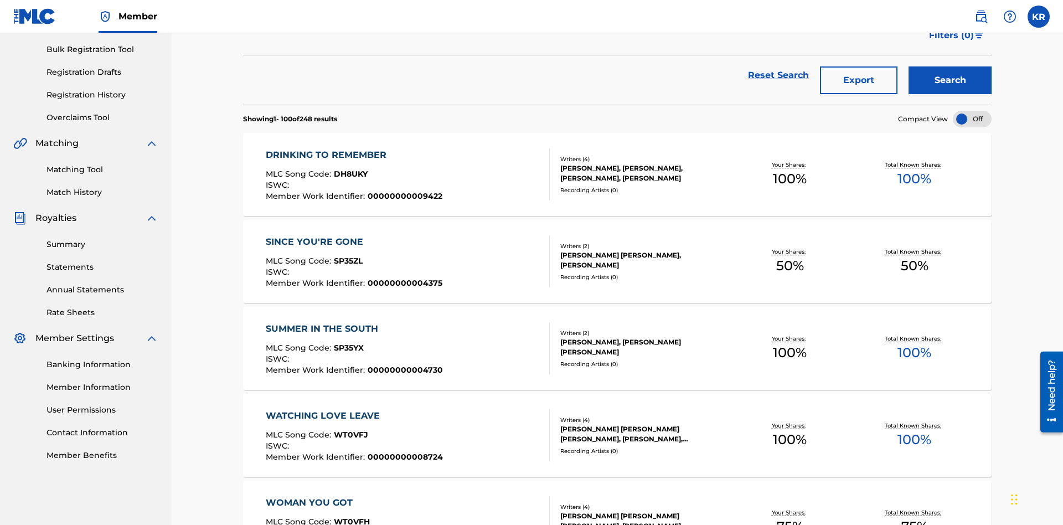
click at [859, 80] on button "Export" at bounding box center [859, 80] width 78 height 28
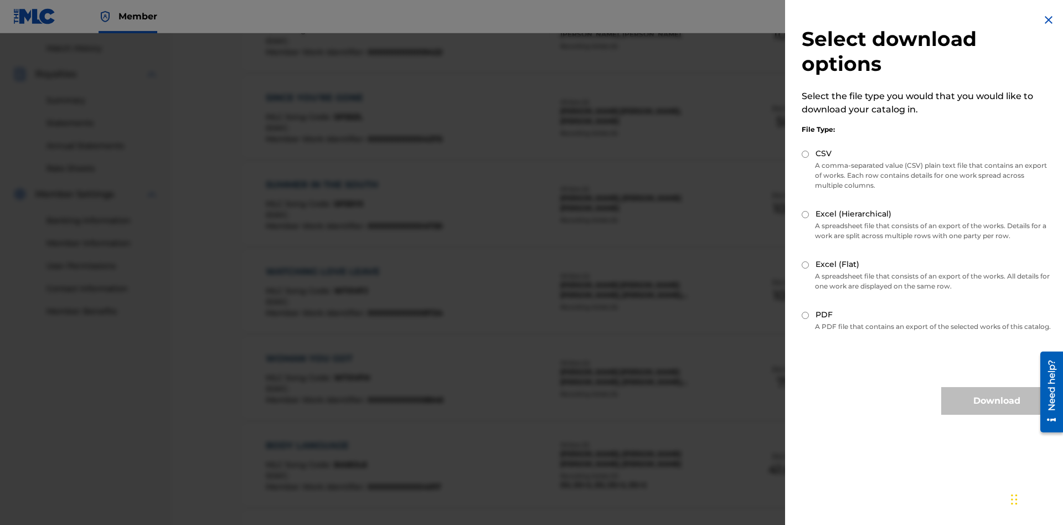
click at [806, 214] on input "Excel (Hierarchical)" at bounding box center [805, 214] width 7 height 7
radio input "true"
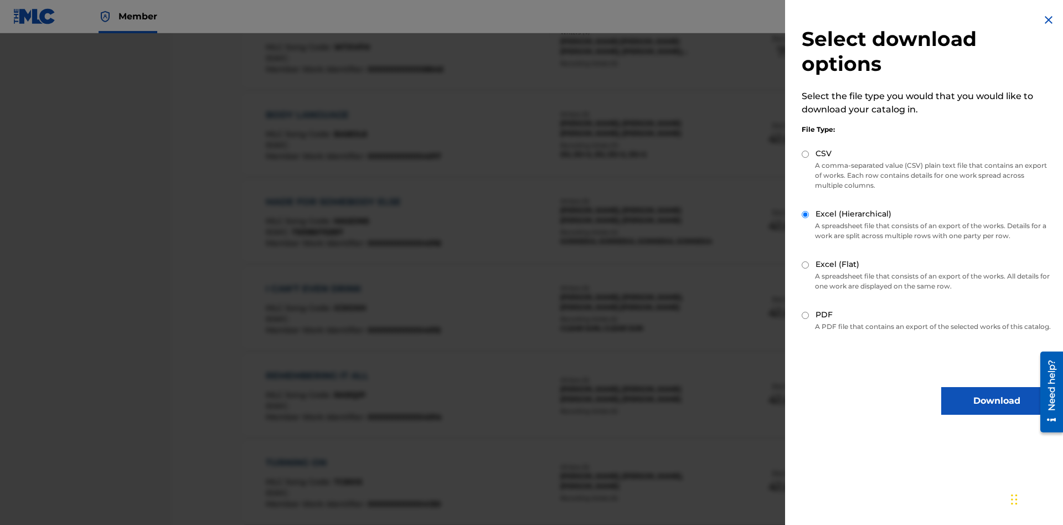
click at [997, 411] on button "Download" at bounding box center [996, 401] width 111 height 28
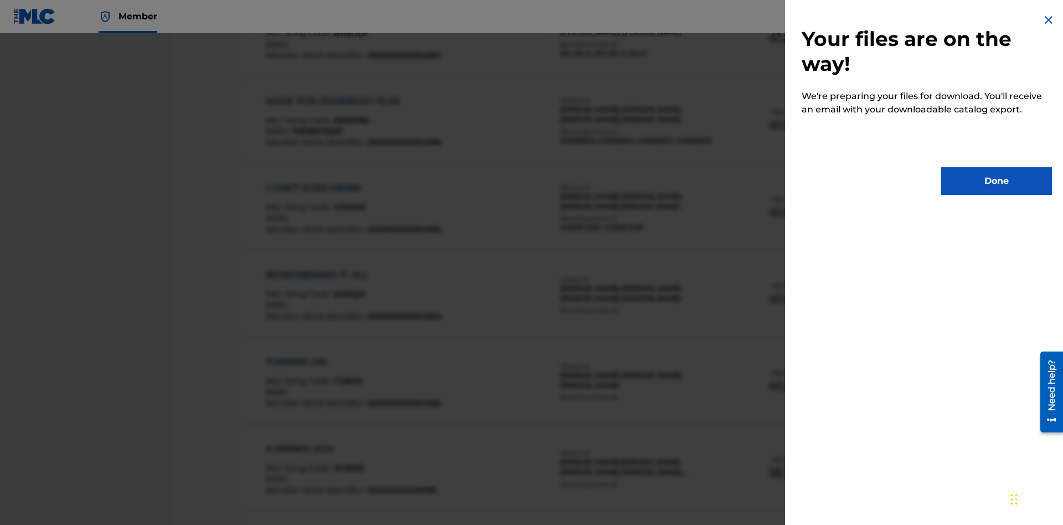
click at [997, 181] on button "Done" at bounding box center [996, 181] width 111 height 28
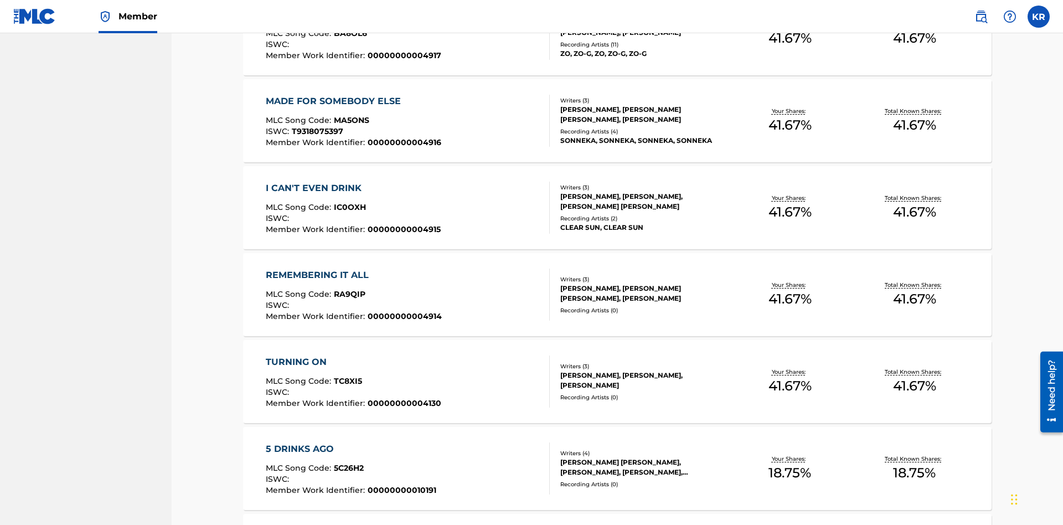
scroll to position [44, 0]
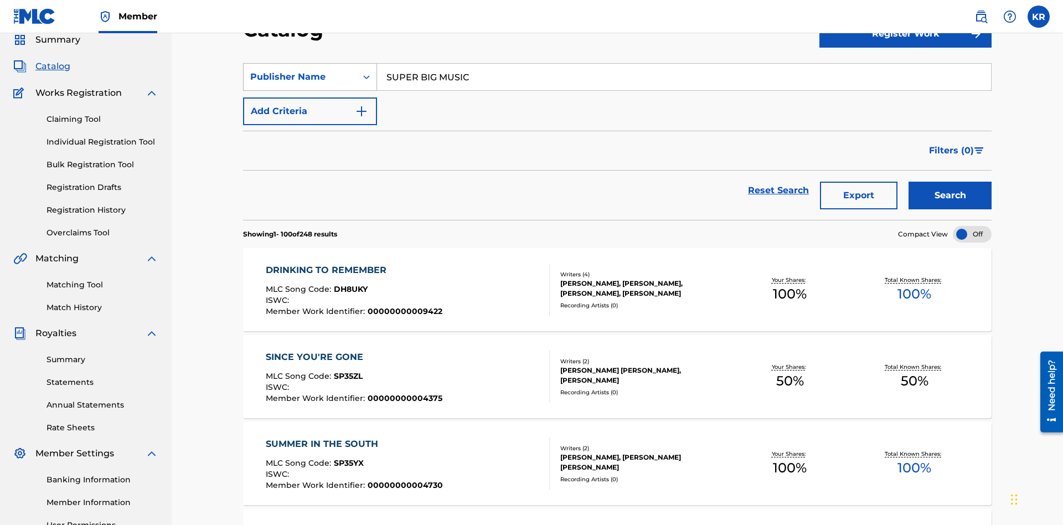
click at [300, 77] on div "Publisher Name" at bounding box center [300, 76] width 100 height 13
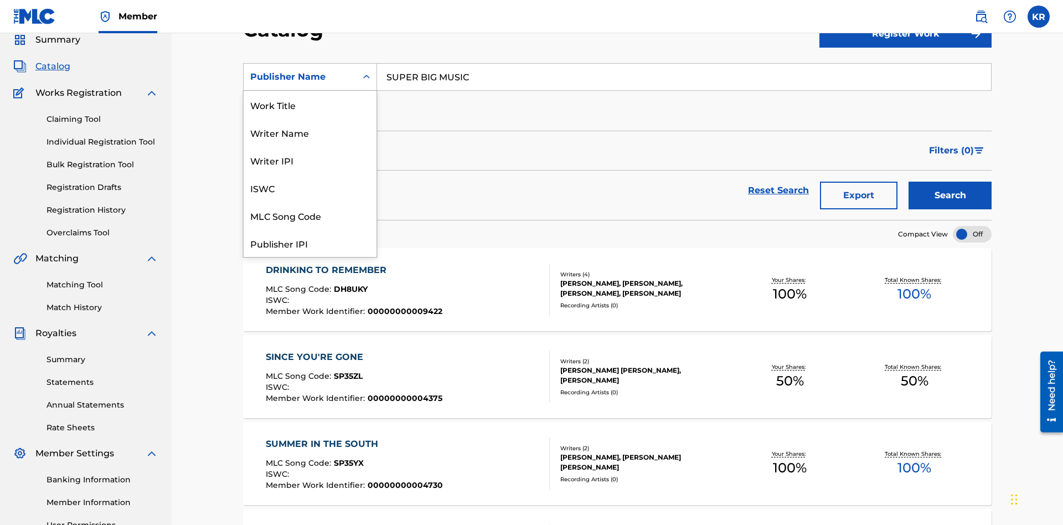
scroll to position [166, 0]
click at [310, 91] on div "Publisher IPI" at bounding box center [310, 77] width 133 height 28
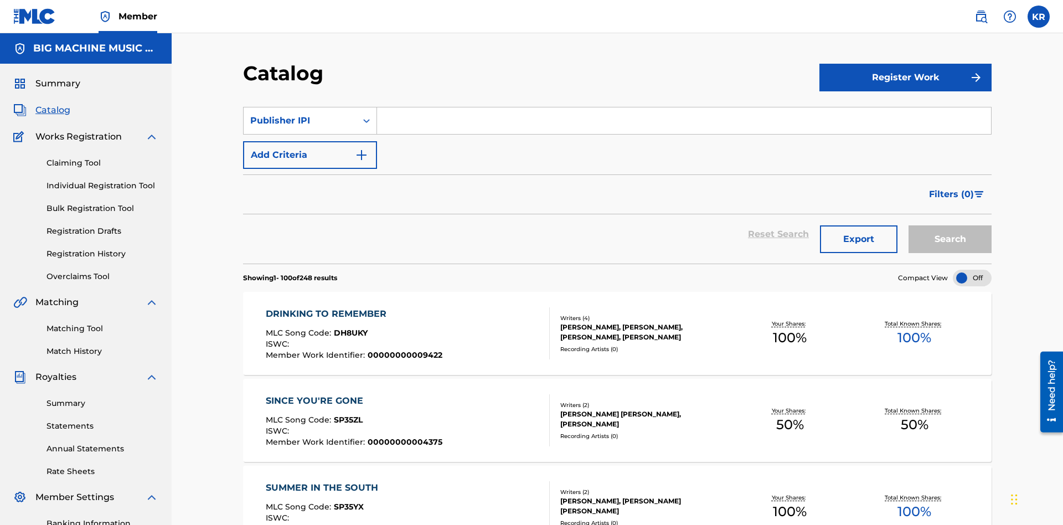
scroll to position [41, 0]
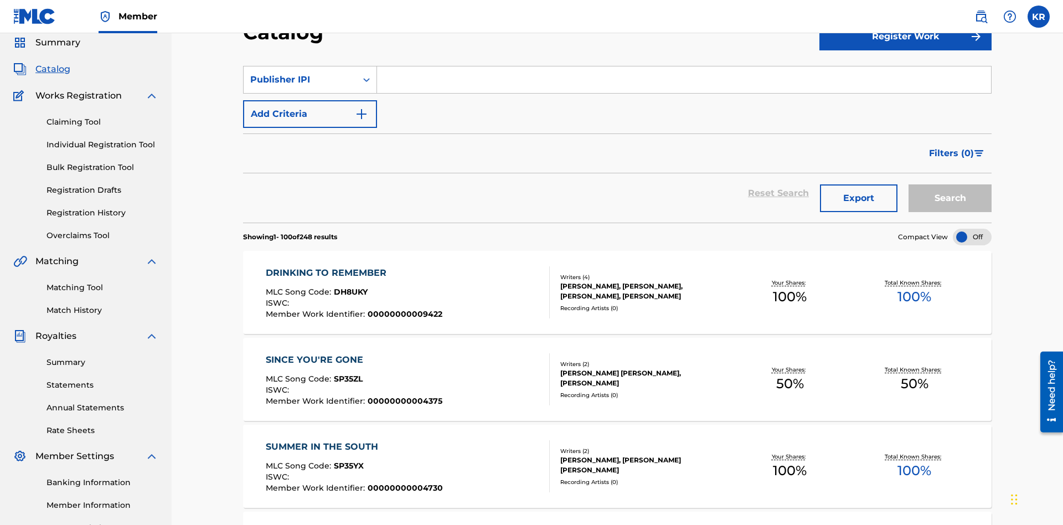
click at [684, 80] on input "Search Form" at bounding box center [684, 79] width 614 height 27
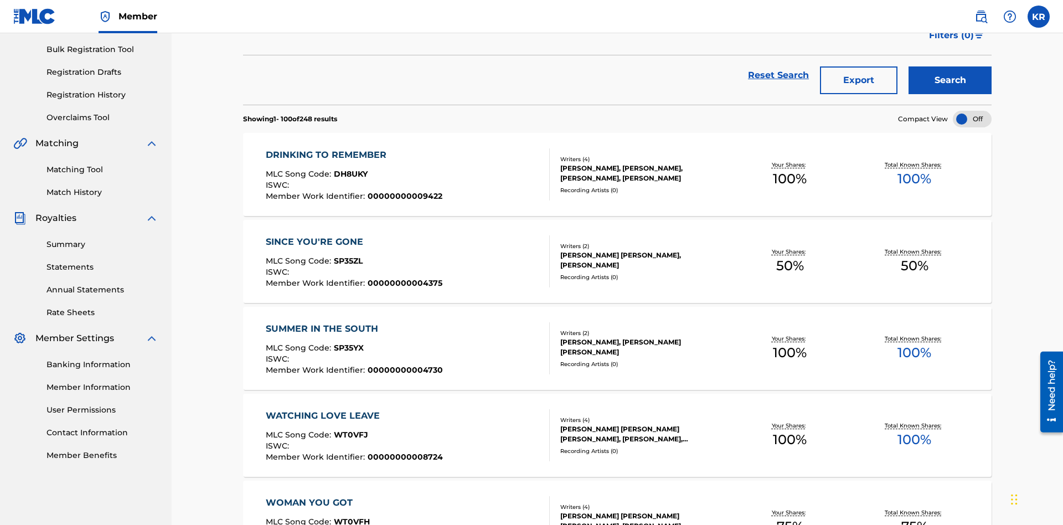
type input "00594318326"
click at [950, 80] on button "Search" at bounding box center [950, 80] width 83 height 28
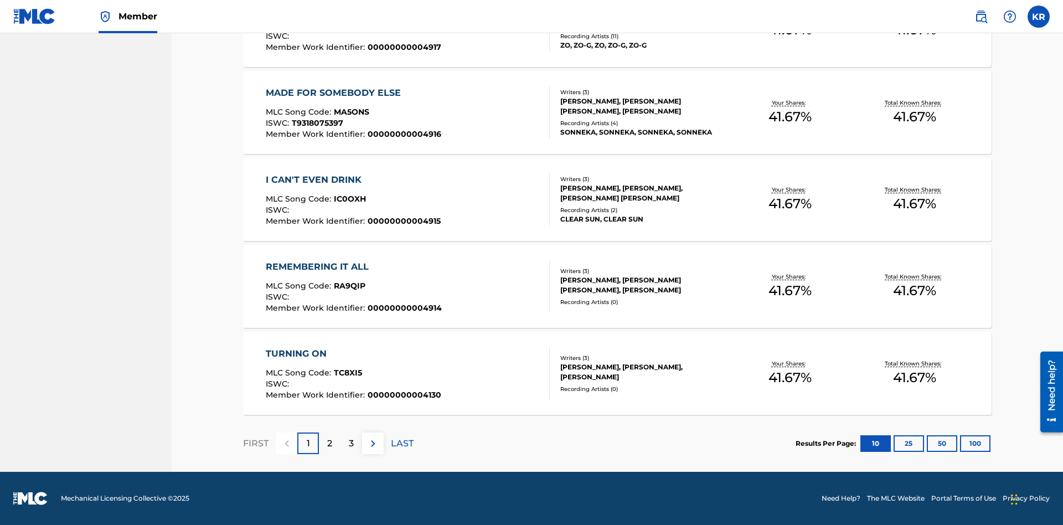
click at [960, 443] on button "100" at bounding box center [975, 443] width 30 height 17
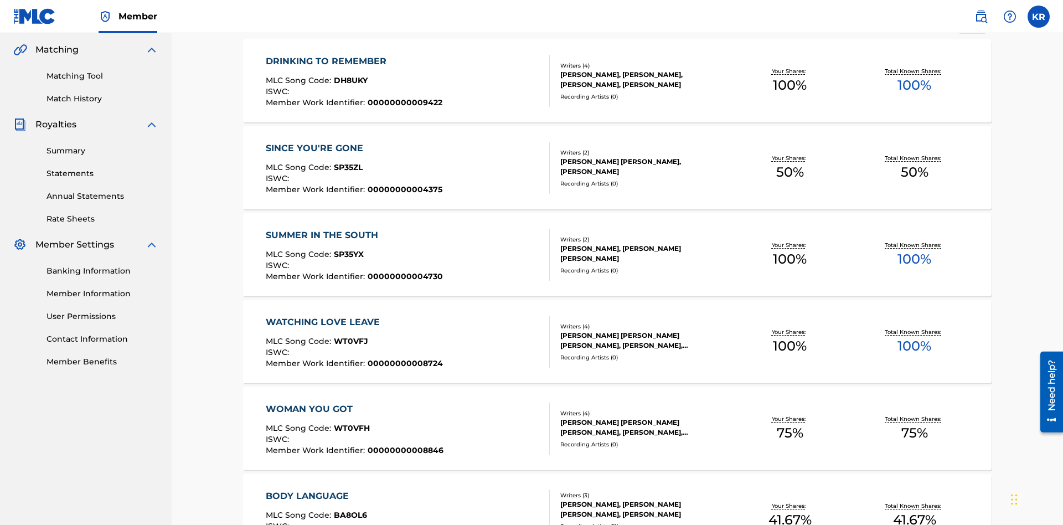
scroll to position [4260, 0]
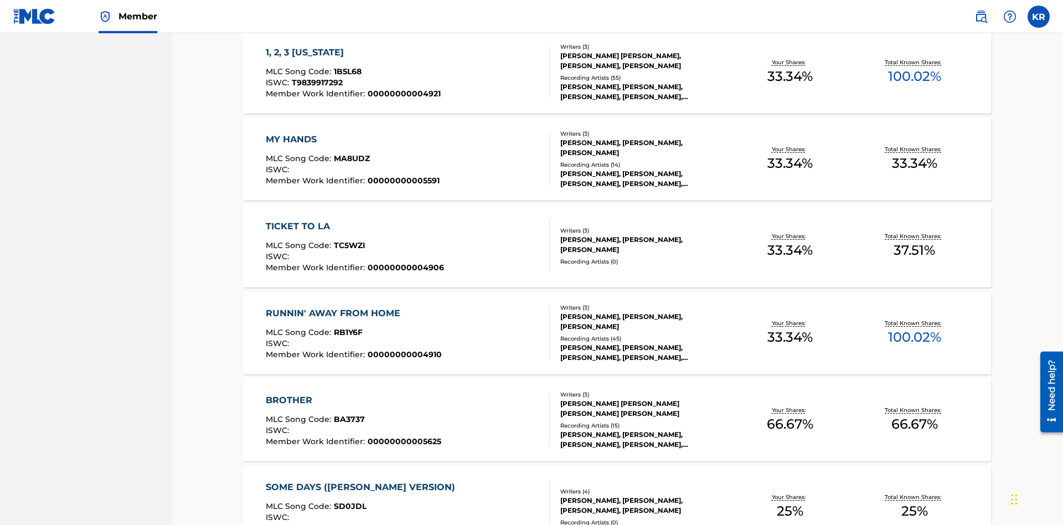
click at [346, 71] on span "1B5L68" at bounding box center [348, 71] width 28 height 10
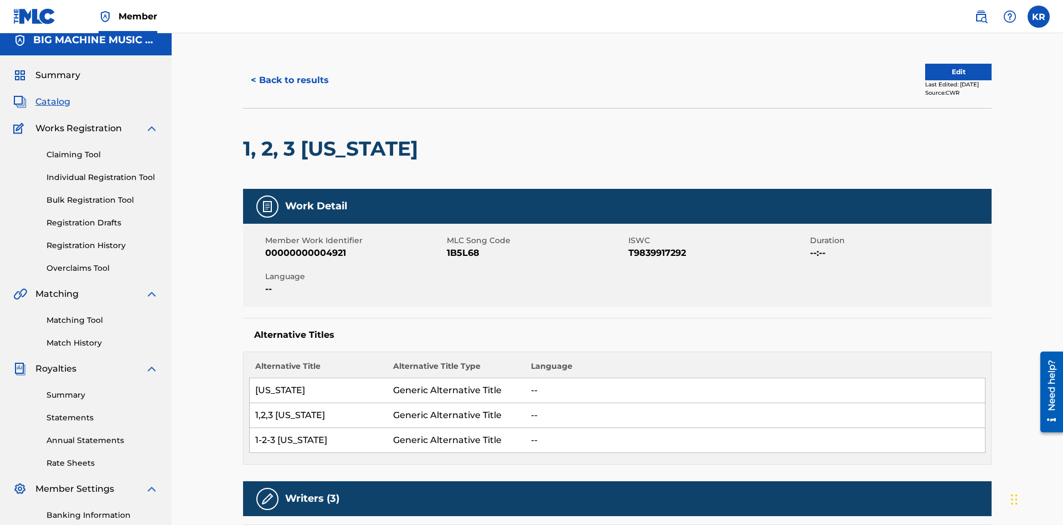
click at [289, 80] on button "< Back to results" at bounding box center [290, 80] width 94 height 28
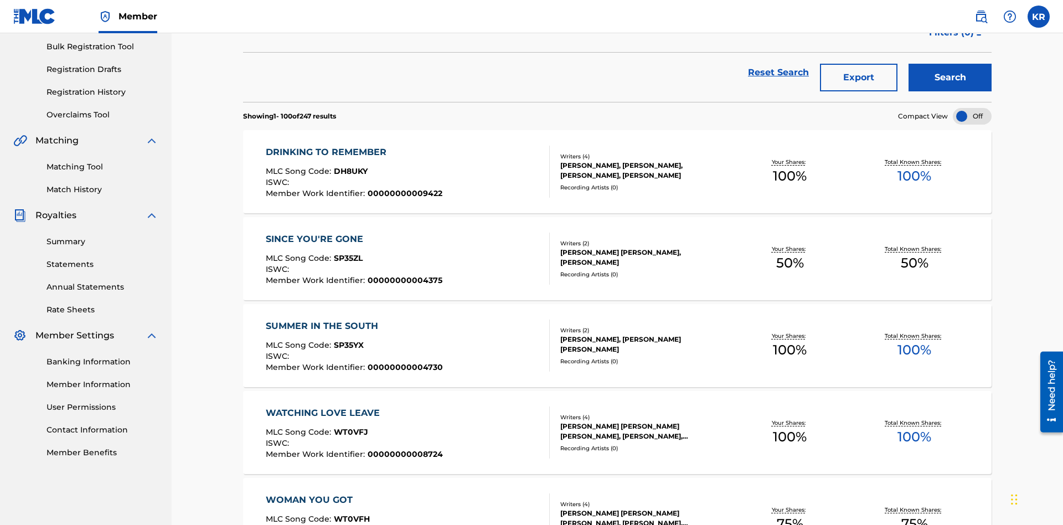
scroll to position [159, 0]
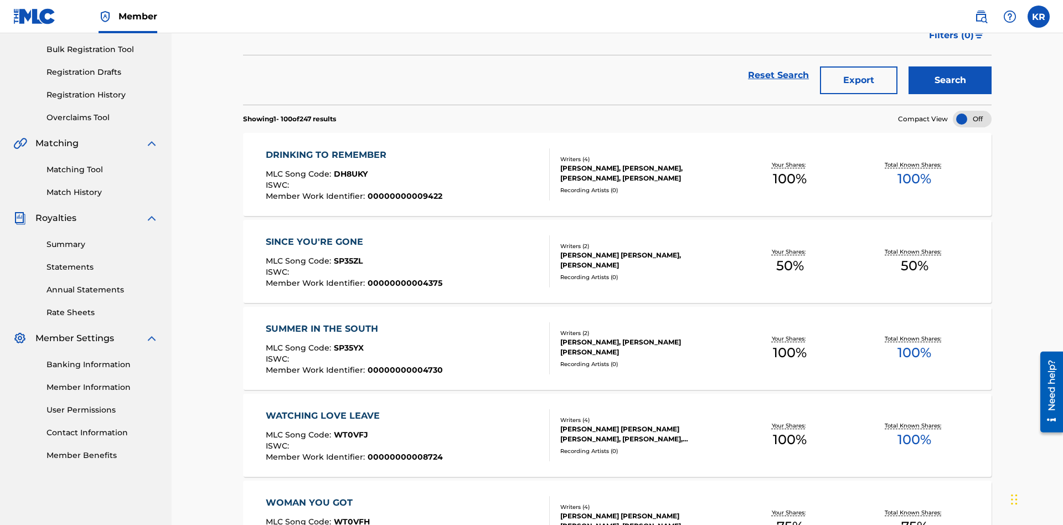
click at [859, 80] on button "Export" at bounding box center [859, 80] width 78 height 28
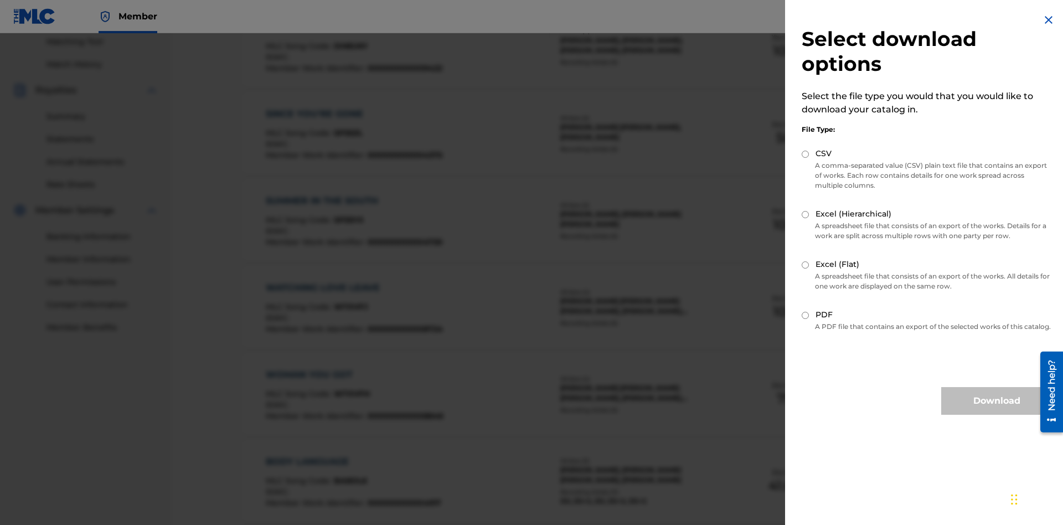
click at [806, 265] on input "Excel (Flat)" at bounding box center [805, 264] width 7 height 7
radio input "true"
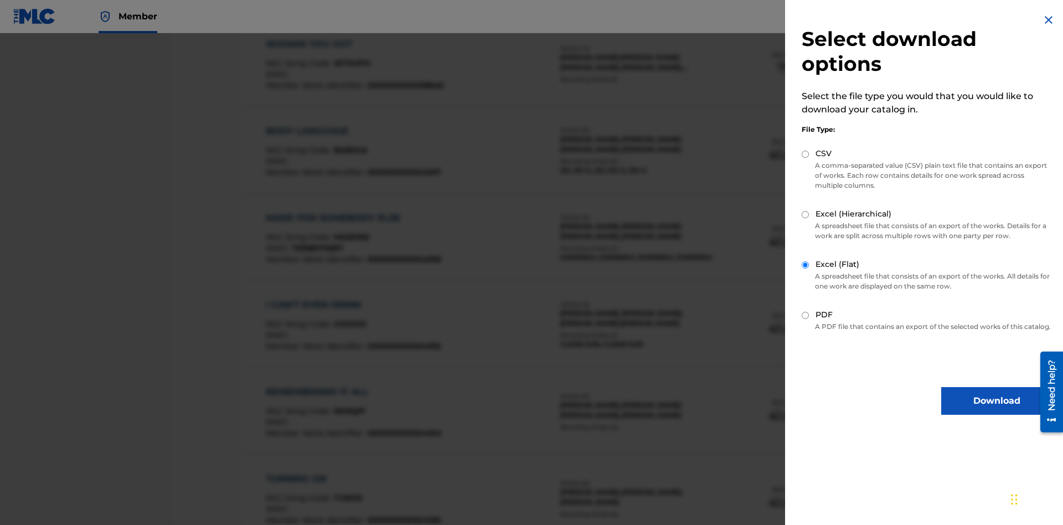
click at [997, 411] on button "Download" at bounding box center [996, 401] width 111 height 28
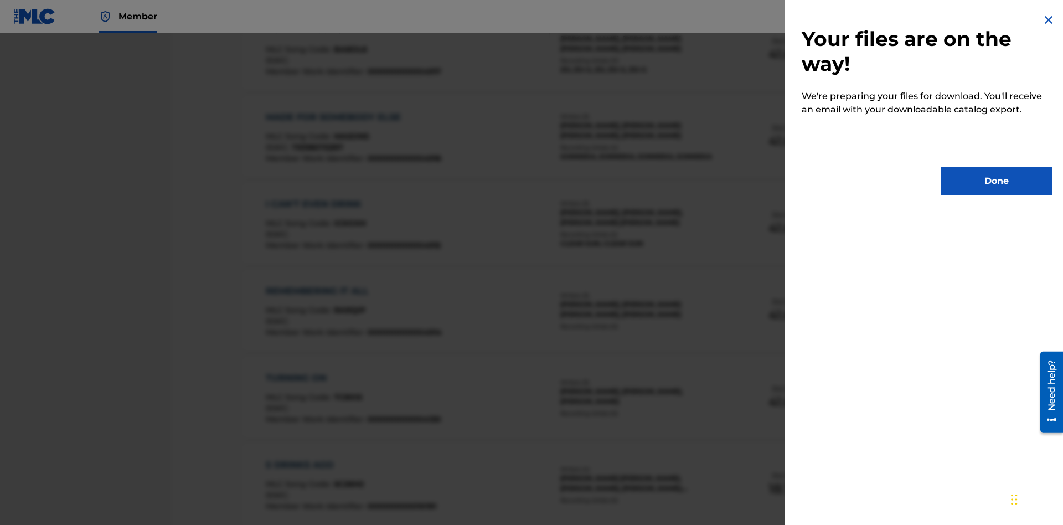
click at [997, 181] on button "Done" at bounding box center [996, 181] width 111 height 28
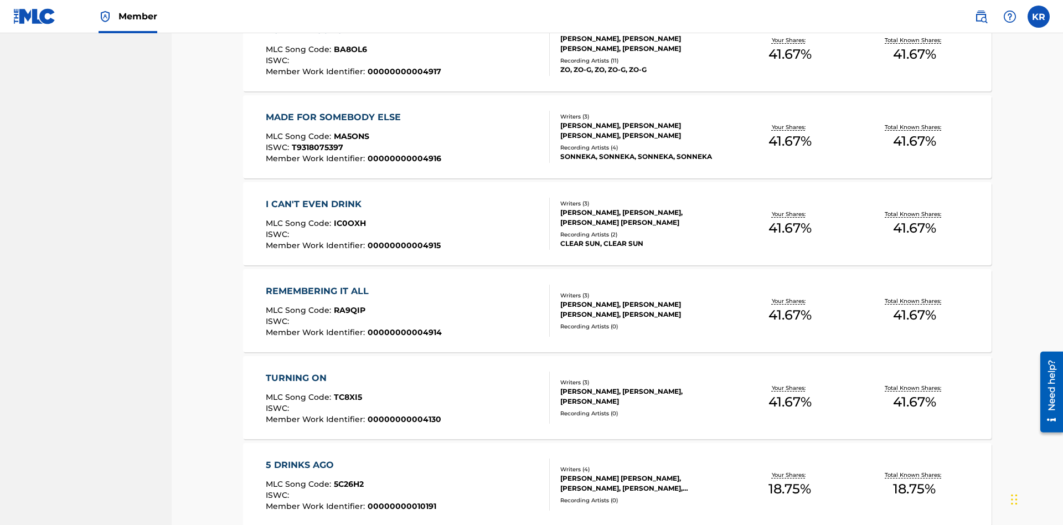
scroll to position [44, 0]
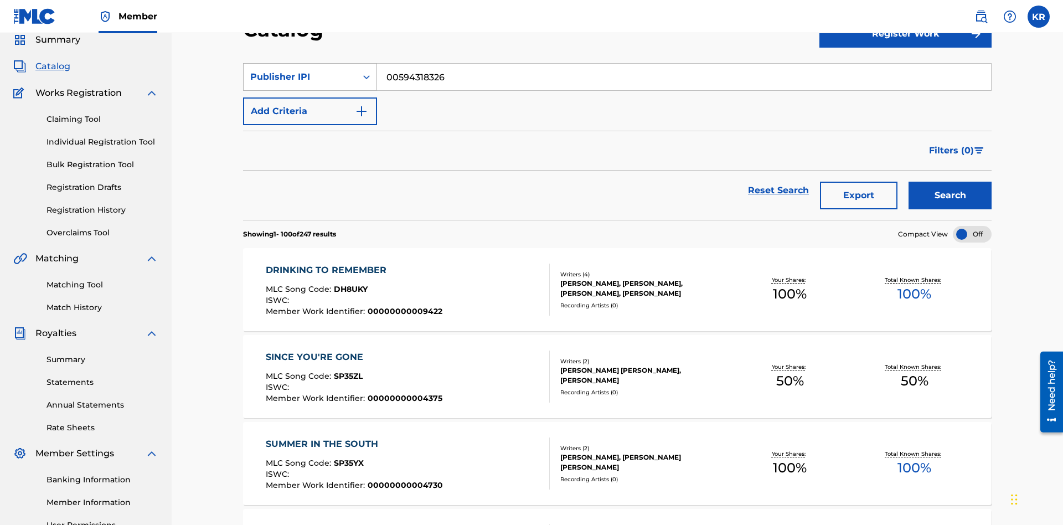
click at [300, 77] on div "Publisher IPI" at bounding box center [300, 76] width 100 height 13
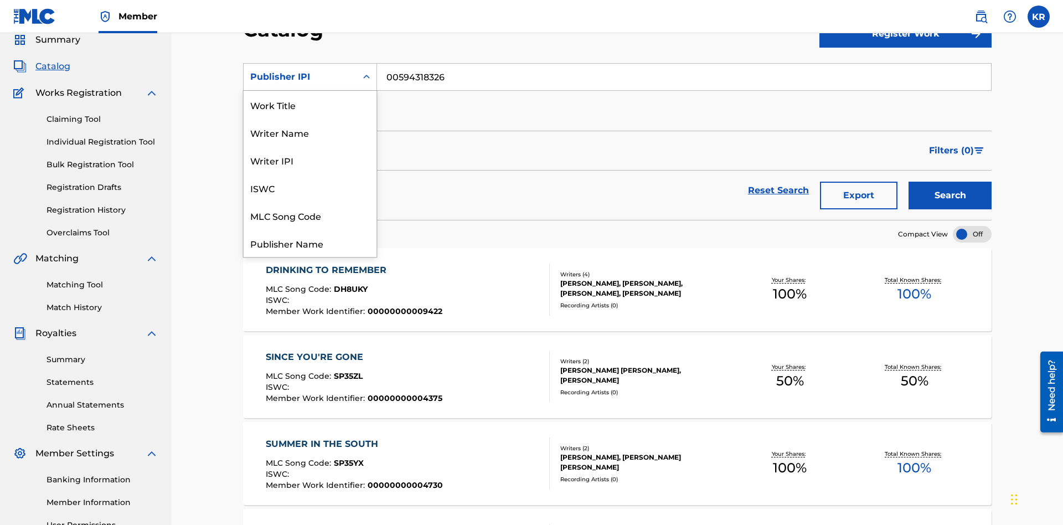
scroll to position [166, 0]
click at [310, 188] on div "Artist" at bounding box center [310, 188] width 133 height 28
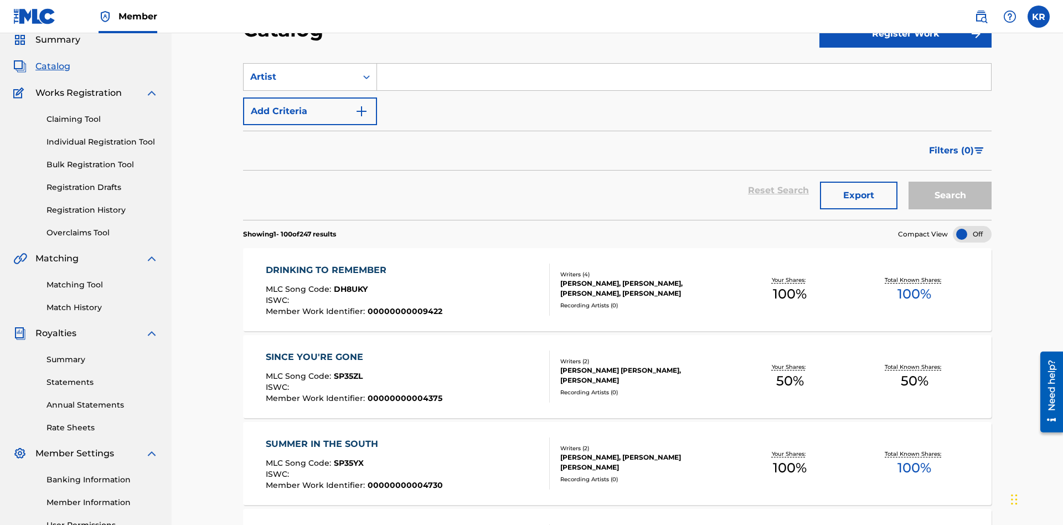
scroll to position [41, 0]
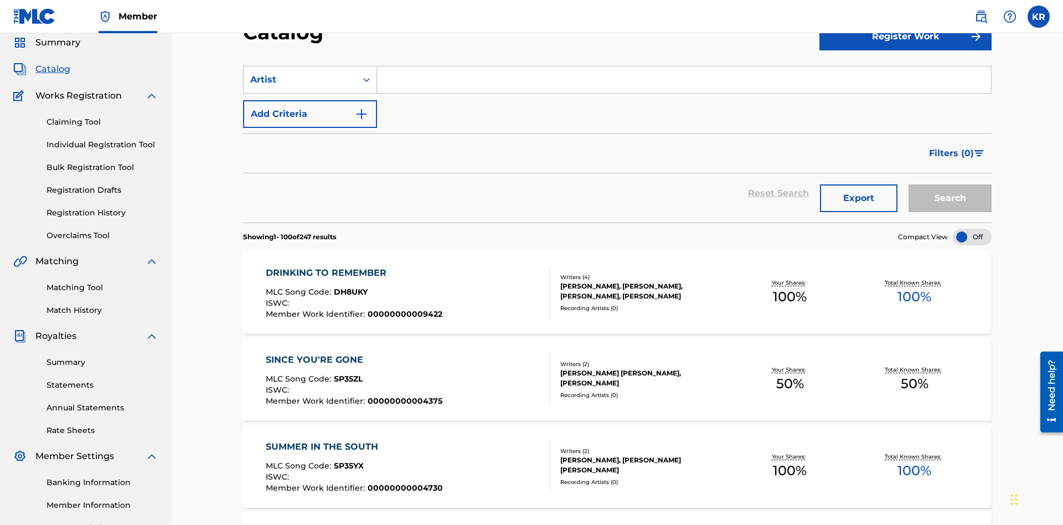
click at [684, 80] on input "Search Form" at bounding box center [684, 79] width 614 height 27
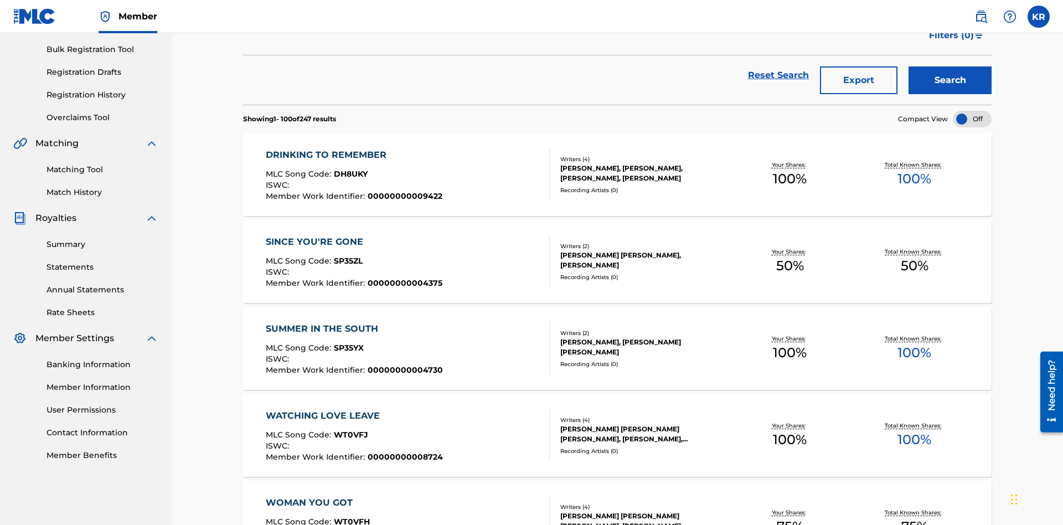
type input "BRETT YOUNG"
click at [950, 80] on button "Search" at bounding box center [950, 80] width 83 height 28
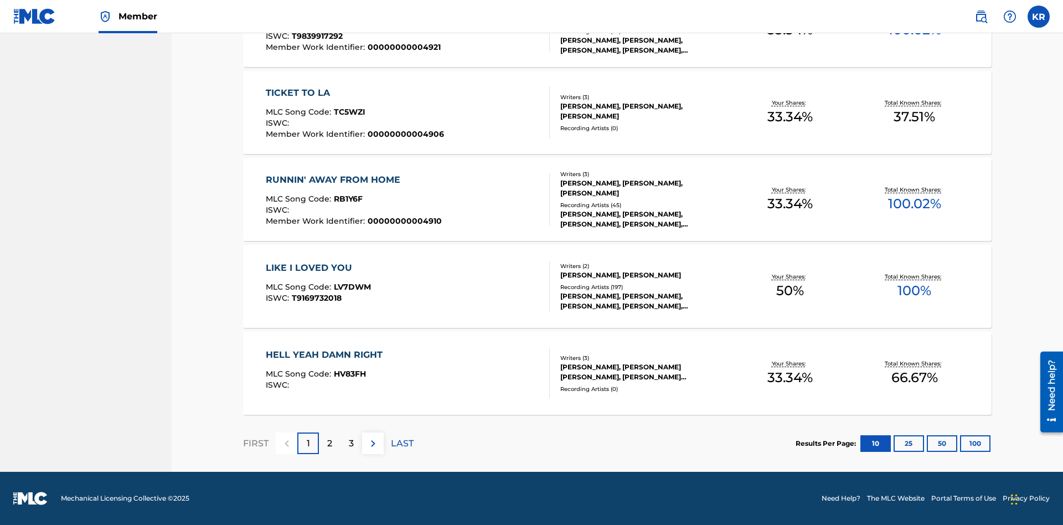
click at [960, 443] on button "100" at bounding box center [975, 443] width 30 height 17
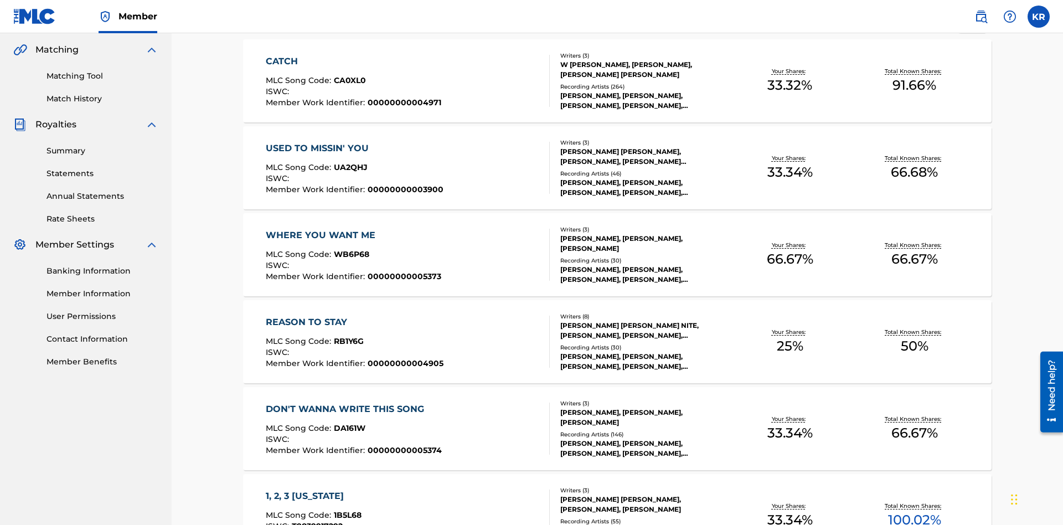
scroll to position [696, 0]
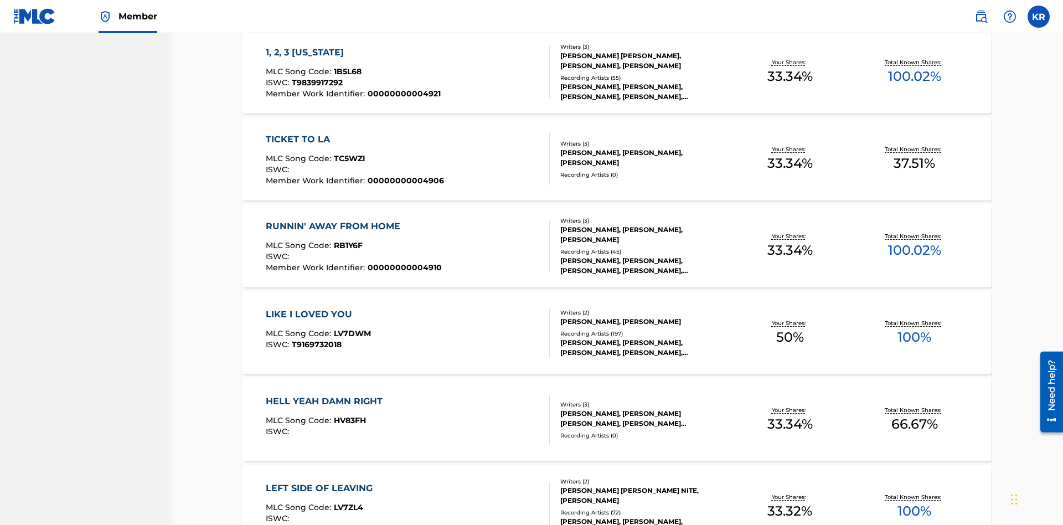
click at [346, 71] on span "1B5L68" at bounding box center [348, 71] width 28 height 10
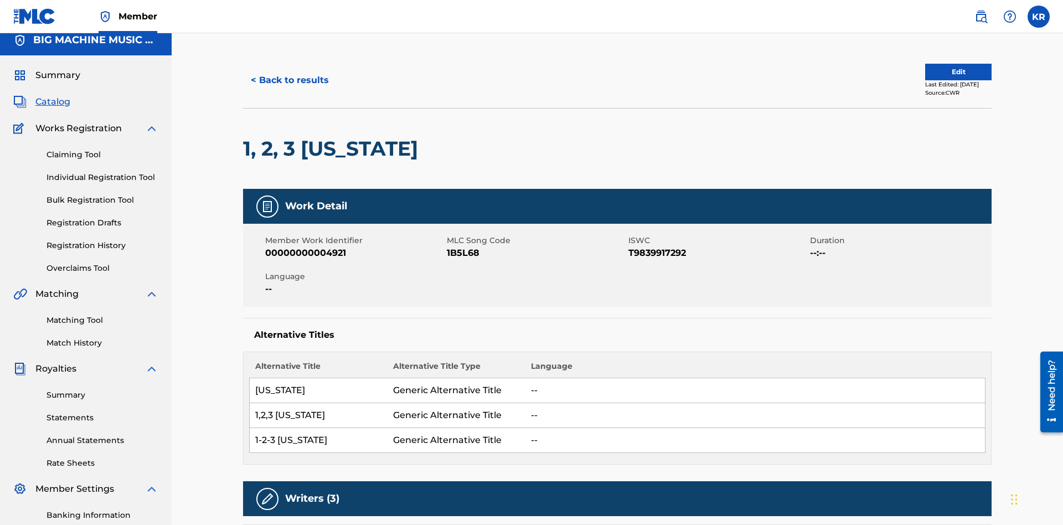
click at [289, 80] on button "< Back to results" at bounding box center [290, 80] width 94 height 28
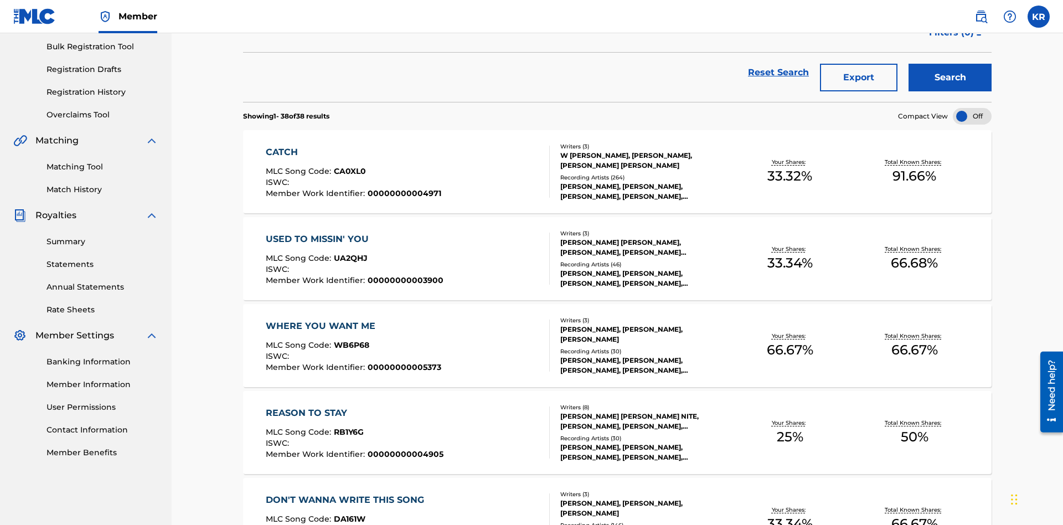
scroll to position [159, 0]
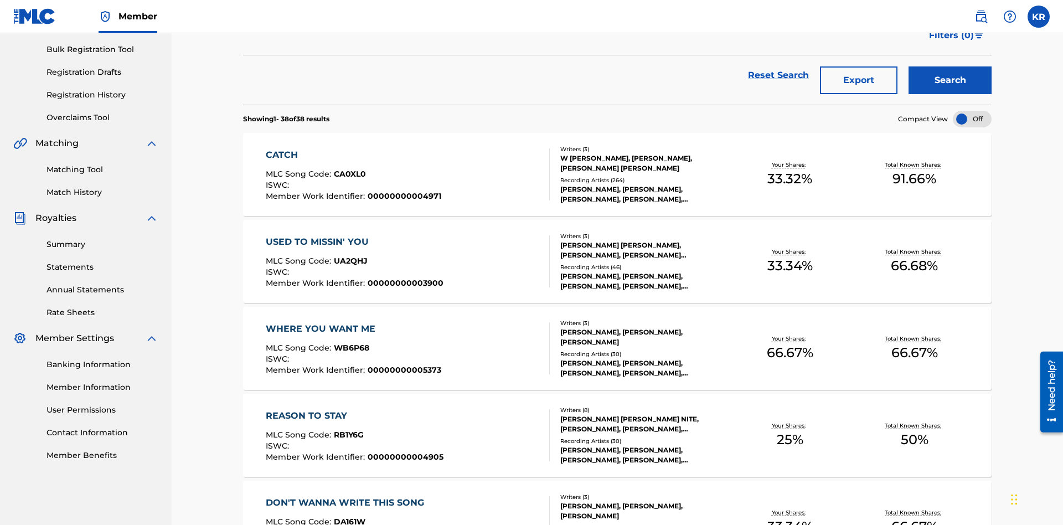
click at [859, 80] on button "Export" at bounding box center [859, 80] width 78 height 28
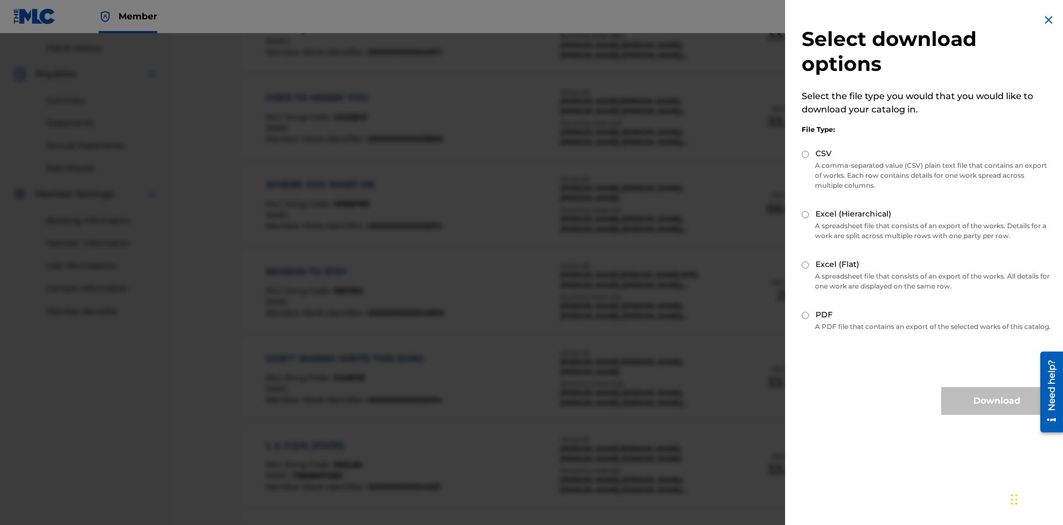
click at [806, 214] on input "Excel (Hierarchical)" at bounding box center [805, 214] width 7 height 7
radio input "true"
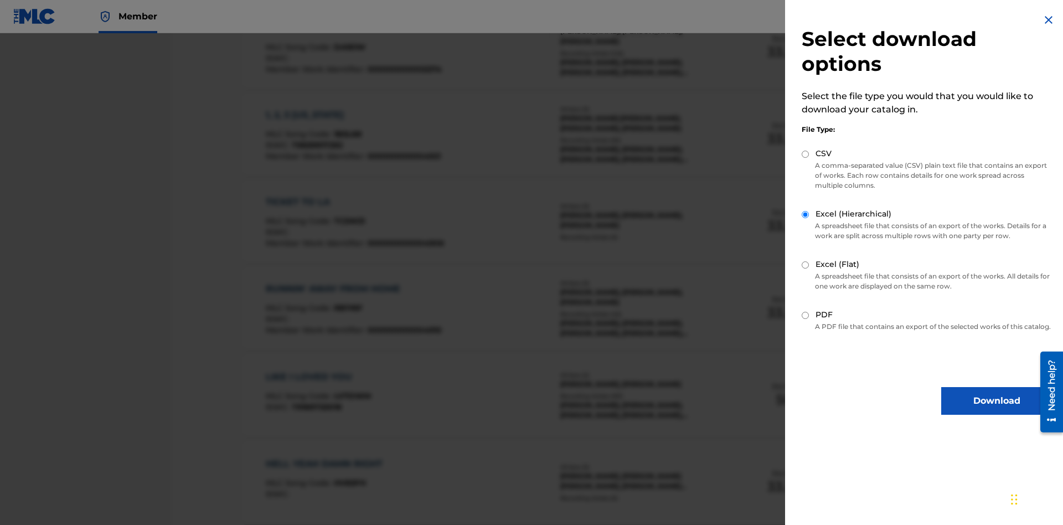
click at [997, 411] on button "Download" at bounding box center [996, 401] width 111 height 28
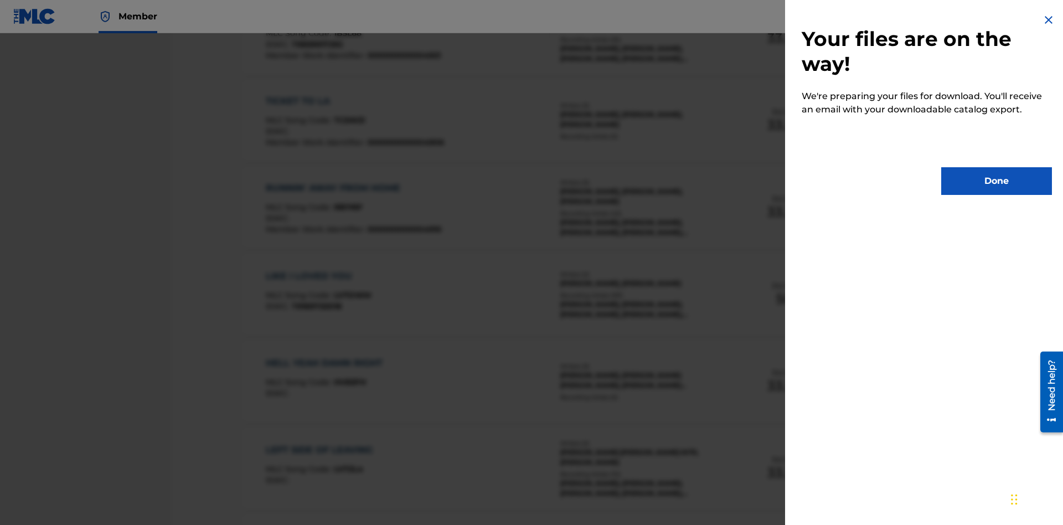
click at [997, 181] on button "Done" at bounding box center [996, 181] width 111 height 28
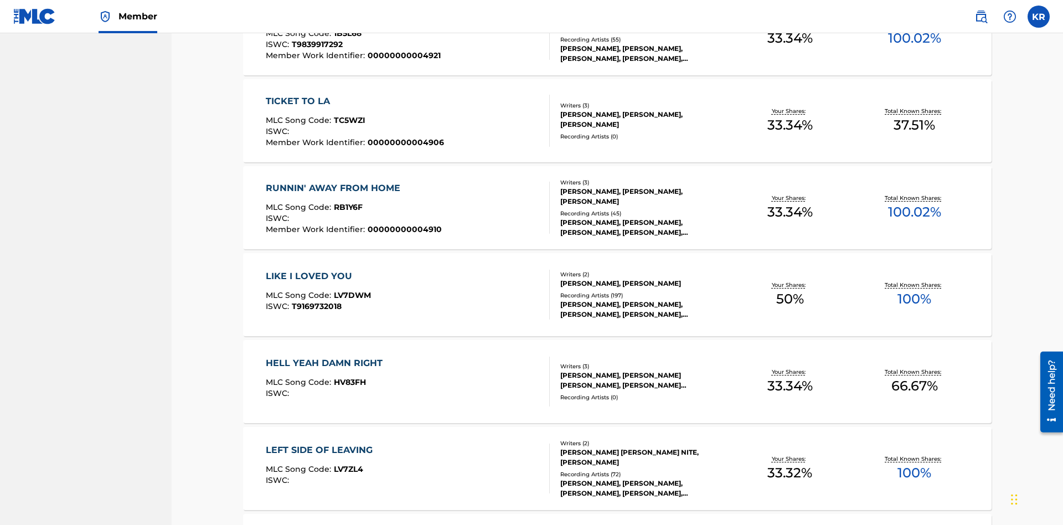
scroll to position [44, 0]
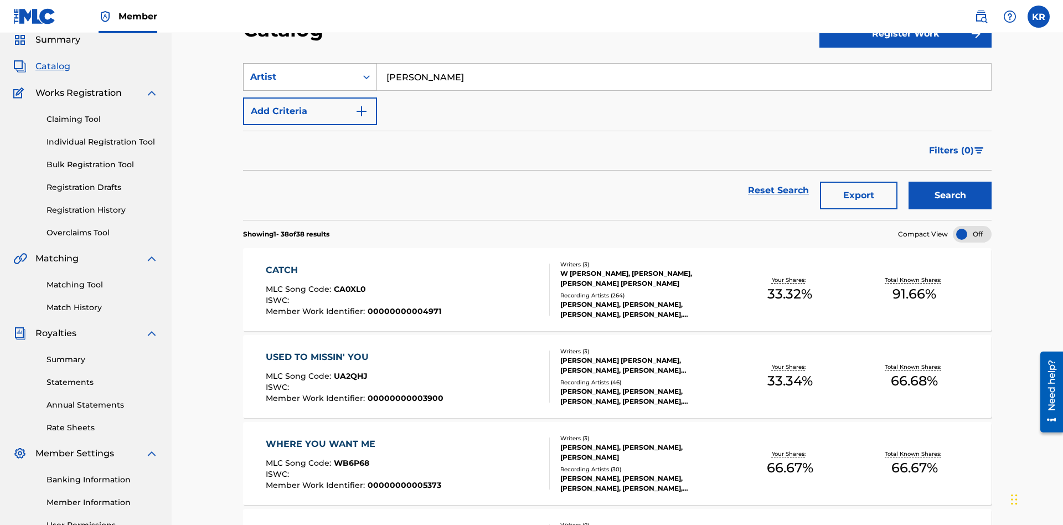
click at [300, 77] on div "Artist" at bounding box center [300, 76] width 100 height 13
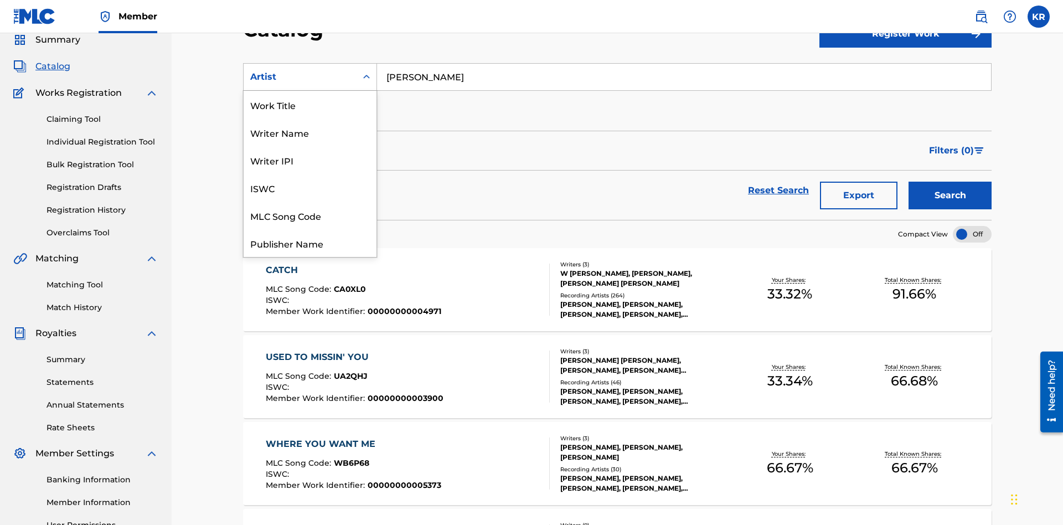
scroll to position [166, 0]
click at [310, 132] on div "MLC Publisher Number" at bounding box center [310, 132] width 133 height 28
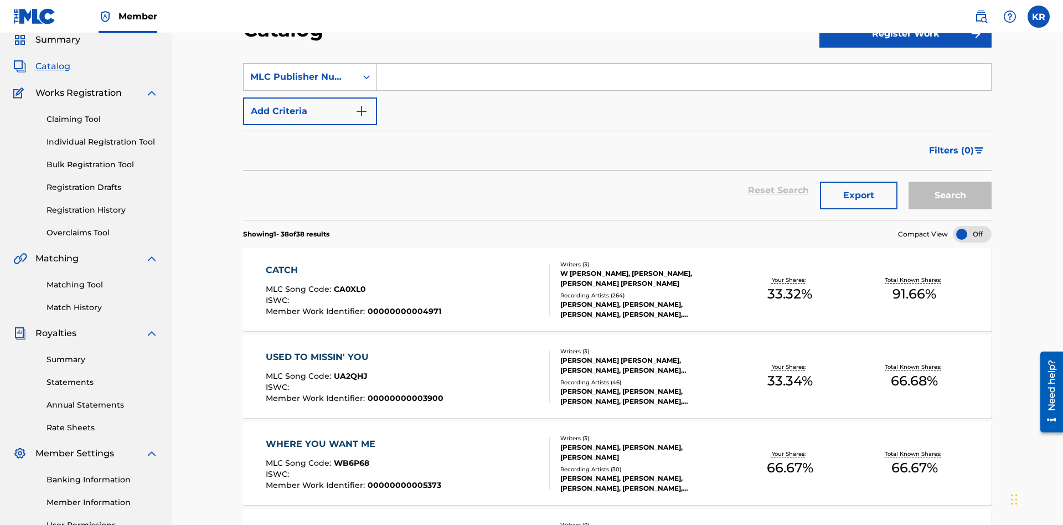
scroll to position [41, 0]
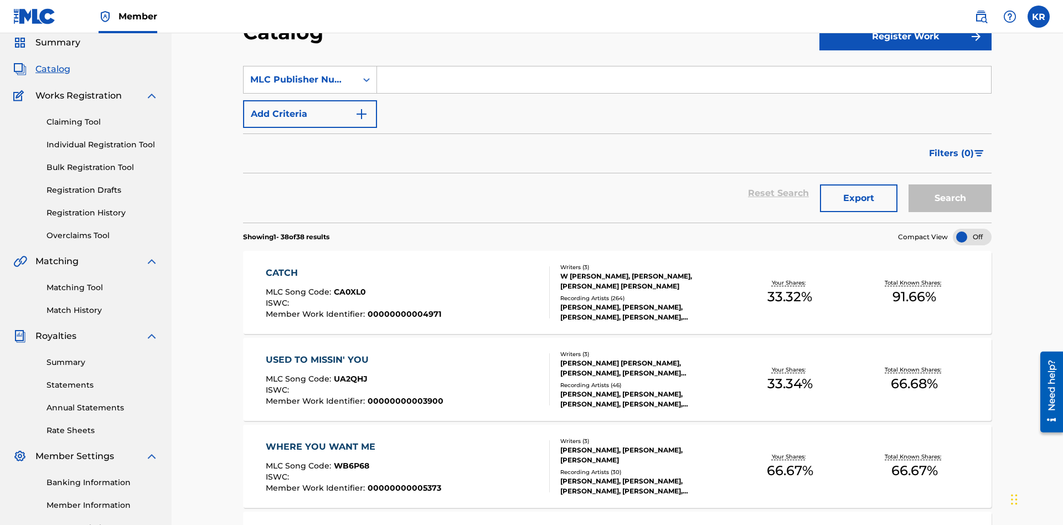
click at [684, 80] on input "Search Form" at bounding box center [684, 79] width 614 height 27
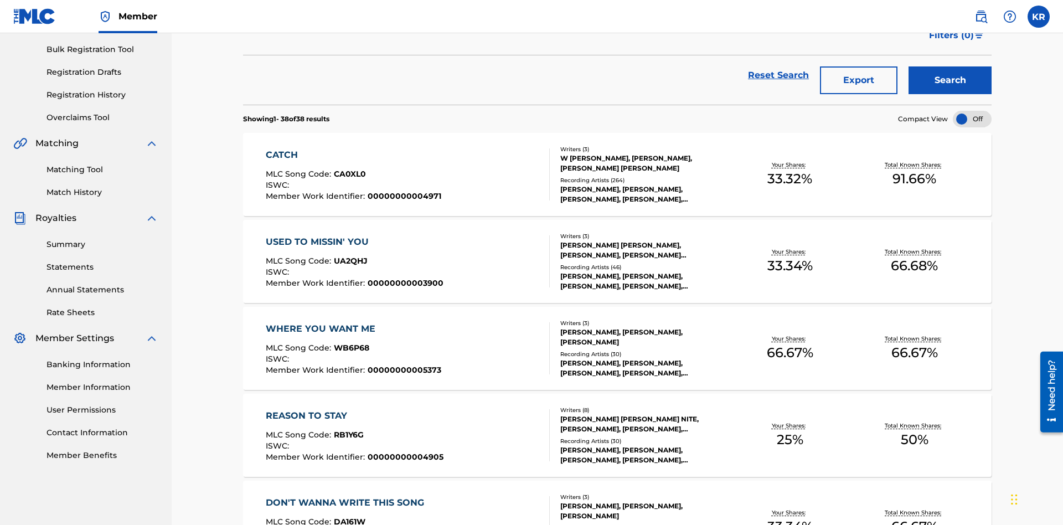
type input "P9075R"
click at [950, 80] on button "Search" at bounding box center [950, 80] width 83 height 28
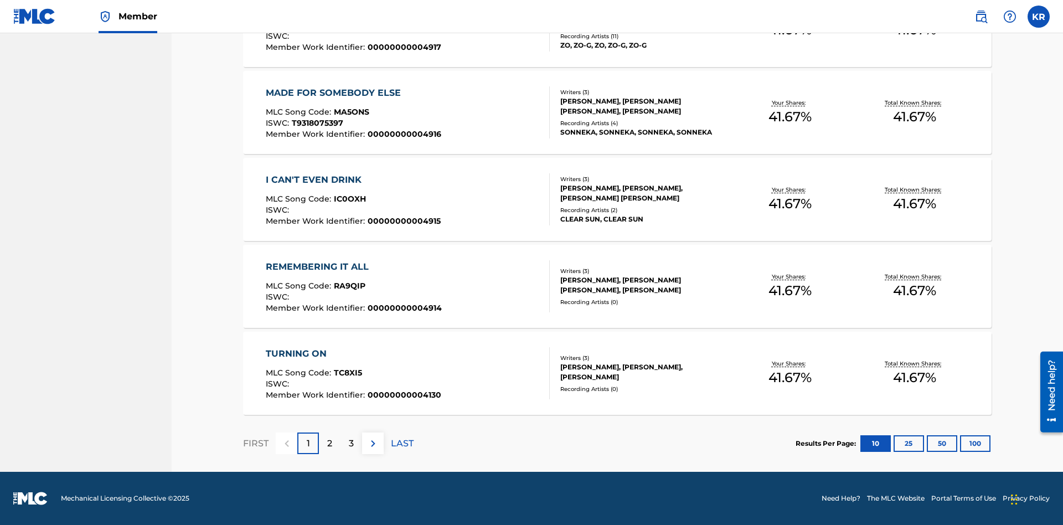
click at [960, 443] on button "100" at bounding box center [975, 443] width 30 height 17
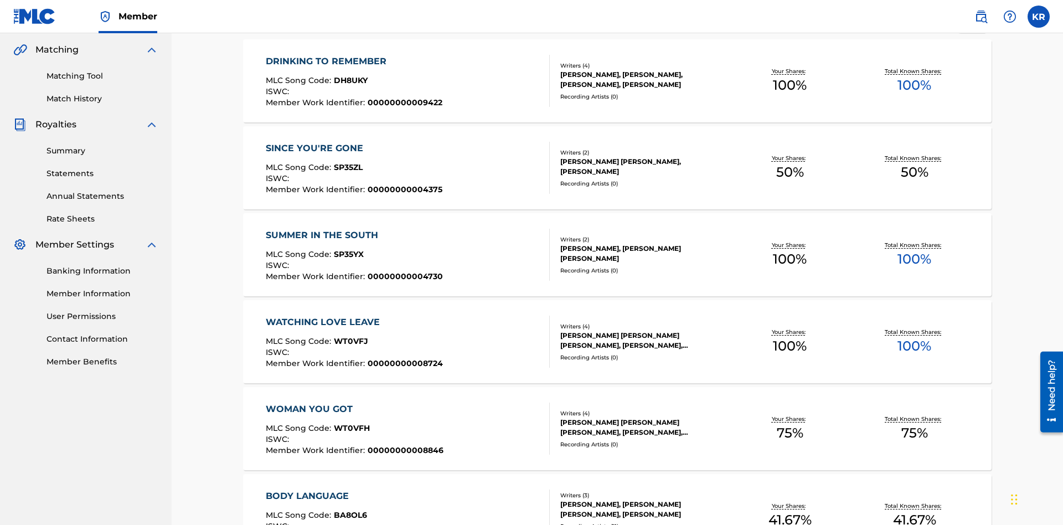
scroll to position [4347, 0]
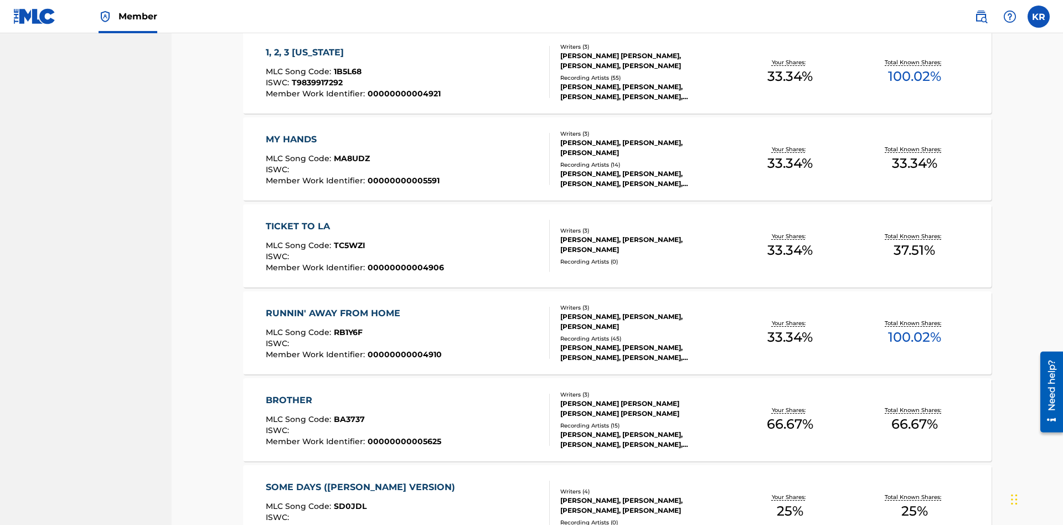
click at [346, 71] on span "1B5L68" at bounding box center [348, 71] width 28 height 10
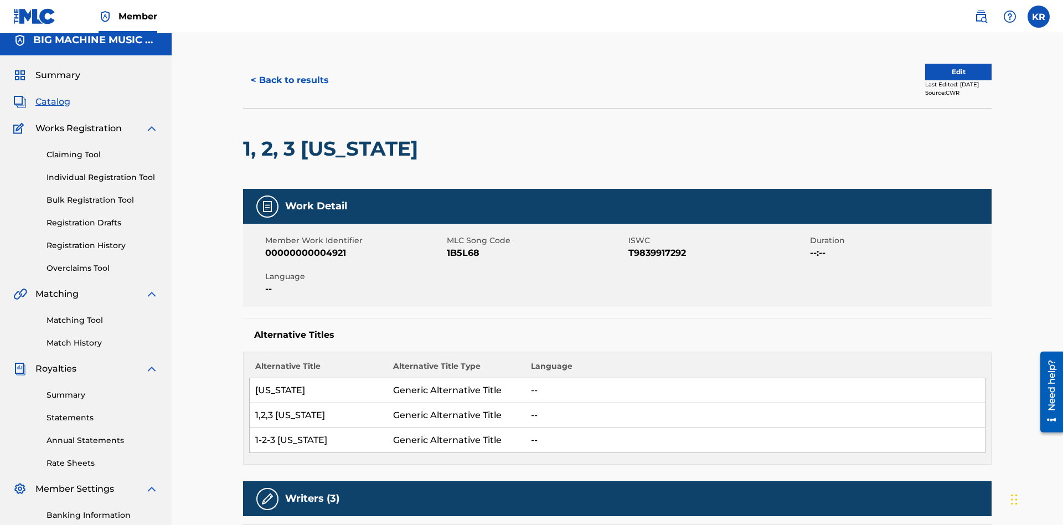
click at [289, 80] on button "< Back to results" at bounding box center [290, 80] width 94 height 28
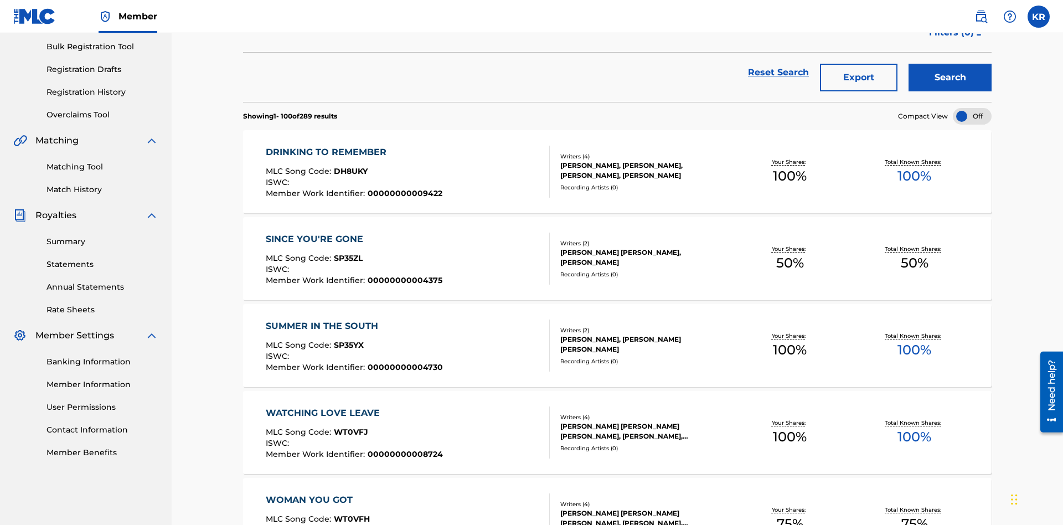
scroll to position [159, 0]
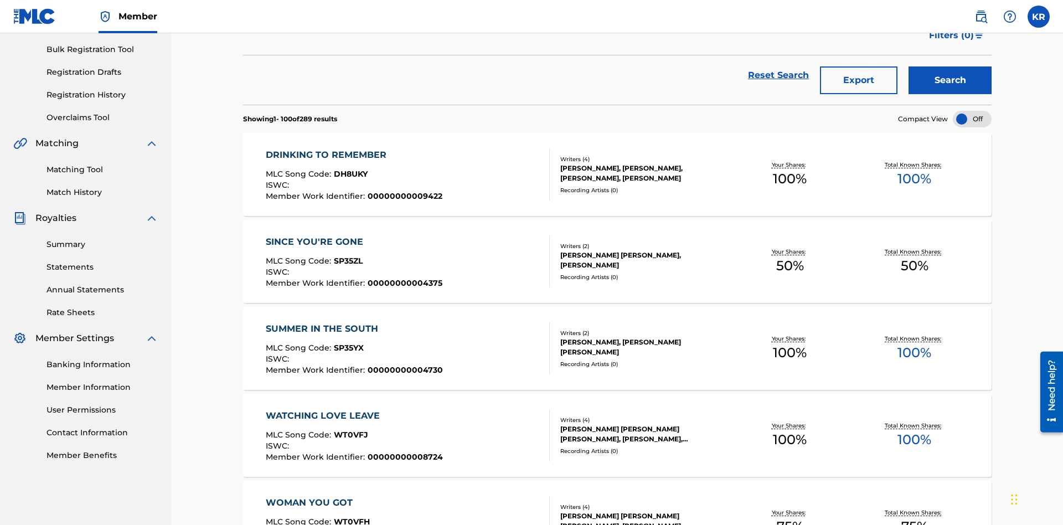
click at [859, 80] on button "Export" at bounding box center [859, 80] width 78 height 28
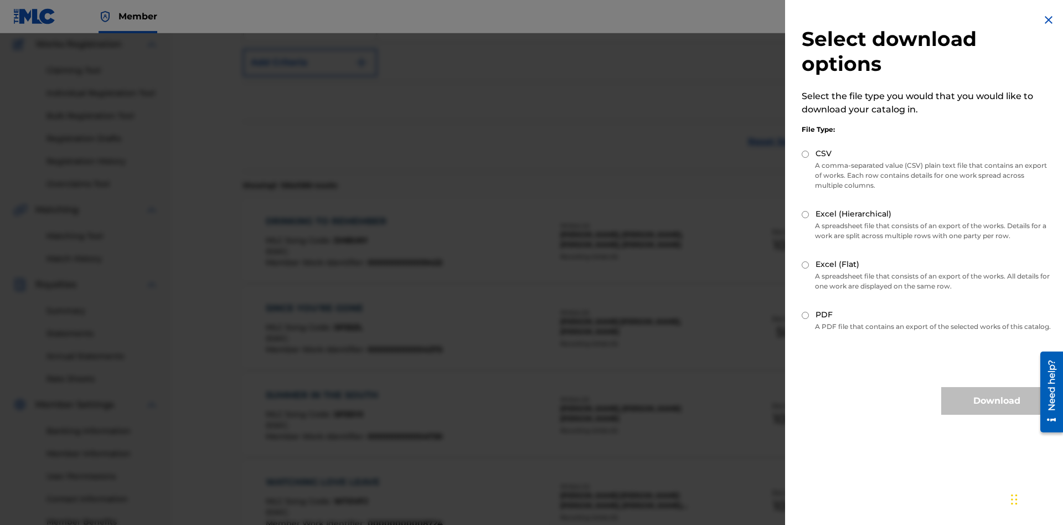
scroll to position [287, 0]
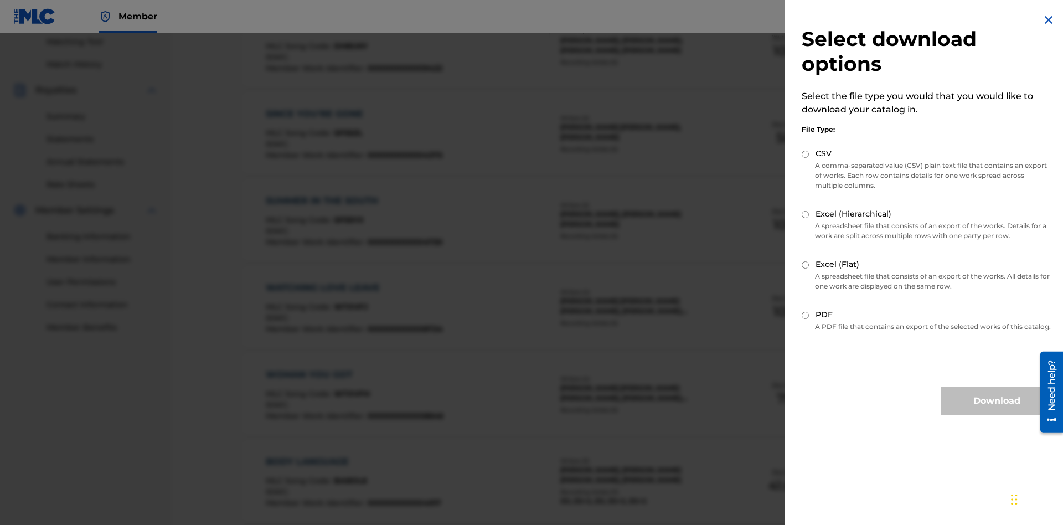
click at [806, 265] on input "Excel (Flat)" at bounding box center [805, 264] width 7 height 7
radio input "true"
